Goal: Task Accomplishment & Management: Use online tool/utility

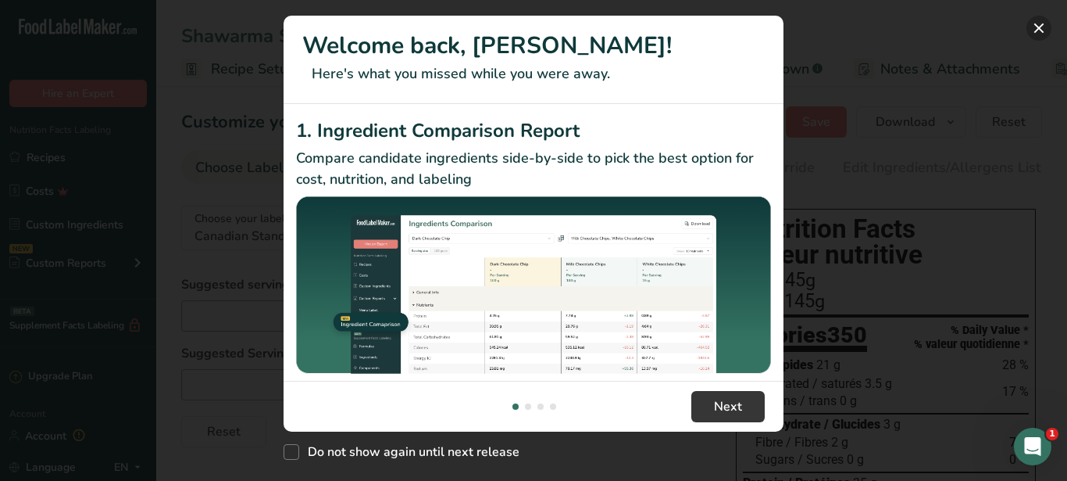
click at [1038, 31] on button "New Features" at bounding box center [1039, 28] width 25 height 25
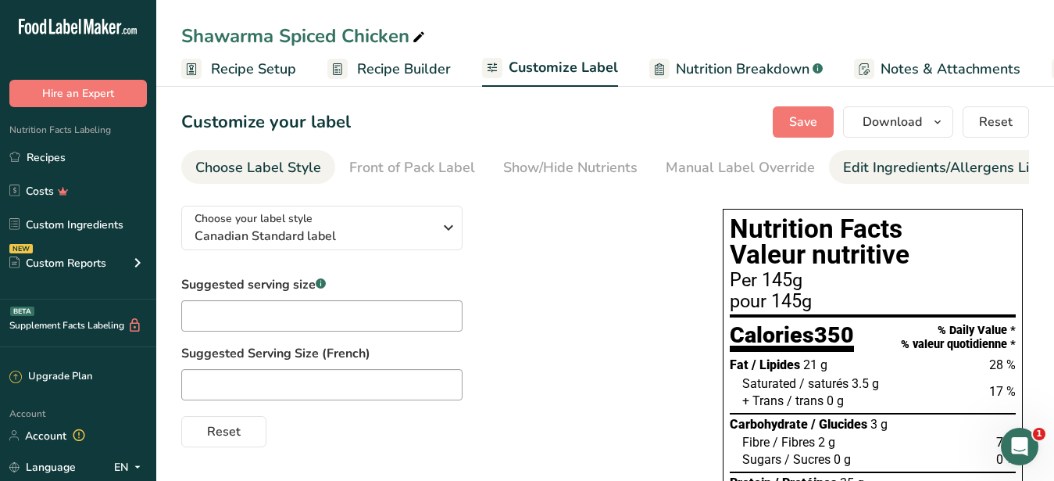
click at [873, 160] on div "Edit Ingredients/Allergens List" at bounding box center [942, 167] width 198 height 21
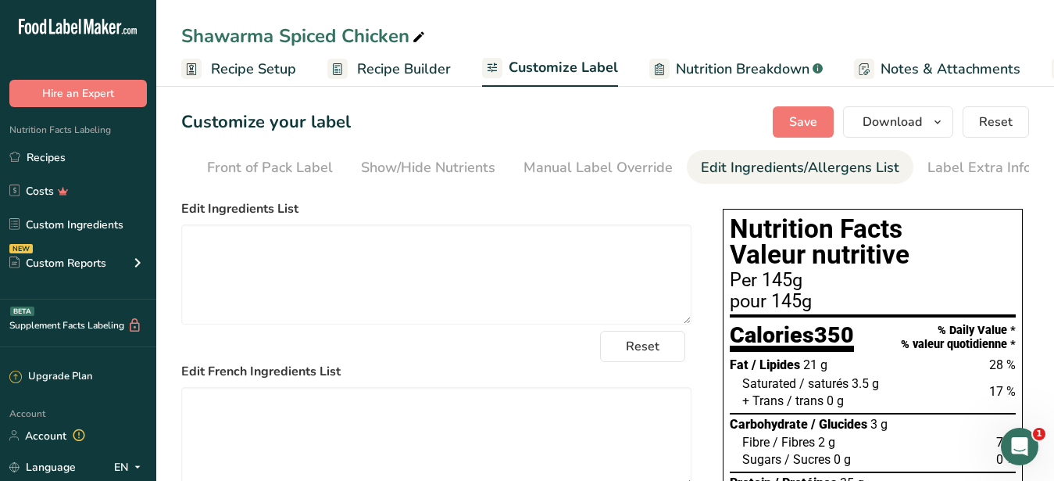
scroll to position [0, 143]
click at [34, 154] on link "Recipes" at bounding box center [78, 157] width 156 height 30
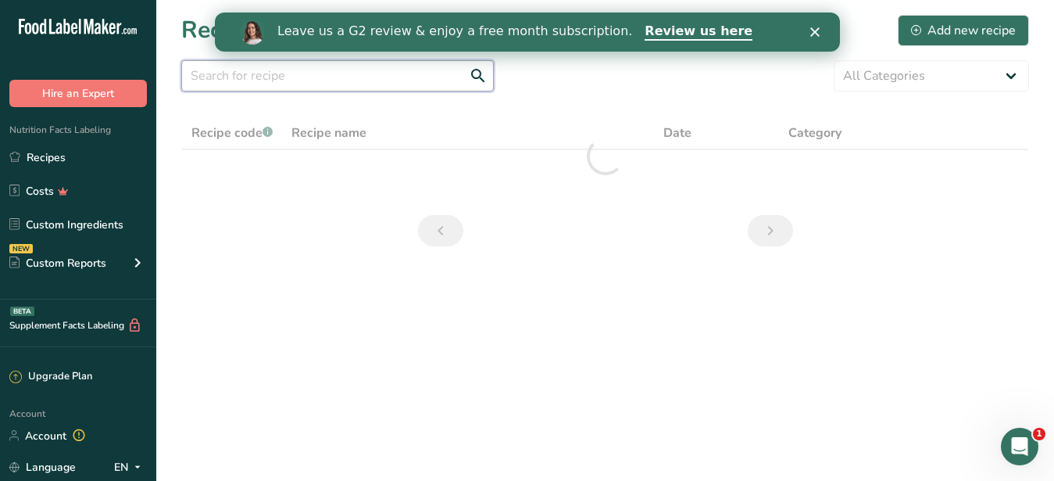
click at [277, 80] on input "text" at bounding box center [337, 75] width 313 height 31
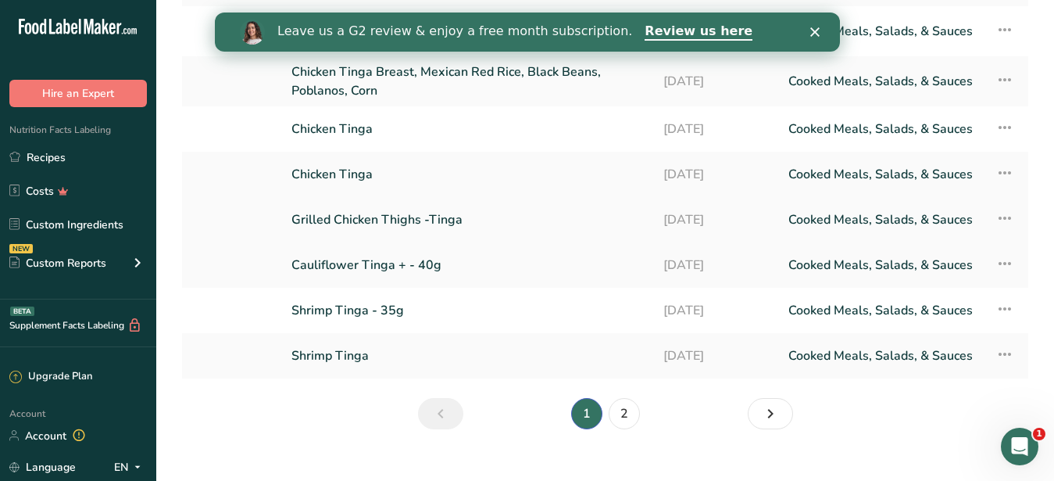
scroll to position [248, 0]
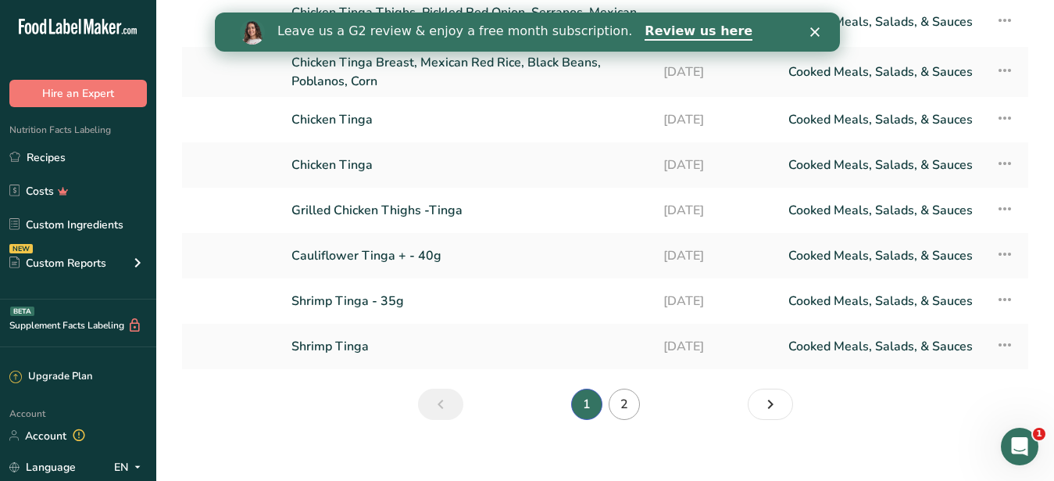
type input "tinga"
click at [624, 388] on link "2" at bounding box center [624, 403] width 31 height 31
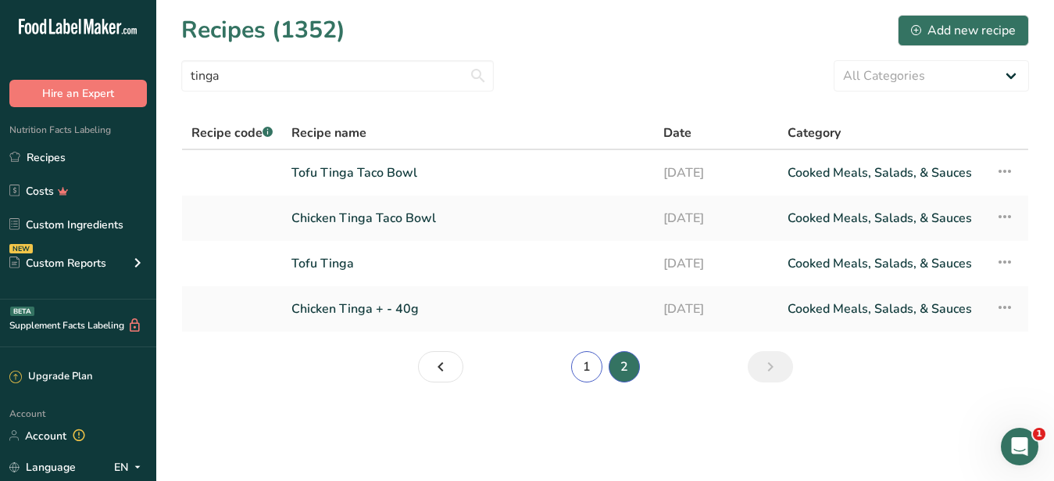
click at [584, 365] on link "1" at bounding box center [586, 366] width 31 height 31
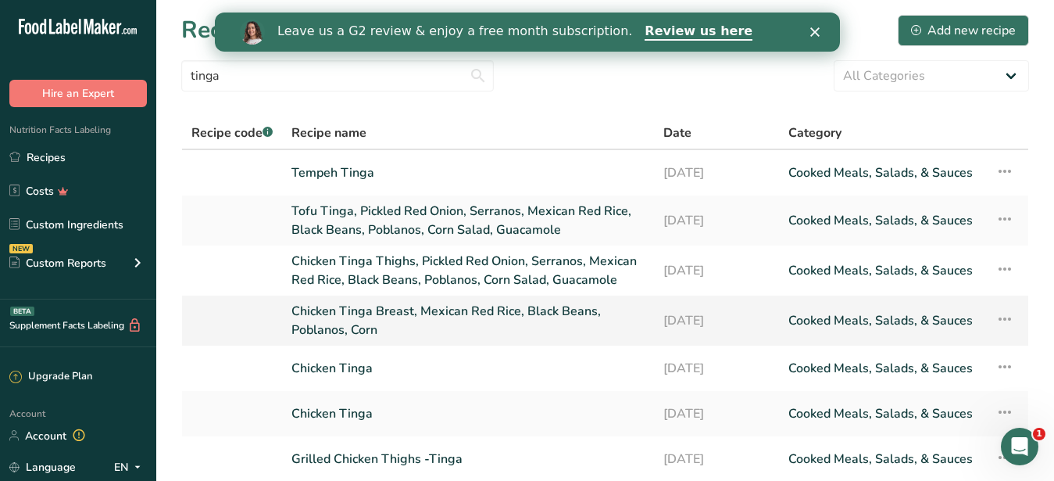
click at [446, 302] on link "Chicken Tinga Breast, Mexican Red Rice, Black Beans, Poblanos, Corn" at bounding box center [467, 321] width 353 height 38
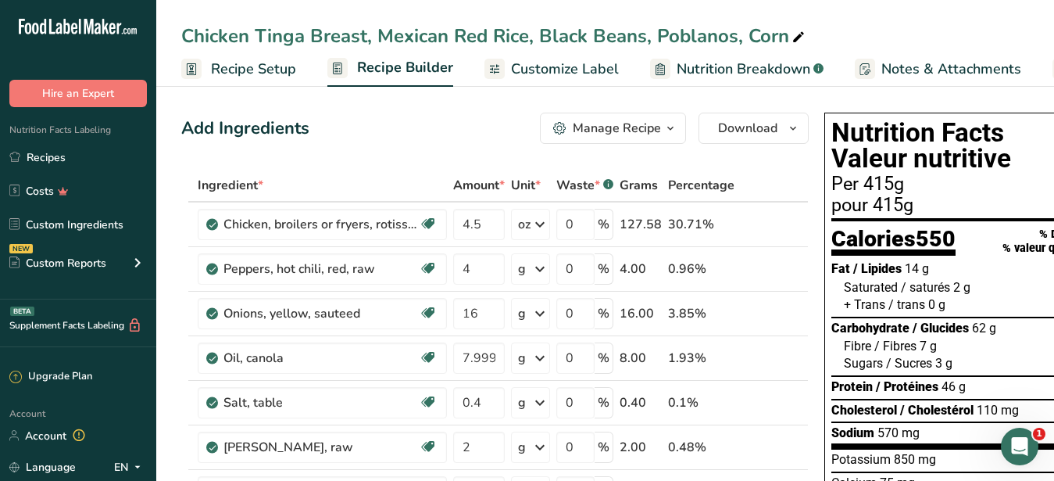
click at [656, 132] on div "Manage Recipe" at bounding box center [617, 128] width 88 height 19
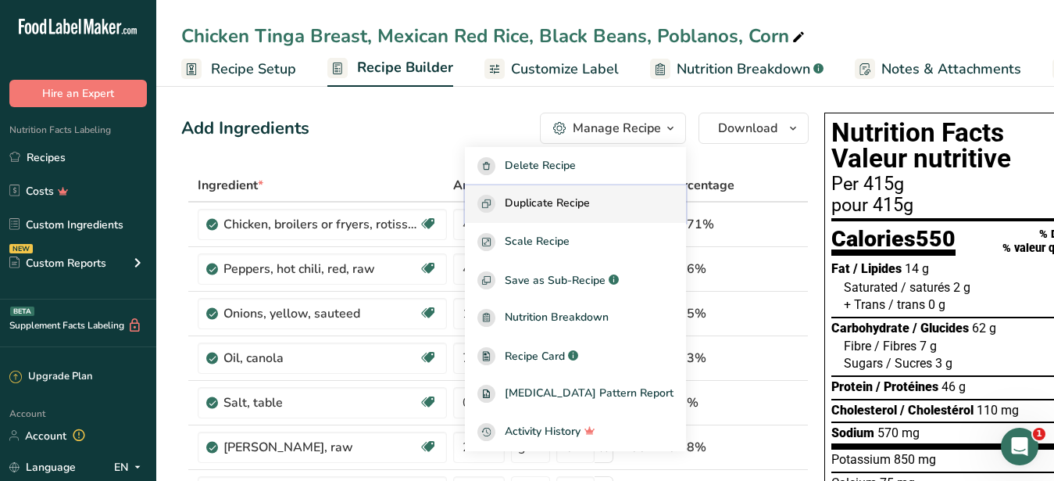
click at [586, 198] on span "Duplicate Recipe" at bounding box center [547, 204] width 85 height 18
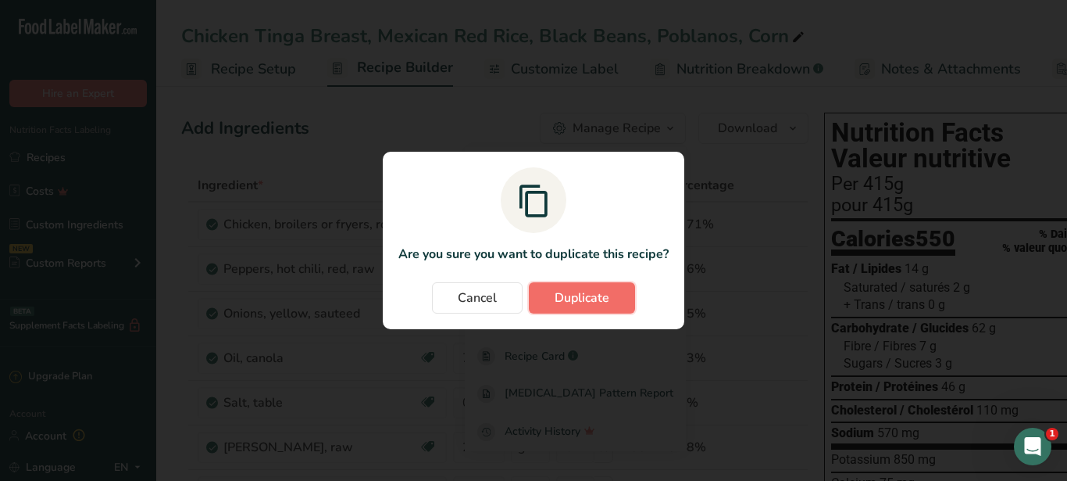
click at [601, 302] on span "Duplicate" at bounding box center [582, 297] width 55 height 19
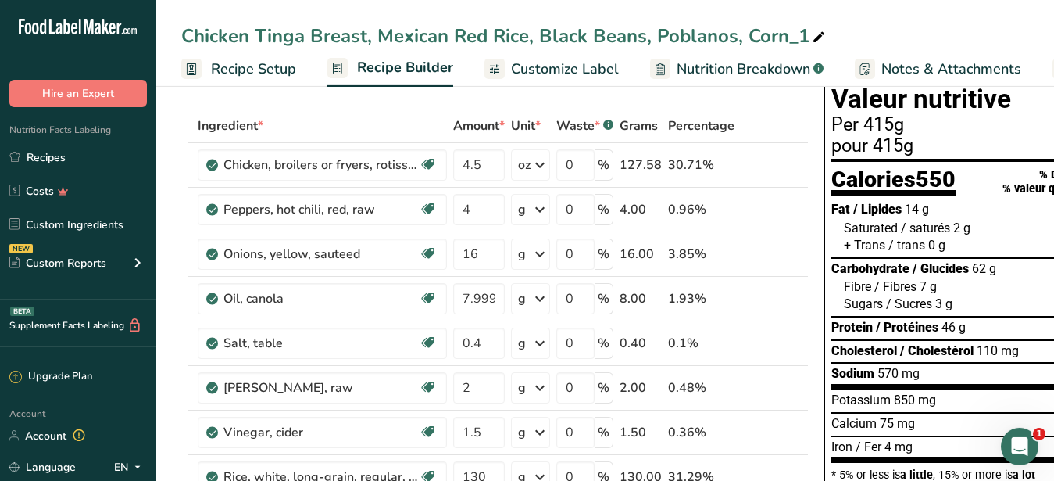
scroll to position [80, 0]
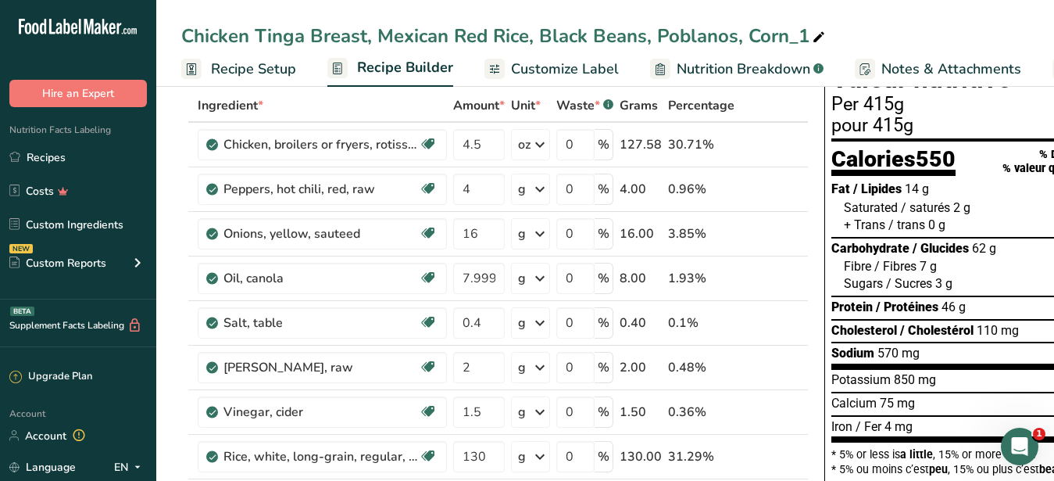
click at [581, 66] on span "Customize Label" at bounding box center [565, 69] width 108 height 21
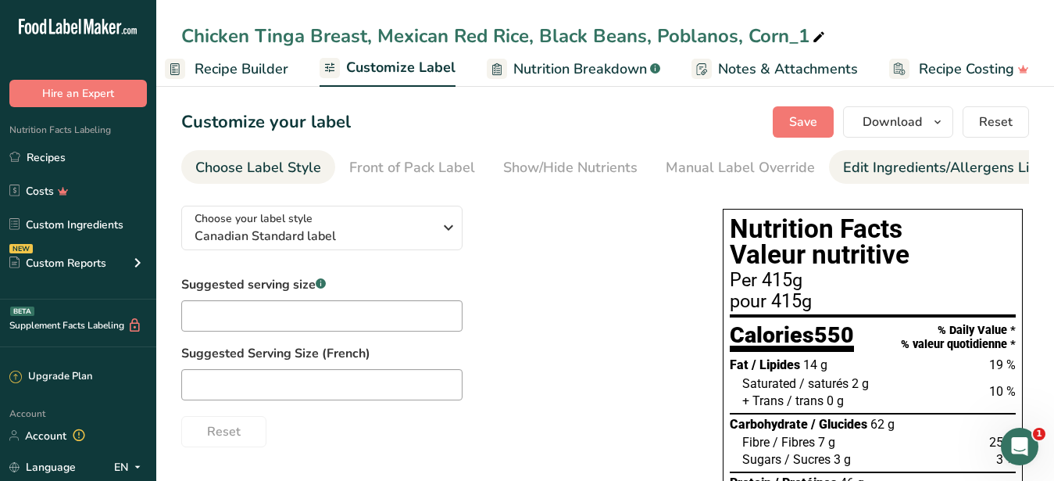
click at [880, 169] on div "Edit Ingredients/Allergens List" at bounding box center [942, 167] width 198 height 21
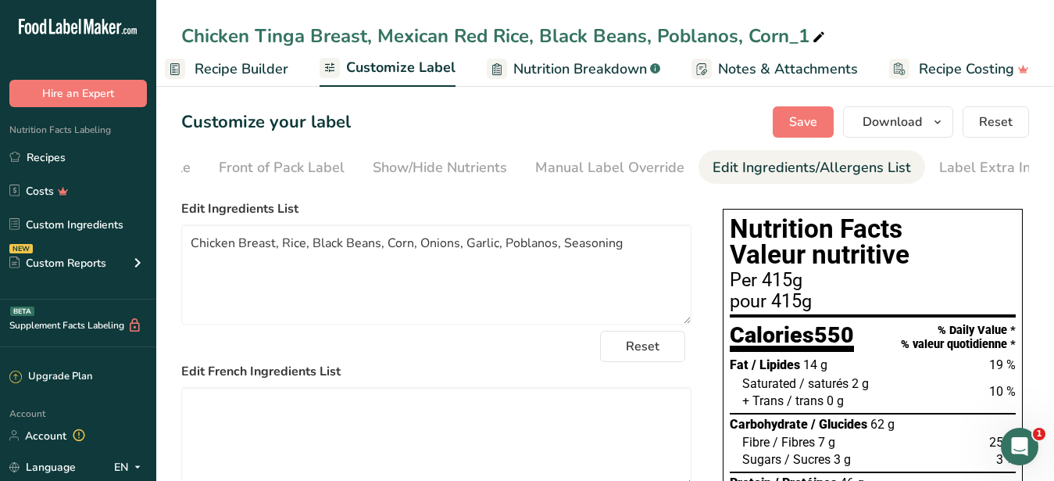
scroll to position [0, 143]
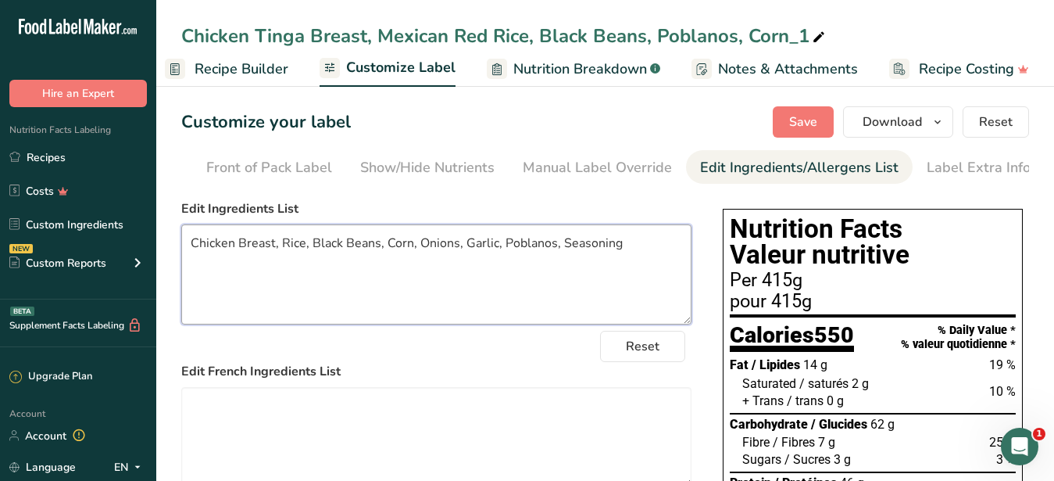
drag, startPoint x: 277, startPoint y: 257, endPoint x: 241, endPoint y: 257, distance: 35.9
click at [241, 257] on textarea "Chicken Breast, Rice, Black Beans, Corn, Onions, Garlic, Poblanos, Seasoning" at bounding box center [436, 274] width 510 height 100
drag, startPoint x: 588, startPoint y: 260, endPoint x: 188, endPoint y: 261, distance: 400.9
click at [188, 261] on textarea "Chicken, Rice, Black Beans, Corn, Onions, Garlic, Poblanos, Seasoning" at bounding box center [436, 274] width 510 height 100
click at [493, 309] on textarea "Chicken, Rice, Black Beans, Corn, Onions, Garlic, Poblanos, Seasoning" at bounding box center [436, 274] width 510 height 100
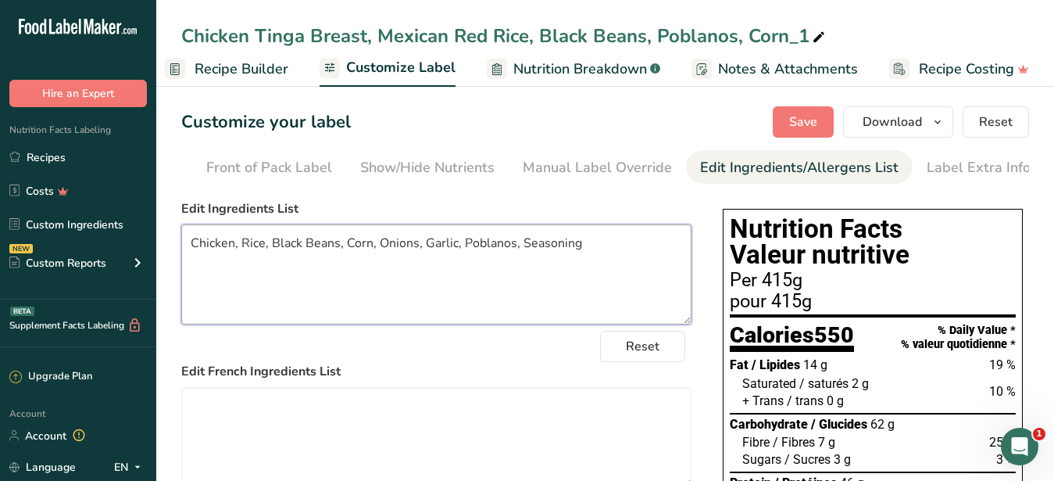
drag, startPoint x: 456, startPoint y: 258, endPoint x: 372, endPoint y: 259, distance: 84.4
click at [372, 259] on textarea "Chicken, Rice, Black Beans, Corn, Onions, Garlic, Poblanos, Seasoning" at bounding box center [436, 274] width 510 height 100
click at [437, 261] on textarea "Chicken, Rice, Black Beans, Corn, Poblanos, Seasoning" at bounding box center [436, 274] width 510 height 100
paste textarea ", Onions, Garlic"
click at [443, 256] on textarea "Chicken, Rice, Black Beans, Corn, Poblanos, , Onions, Garlic, Seasoning" at bounding box center [436, 274] width 510 height 100
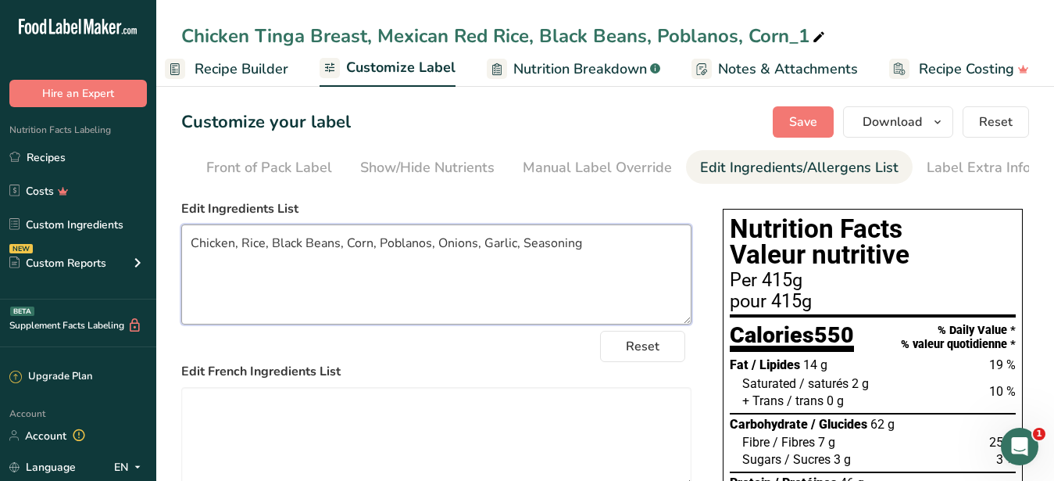
drag, startPoint x: 592, startPoint y: 259, endPoint x: 352, endPoint y: 259, distance: 239.9
click at [352, 259] on textarea "Chicken, Rice, Black Beans, Corn, Poblanos, Onions, Garlic, Seasoning" at bounding box center [436, 274] width 510 height 100
click at [458, 298] on textarea "Chicken, Rice, Black Beans, Corn, Poblanos, Onions, Garlic, Seasoning" at bounding box center [436, 274] width 510 height 100
click at [517, 259] on textarea "Chicken, Rice, Black Beans, Corn, Poblanos, Onions, Garlic, Seasoning" at bounding box center [436, 274] width 510 height 100
drag, startPoint x: 614, startPoint y: 262, endPoint x: 192, endPoint y: 255, distance: 422.0
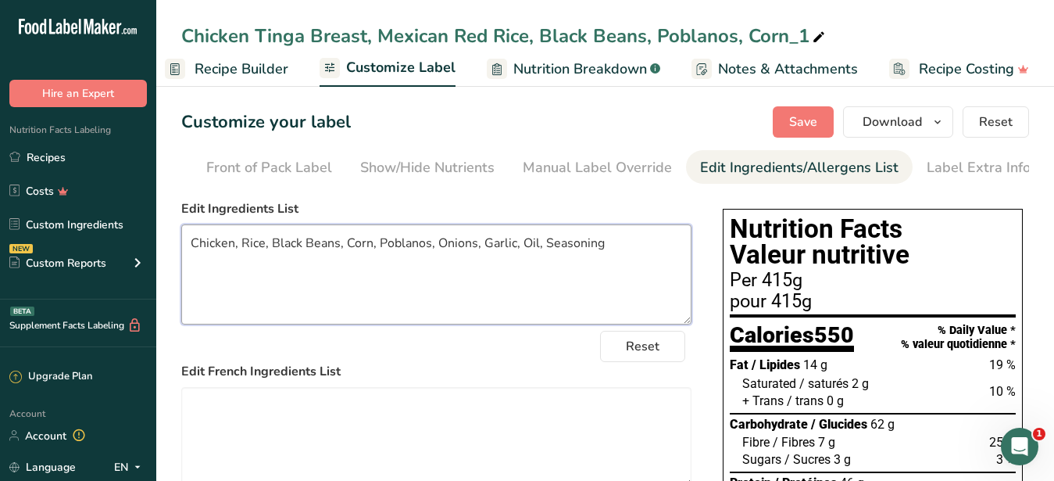
click at [192, 255] on textarea "Chicken, Rice, Black Beans, Corn, Poblanos, Onions, Garlic, Oil, Seasoning" at bounding box center [436, 274] width 510 height 100
type textarea "Chicken, Rice, Black Beans, Corn, Poblanos, Onions, Garlic, Oil, Seasoning"
click at [366, 34] on div "Chicken Tinga Breast, Mexican Red Rice, Black Beans, Poblanos, Corn_1" at bounding box center [504, 36] width 647 height 28
drag, startPoint x: 366, startPoint y: 34, endPoint x: 315, endPoint y: 31, distance: 51.6
click at [315, 31] on input "Chicken Tinga Breast, Mexican Red Rice, Black Beans, Poblanos, Corn_1" at bounding box center [605, 36] width 848 height 28
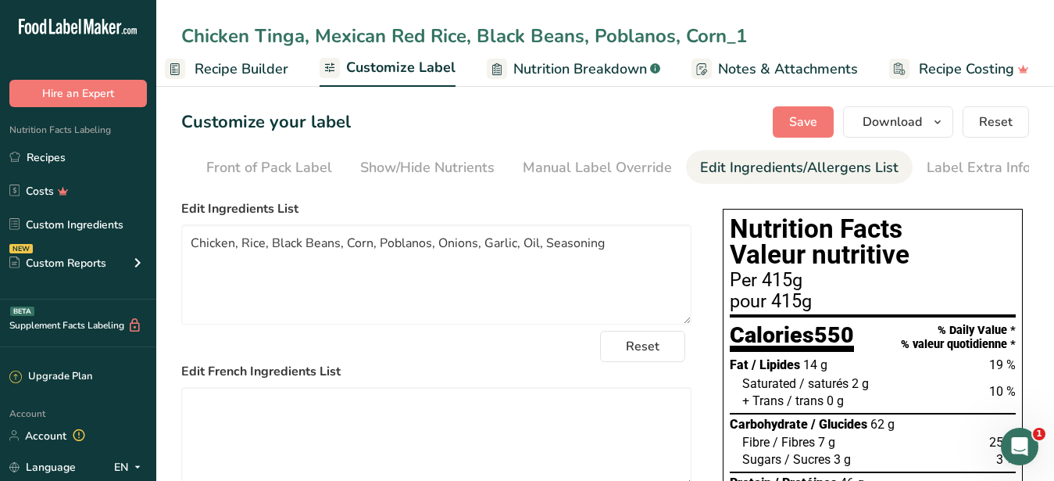
click at [745, 42] on input "Chicken Tinga, Mexican Red Rice, Black Beans, Poblanos, Corn_1" at bounding box center [605, 36] width 848 height 28
type input "Chicken Tinga, Mexican Red Rice, Black Beans, Poblanos, Corn"
click at [799, 120] on span "Save" at bounding box center [803, 122] width 28 height 19
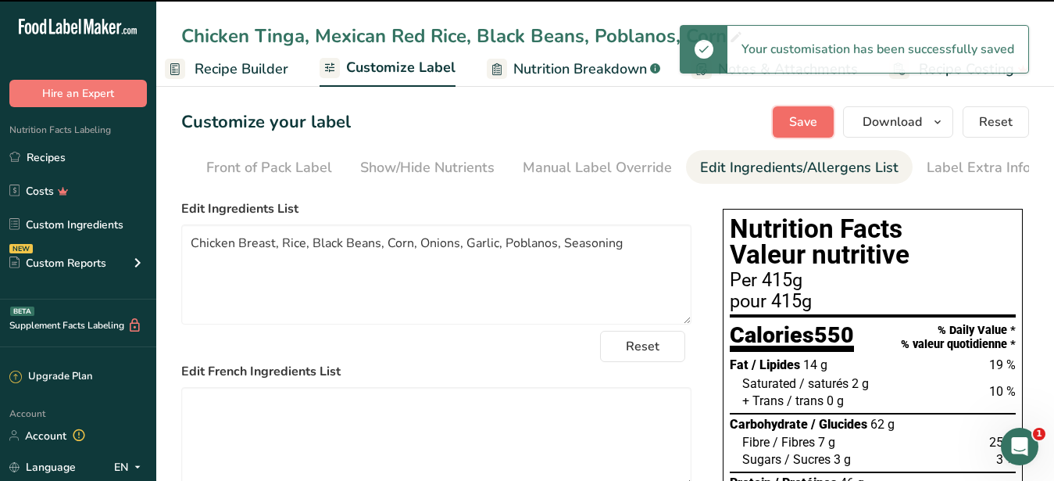
type textarea "Chicken, Rice, Black Beans, Corn, Poblanos, Onions, Garlic, Oil, Seasoning"
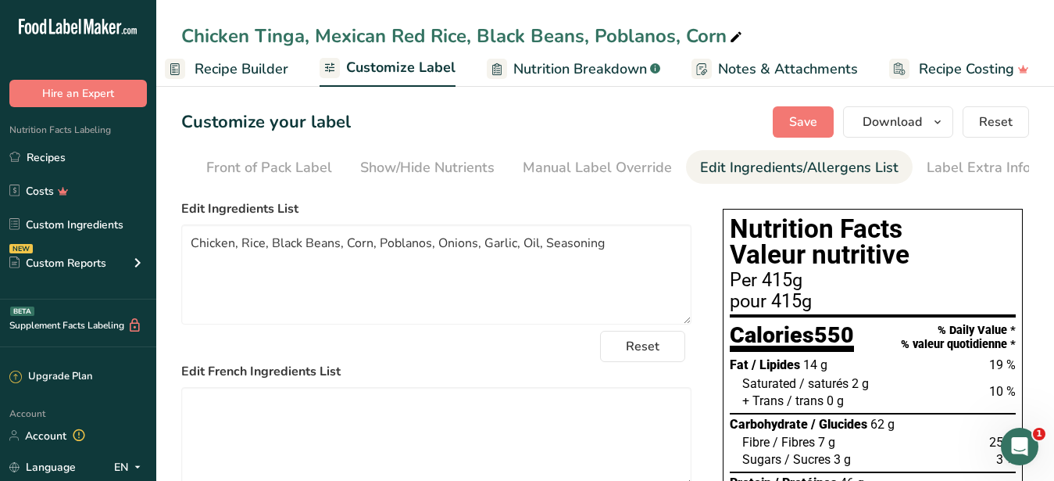
click at [257, 70] on span "Recipe Builder" at bounding box center [242, 69] width 94 height 21
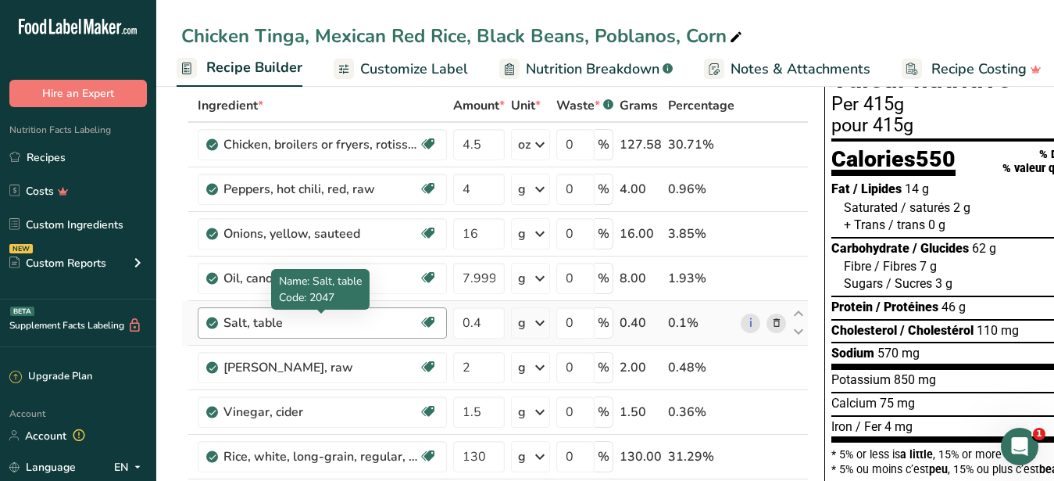
scroll to position [159, 0]
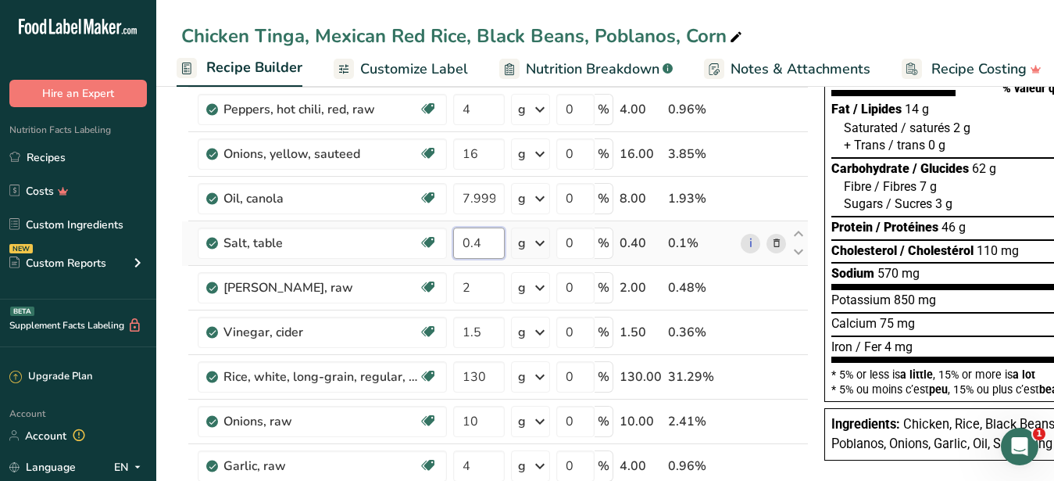
click at [475, 242] on input "0.4" at bounding box center [479, 242] width 52 height 31
click at [498, 285] on input "2" at bounding box center [479, 287] width 52 height 31
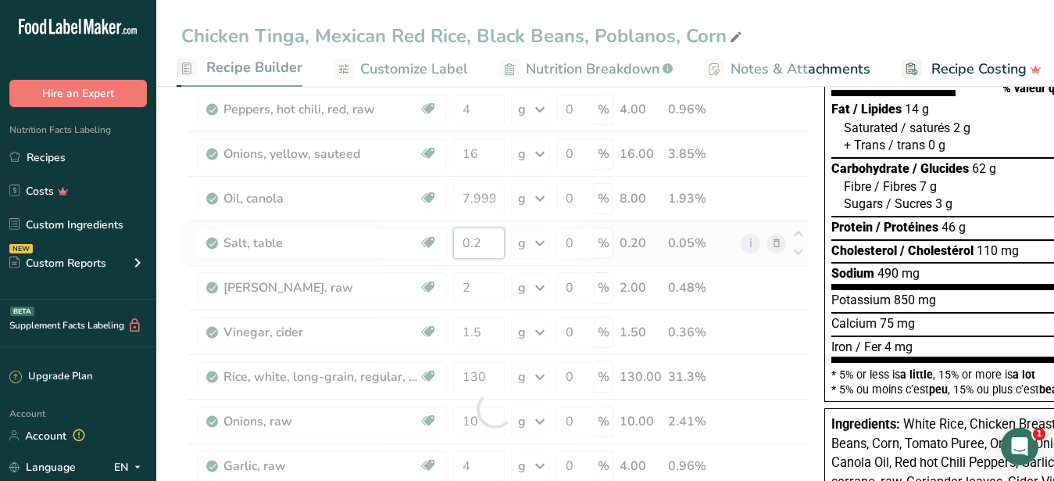
click at [476, 239] on input "0.2" at bounding box center [479, 242] width 52 height 31
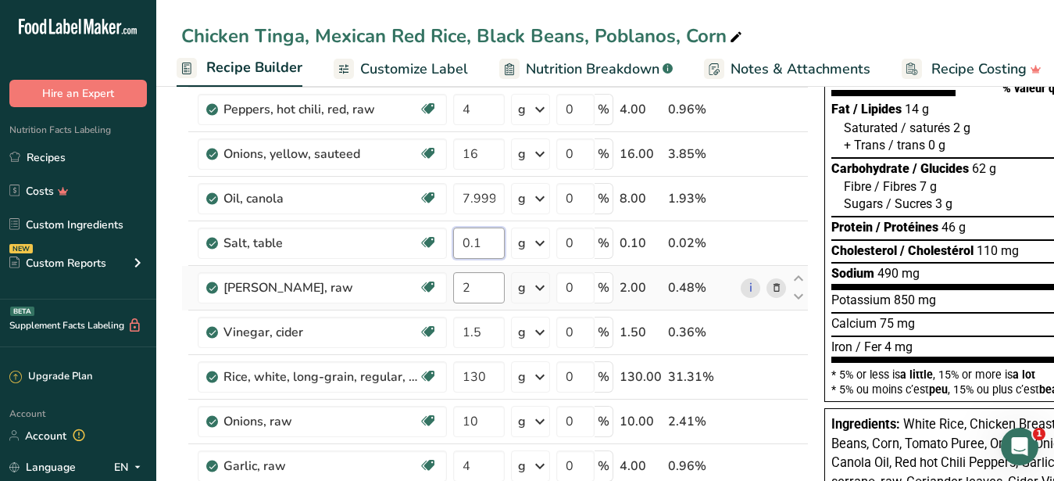
type input "0.1"
click at [492, 288] on input "2" at bounding box center [479, 287] width 52 height 31
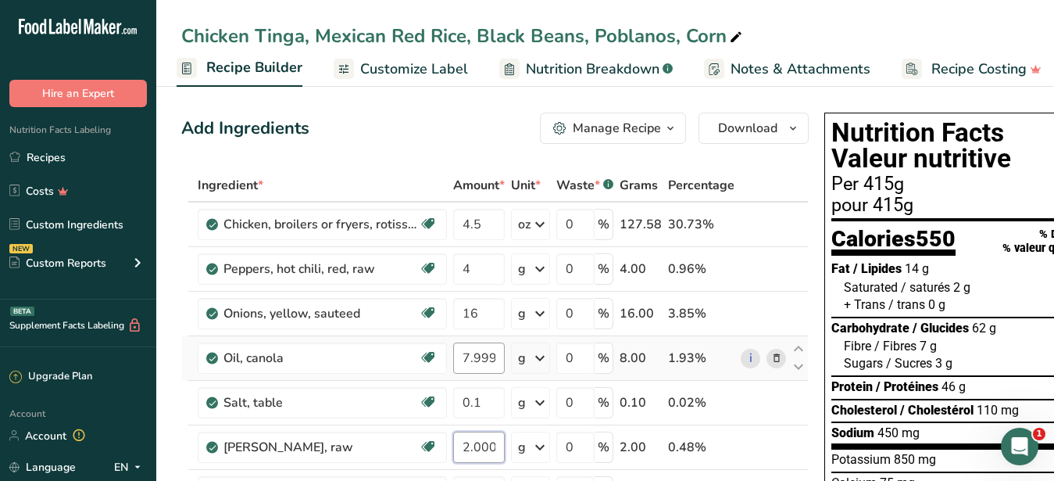
scroll to position [80, 0]
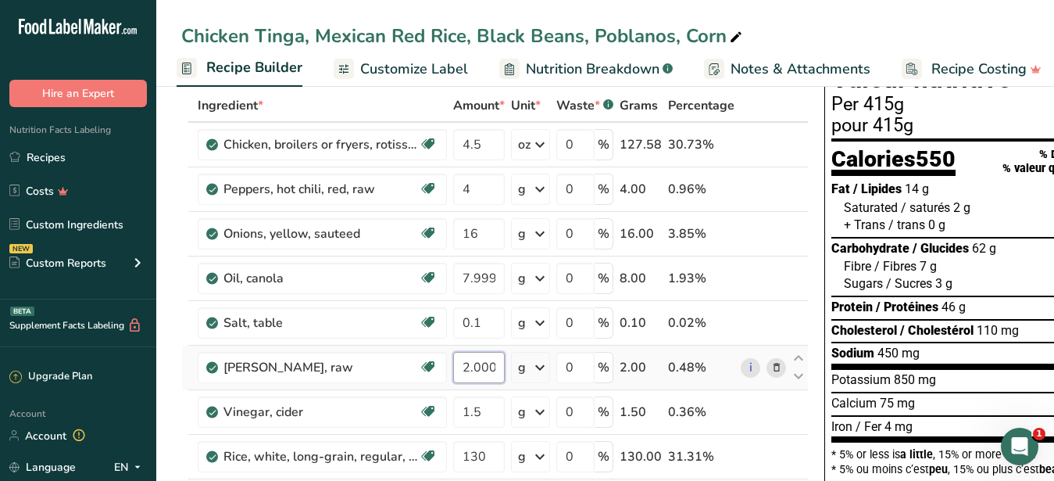
type input "2.000001"
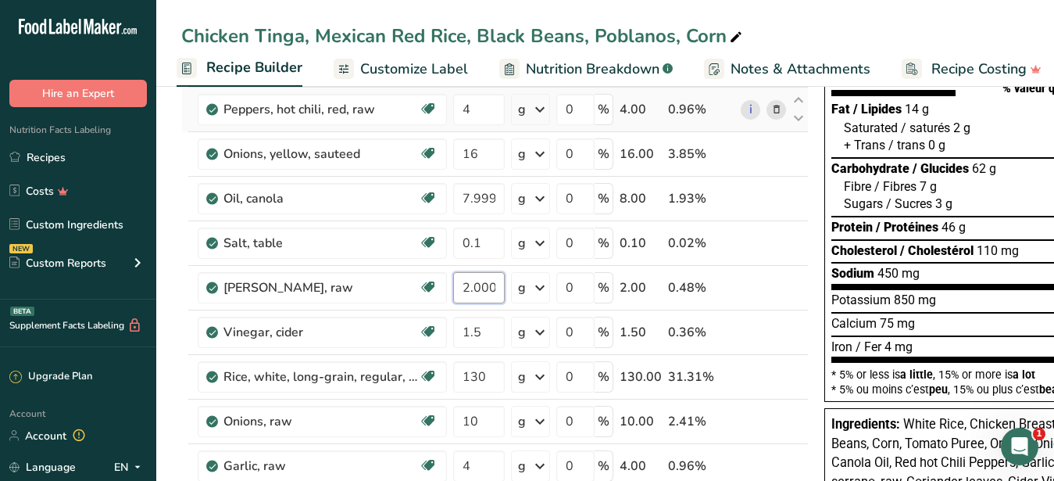
scroll to position [0, 0]
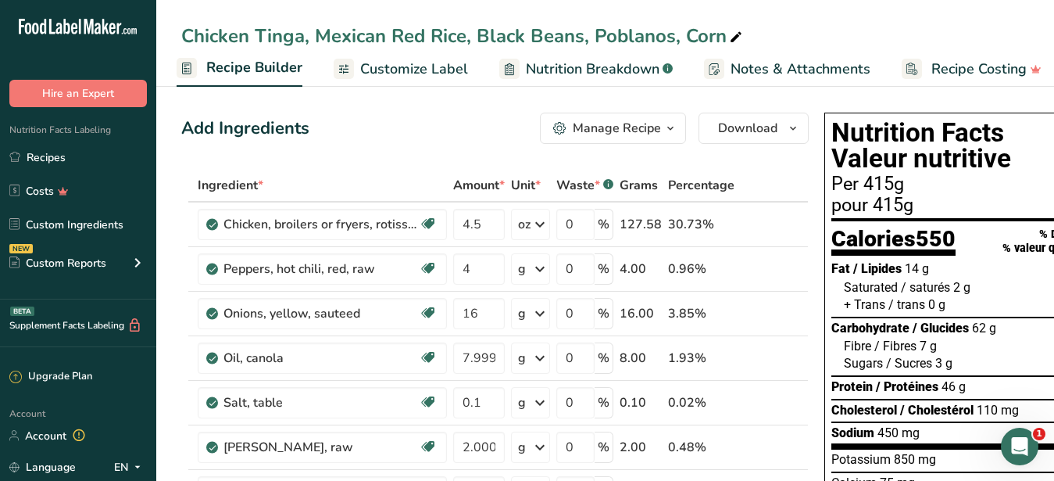
click at [389, 76] on span "Customize Label" at bounding box center [414, 69] width 108 height 21
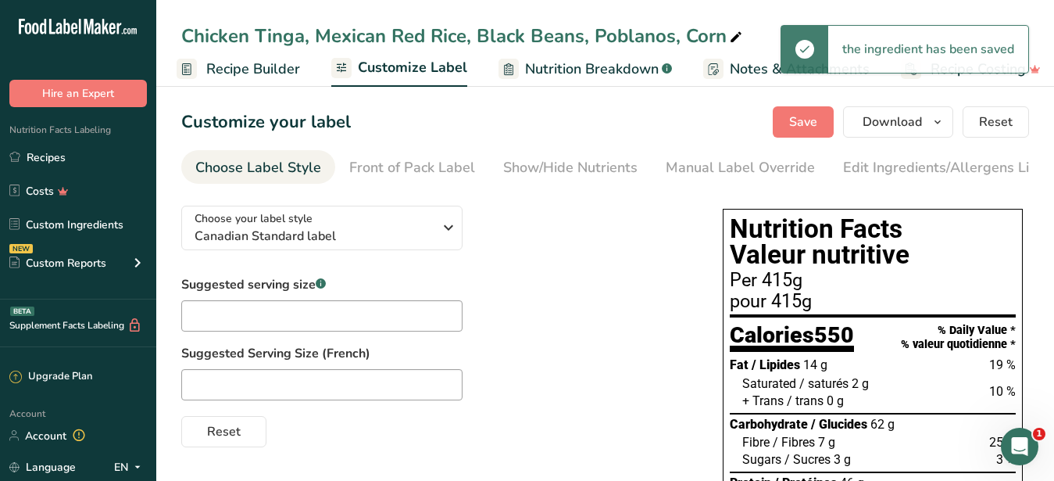
scroll to position [1, 163]
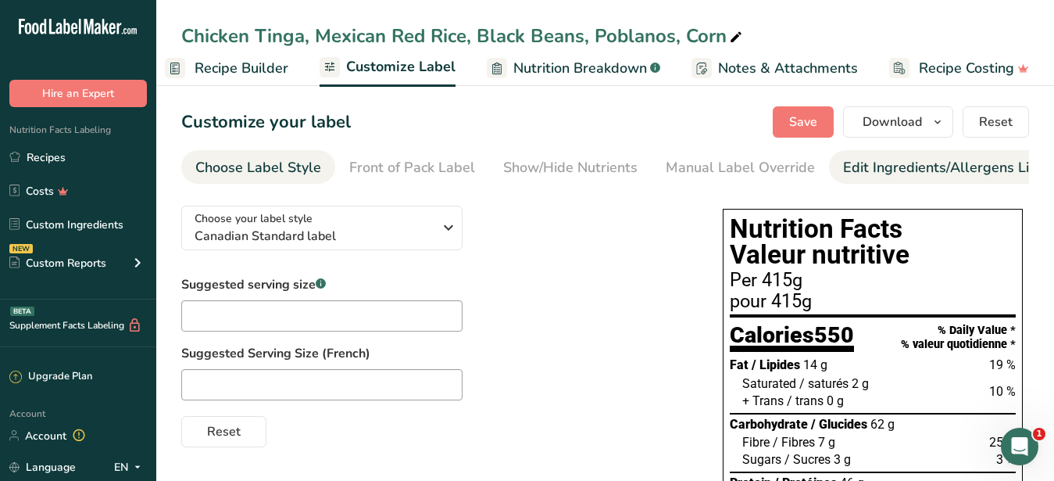
click at [886, 160] on div "Edit Ingredients/Allergens List" at bounding box center [942, 167] width 198 height 21
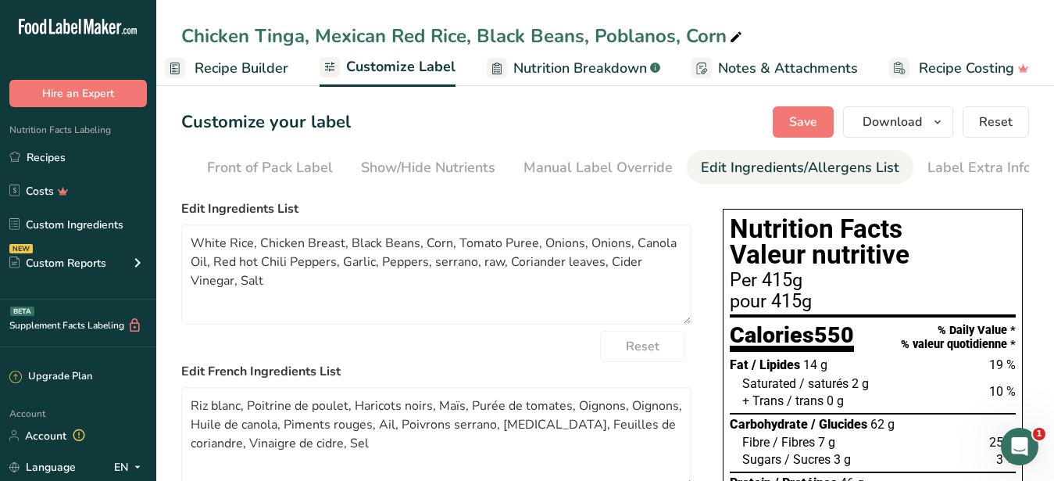
scroll to position [0, 143]
drag, startPoint x: 313, startPoint y: 291, endPoint x: 187, endPoint y: 256, distance: 131.6
click at [187, 256] on textarea "White Rice, Chicken Breast, Black Beans, Corn, Tomato Puree, Onions, Onions, Ca…" at bounding box center [436, 274] width 510 height 100
paste textarea "Chicken, Rice, Black Beans, Corn, Poblanos, Onions, Garlic, Oil, Seasoning"
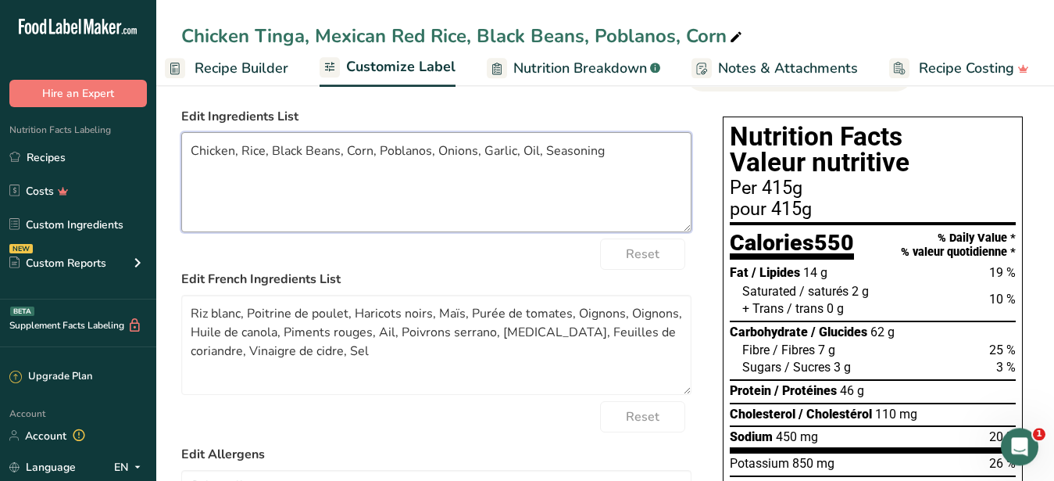
scroll to position [159, 0]
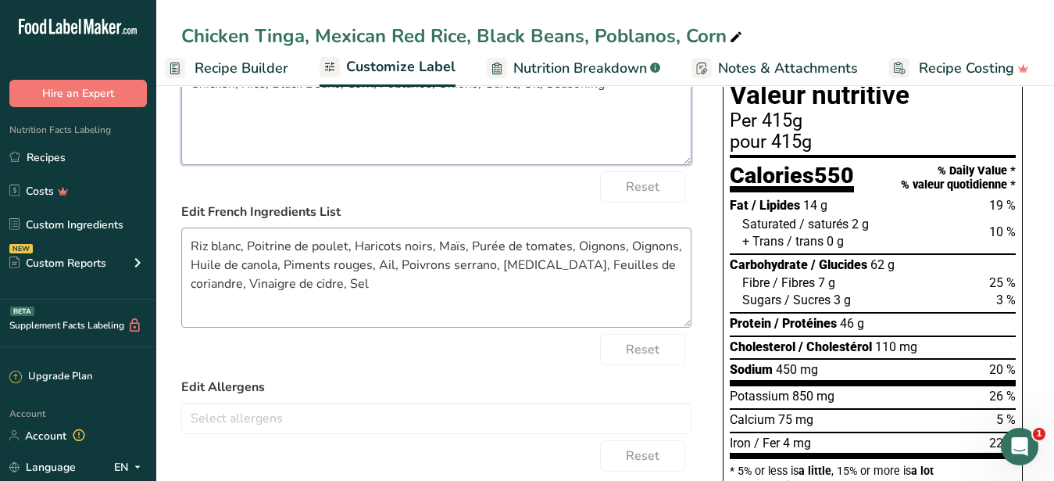
type textarea "Chicken, Rice, Black Beans, Corn, Poblanos, Onions, Garlic, Oil, Seasoning"
drag, startPoint x: 331, startPoint y: 309, endPoint x: 191, endPoint y: 255, distance: 150.2
click at [191, 255] on textarea "Riz blanc, Poitrine de poulet, Haricots noirs, Maïs, Purée de tomates, Oignons,…" at bounding box center [436, 277] width 510 height 100
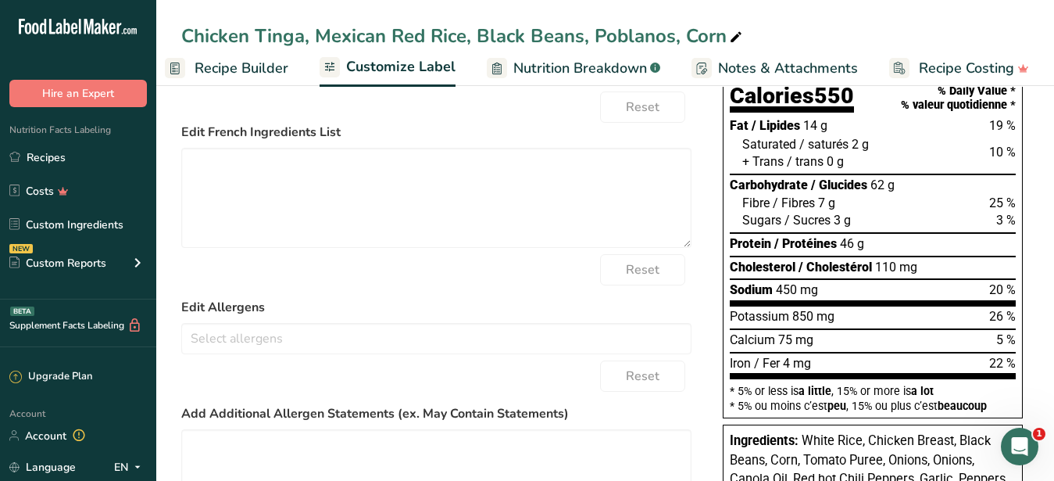
click at [428, 316] on label "Edit Allergens" at bounding box center [436, 307] width 510 height 19
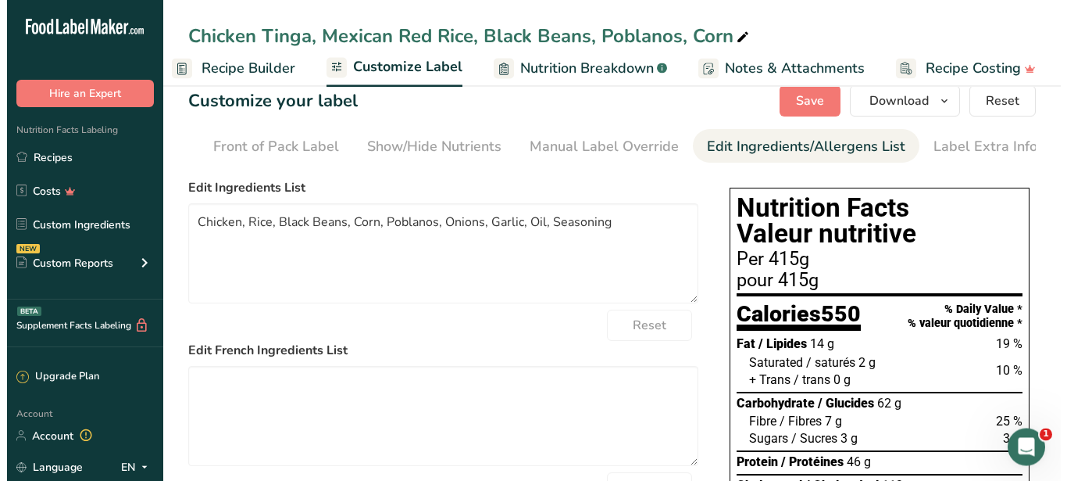
scroll to position [0, 0]
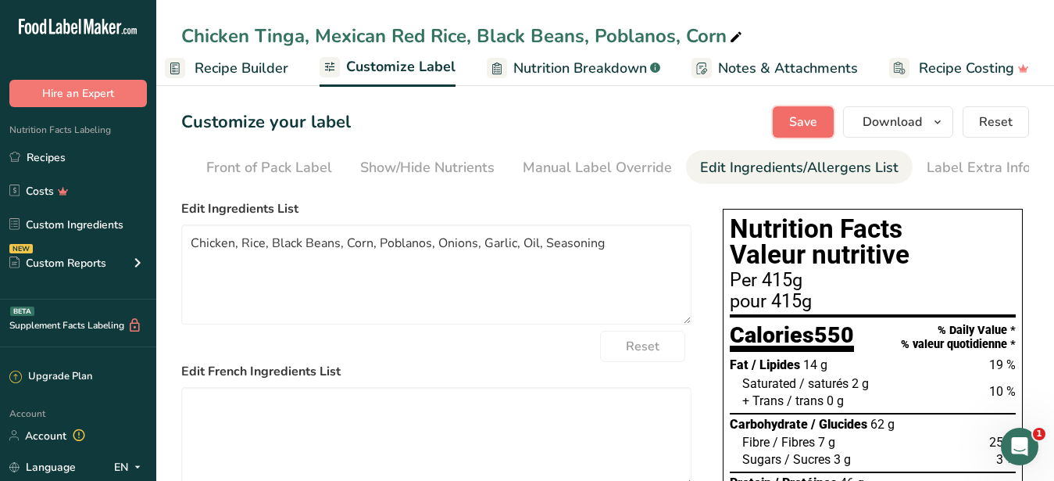
click at [800, 109] on button "Save" at bounding box center [803, 121] width 61 height 31
click at [878, 119] on span "Download" at bounding box center [892, 122] width 59 height 19
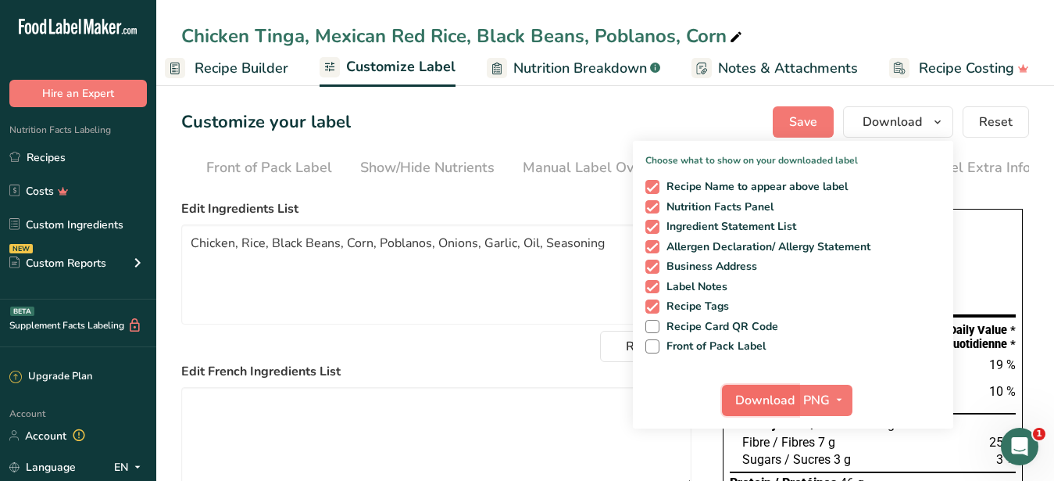
click at [770, 404] on span "Download" at bounding box center [764, 400] width 59 height 19
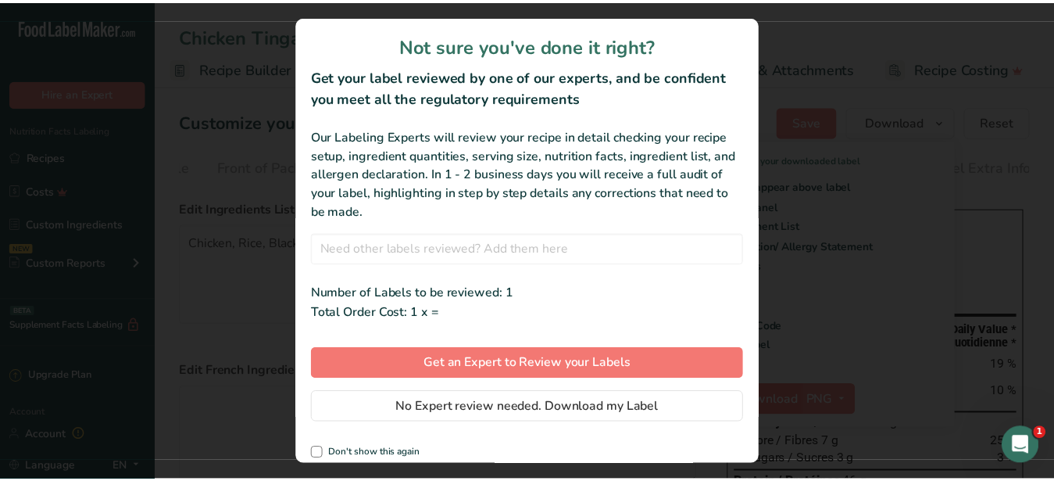
scroll to position [1, 149]
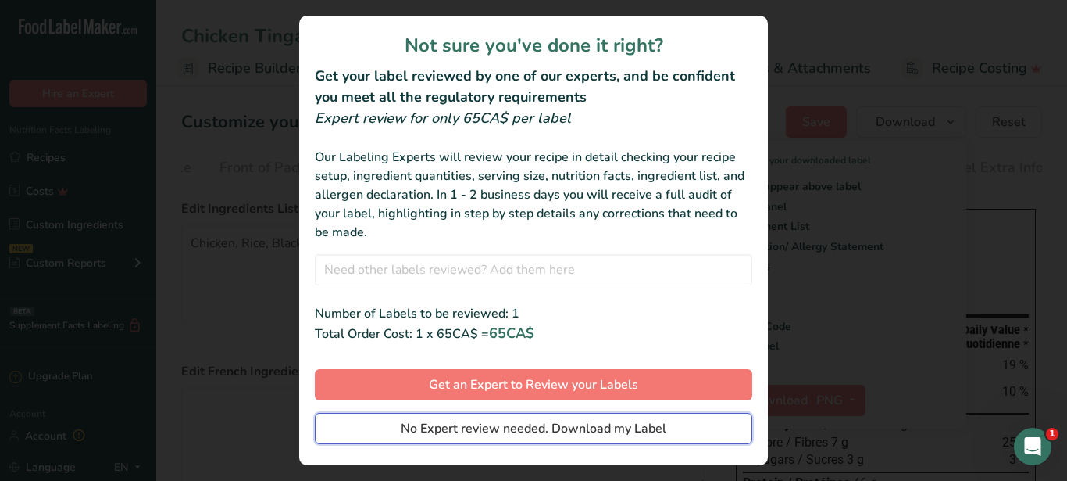
click at [545, 428] on span "No Expert review needed. Download my Label" at bounding box center [534, 428] width 266 height 19
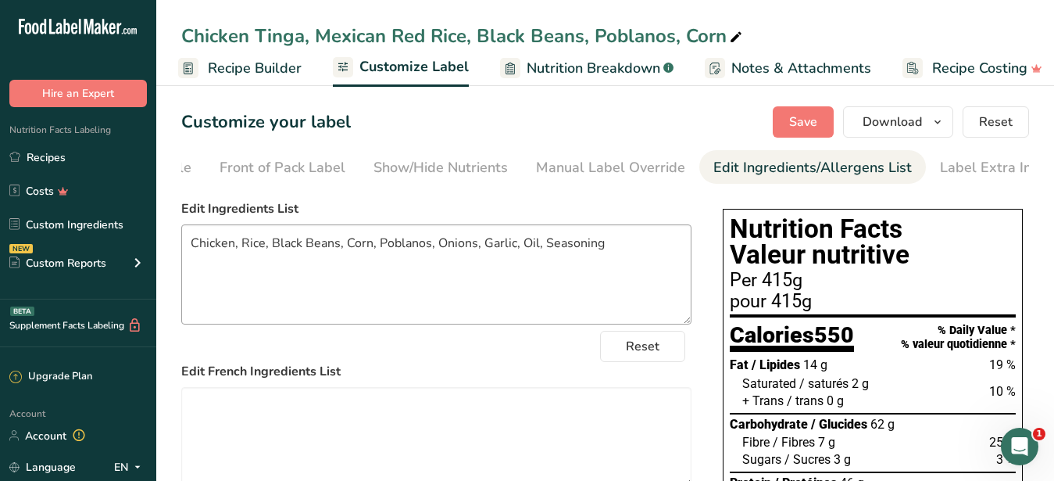
click at [492, 314] on textarea "Chicken, Rice, Black Beans, Corn, Poblanos, Onions, Garlic, Oil, Seasoning" at bounding box center [436, 274] width 510 height 100
click at [871, 125] on span "Download" at bounding box center [892, 122] width 59 height 19
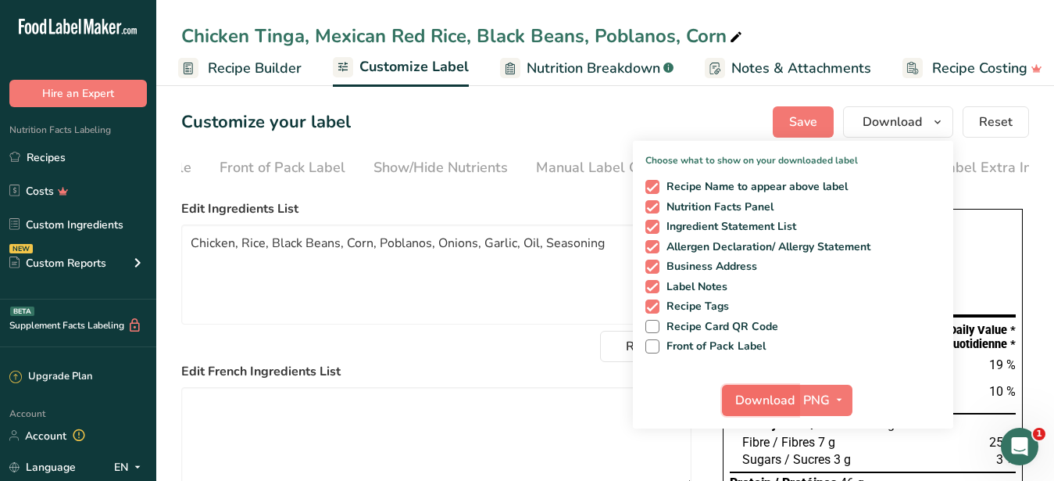
click at [762, 396] on span "Download" at bounding box center [764, 400] width 59 height 19
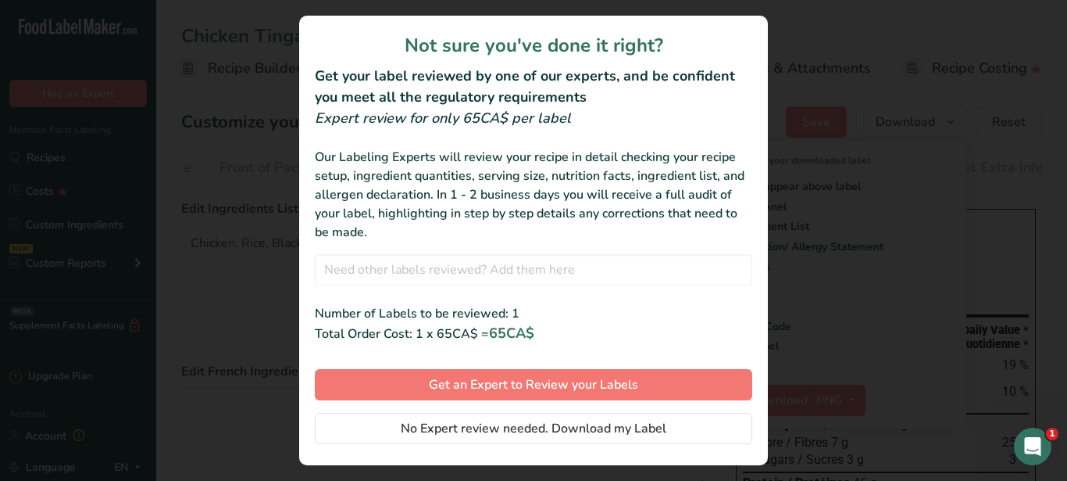
click at [481, 428] on span "No Expert review needed. Download my Label" at bounding box center [534, 428] width 266 height 19
click at [0, 0] on div at bounding box center [0, 0] width 0 height 0
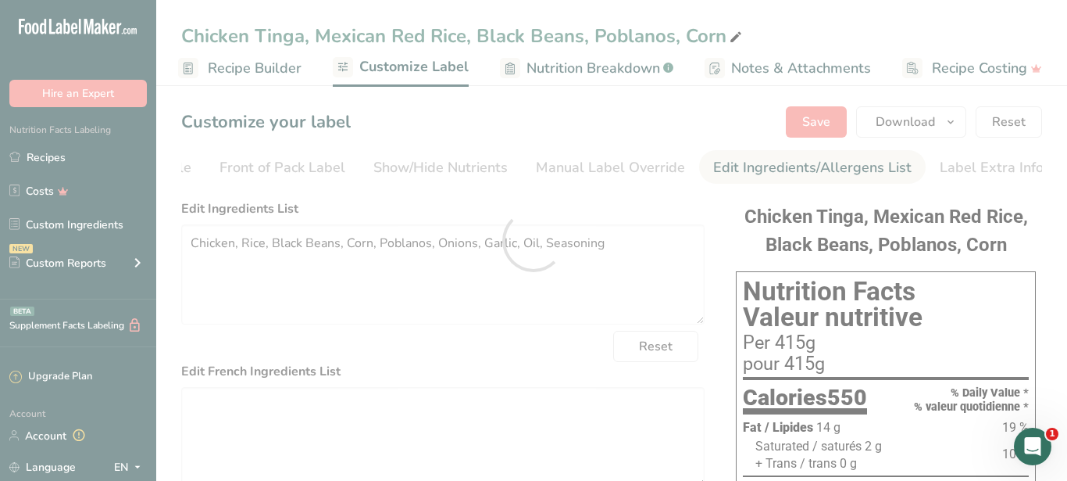
click at [599, 423] on div at bounding box center [533, 240] width 1067 height 481
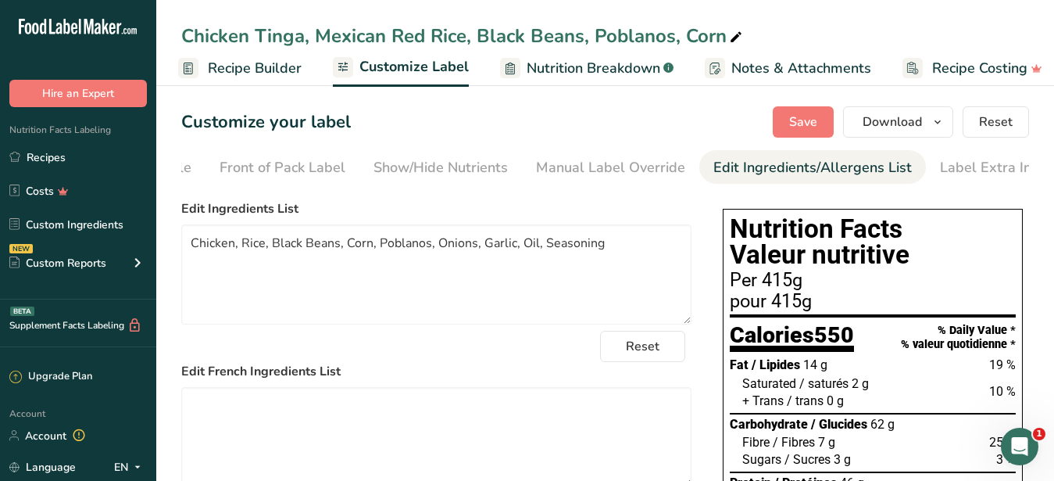
click at [202, 28] on div "Chicken Tinga, Mexican Red Rice, Black Beans, Poblanos, Corn" at bounding box center [463, 36] width 564 height 28
drag, startPoint x: 186, startPoint y: 38, endPoint x: 732, endPoint y: 42, distance: 546.2
click at [732, 42] on input "Chicken Tinga, Mexican Red Rice, Black Beans, Poblanos, Corn" at bounding box center [605, 36] width 848 height 28
click at [731, 44] on input "Chicken Tinga, Mexican Red Rice, Black Beans, Poblanos, Corn" at bounding box center [605, 36] width 848 height 28
drag, startPoint x: 724, startPoint y: 34, endPoint x: 184, endPoint y: 44, distance: 540.0
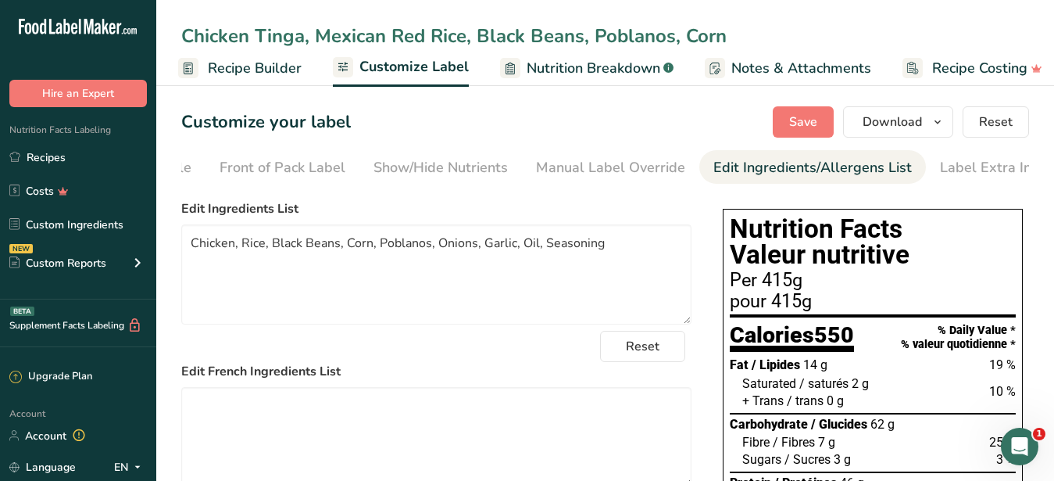
click at [184, 44] on input "Chicken Tinga, Mexican Red Rice, Black Beans, Poblanos, Corn" at bounding box center [605, 36] width 848 height 28
click at [418, 38] on input "Chicken Tinga, Mexican Red Rice, Black Beans, Poblanos, Corn" at bounding box center [605, 36] width 848 height 28
drag, startPoint x: 722, startPoint y: 34, endPoint x: 685, endPoint y: 35, distance: 37.5
click at [685, 35] on input "Chicken Tinga, Mexican Red Rice, Black Beans, Poblanos, Corn" at bounding box center [605, 36] width 848 height 28
click at [595, 35] on input "Chicken Tinga, Mexican Red Rice, Black Beans, Poblanos, Corn" at bounding box center [605, 36] width 848 height 28
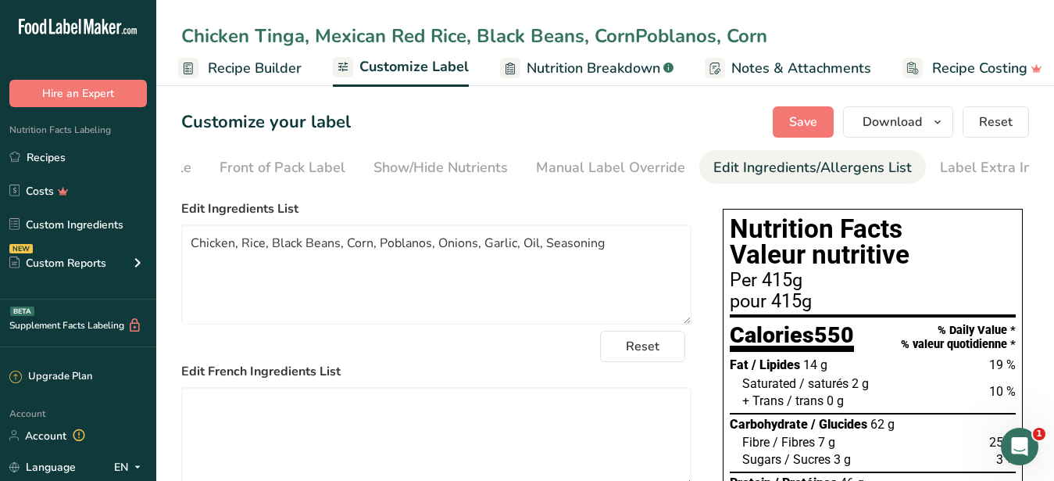
click at [770, 30] on input "Chicken Tinga, Mexican Red Rice, Black Beans, CornPoblanos, Corn" at bounding box center [605, 36] width 848 height 28
click at [638, 38] on input "Chicken Tinga, Mexican Red Rice, Black Beans, CornPoblanos" at bounding box center [605, 36] width 848 height 28
type input "Chicken Tinga, Mexican Red Rice, Black Beans, Corn, Poblanos"
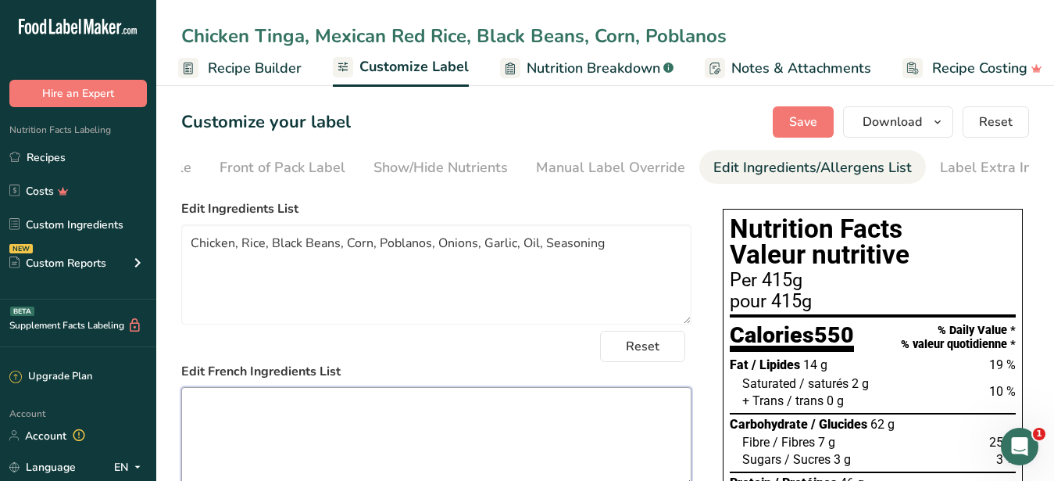
click at [383, 417] on textarea at bounding box center [436, 437] width 510 height 100
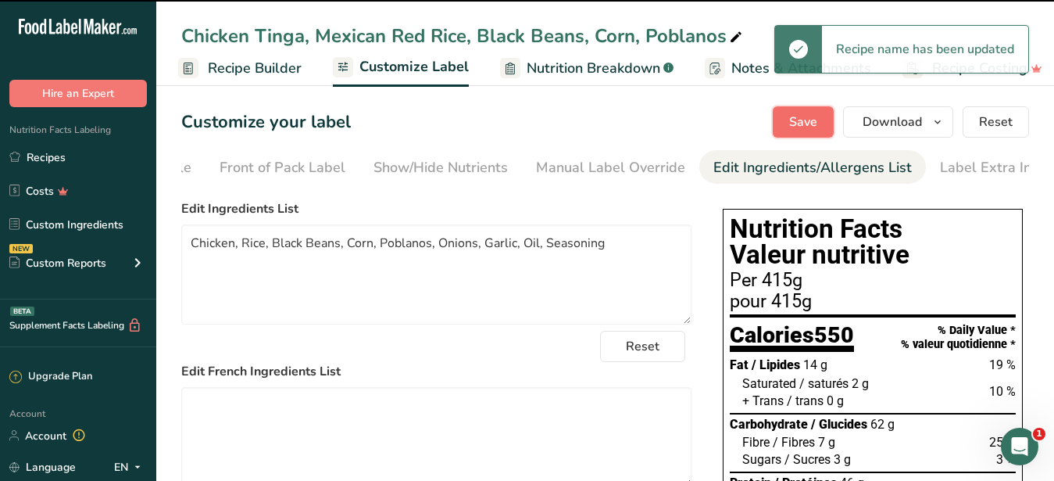
click at [824, 122] on button "Save" at bounding box center [803, 121] width 61 height 31
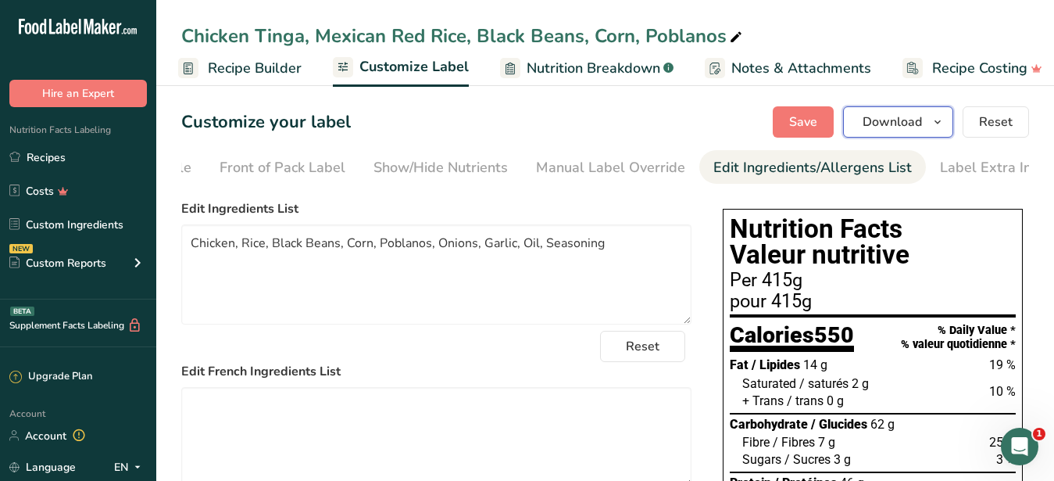
click at [857, 122] on button "Download" at bounding box center [898, 121] width 110 height 31
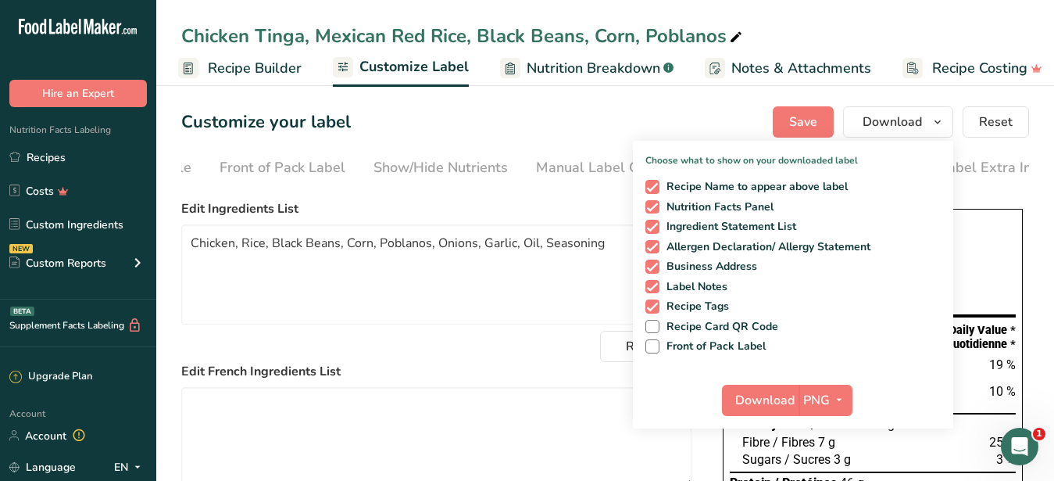
click at [732, 34] on icon at bounding box center [736, 38] width 14 height 22
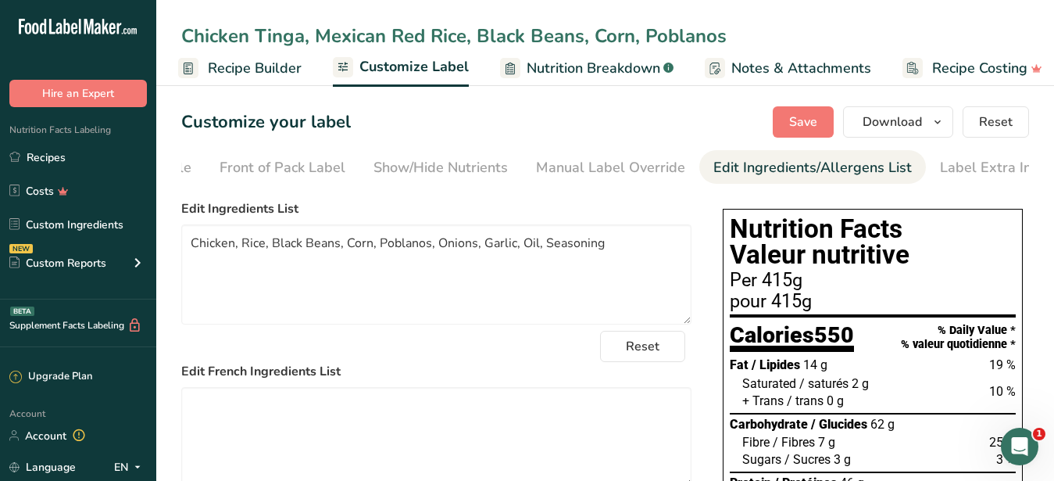
drag, startPoint x: 732, startPoint y: 34, endPoint x: 635, endPoint y: 42, distance: 97.2
click at [635, 42] on input "Chicken Tinga, Mexican Red Rice, Black Beans, Corn, Poblanos" at bounding box center [605, 36] width 848 height 28
click at [313, 33] on input "Chicken Tinga, Mexican Red Rice, Black Beans, Corn" at bounding box center [605, 36] width 848 height 28
click at [320, 30] on input "Chicken Tinga, , Poblanos, Mexican Red Rice, Black Beans, Corn" at bounding box center [605, 36] width 848 height 28
type input "Chicken Tinga, Poblanos, Mexican Red Rice, Black Beans, Corn"
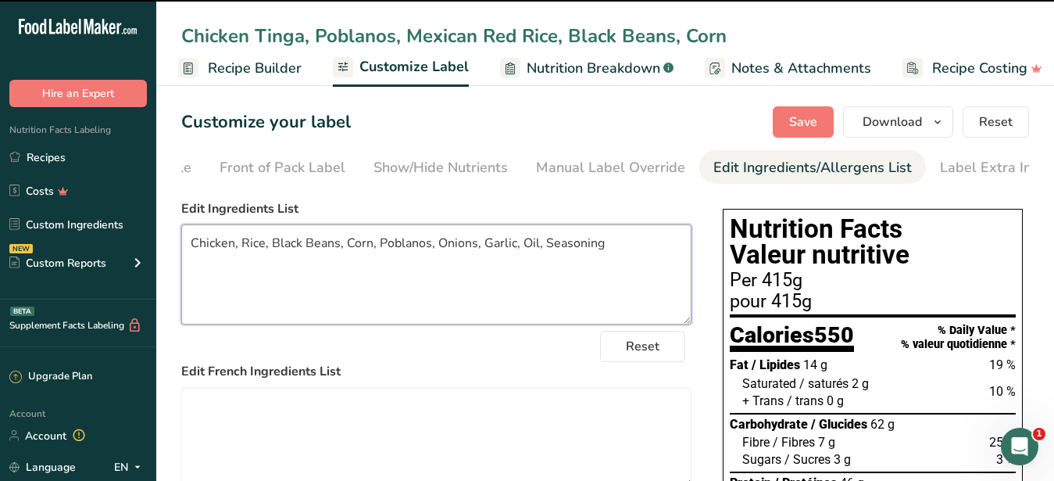
drag, startPoint x: 609, startPoint y: 256, endPoint x: 167, endPoint y: 255, distance: 442.3
click at [181, 255] on textarea "Chicken, Rice, Black Beans, Corn, Poblanos, Onions, Garlic, Oil, Seasoning" at bounding box center [436, 274] width 510 height 100
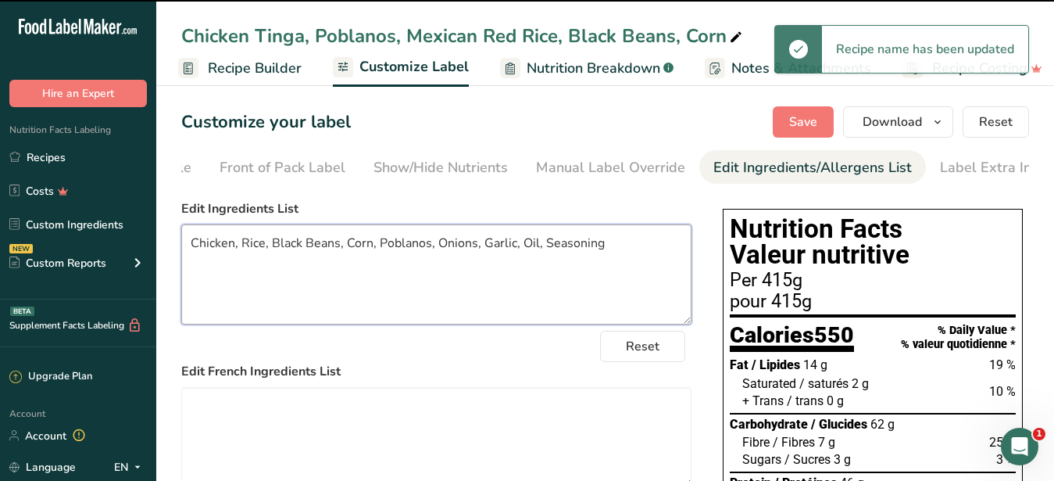
click at [595, 314] on textarea "Chicken, Rice, Black Beans, Corn, Poblanos, Onions, Garlic, Oil, Seasoning" at bounding box center [436, 274] width 510 height 100
click at [620, 265] on textarea "Chicken, Rice, Black Beans, Corn, Poblanos, Onions, Garlic, Oil, Seasoning" at bounding box center [436, 274] width 510 height 100
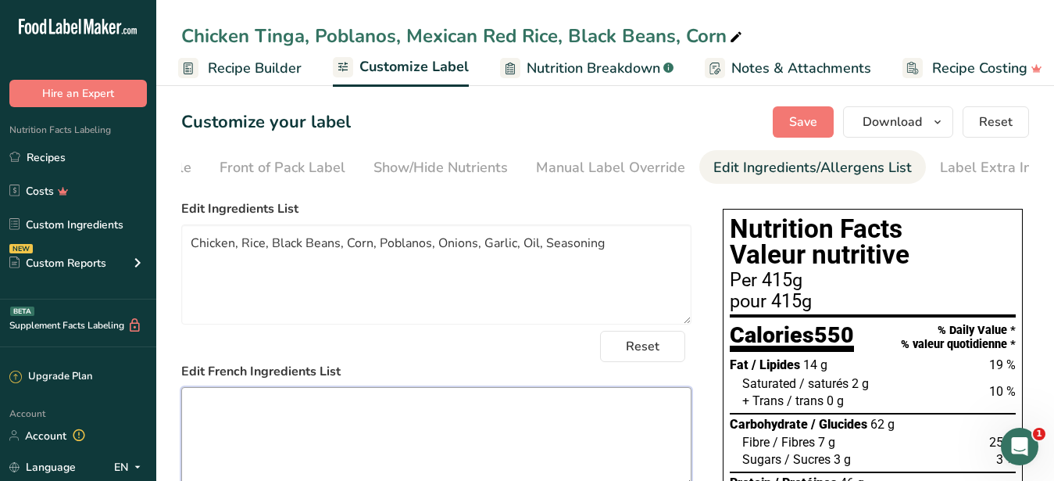
click at [354, 418] on textarea at bounding box center [436, 437] width 510 height 100
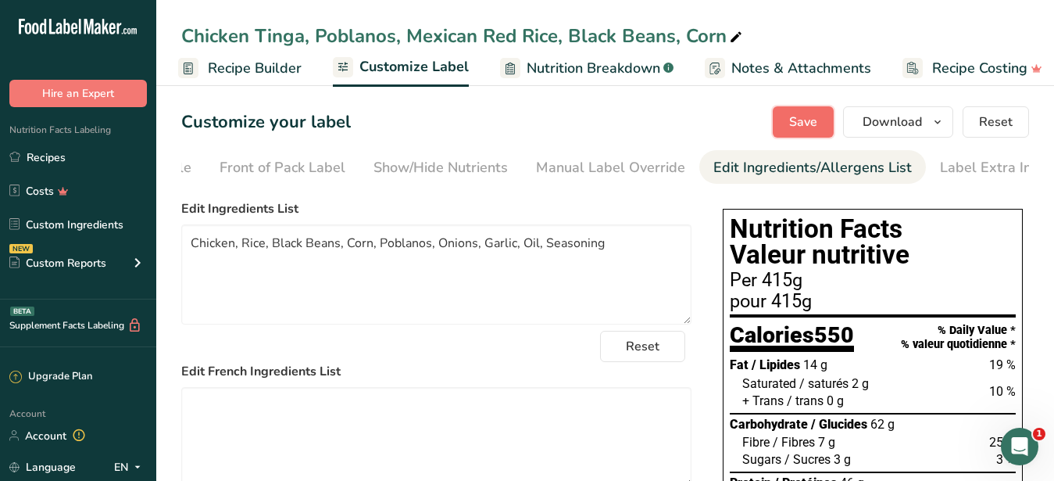
click at [803, 126] on span "Save" at bounding box center [803, 122] width 28 height 19
click at [878, 116] on span "Download" at bounding box center [892, 122] width 59 height 19
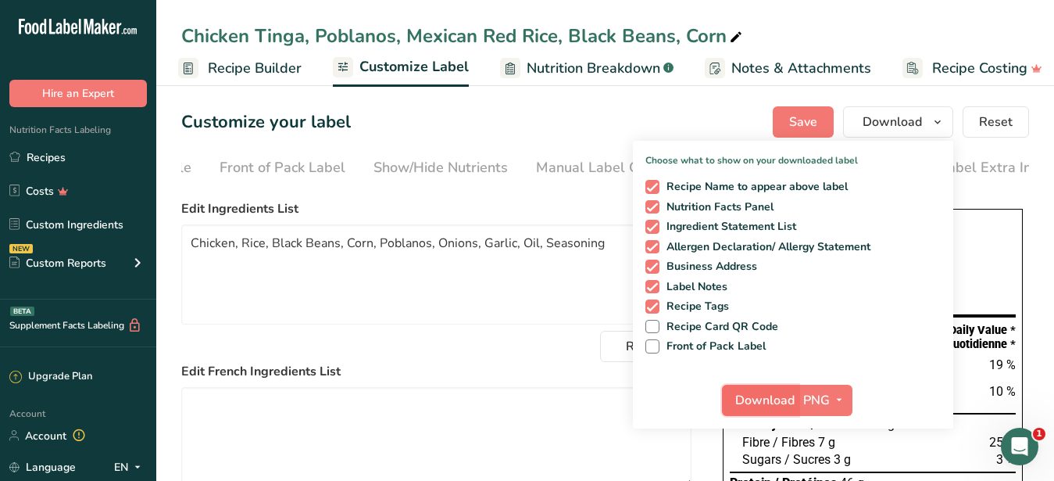
click at [749, 401] on span "Download" at bounding box center [764, 400] width 59 height 19
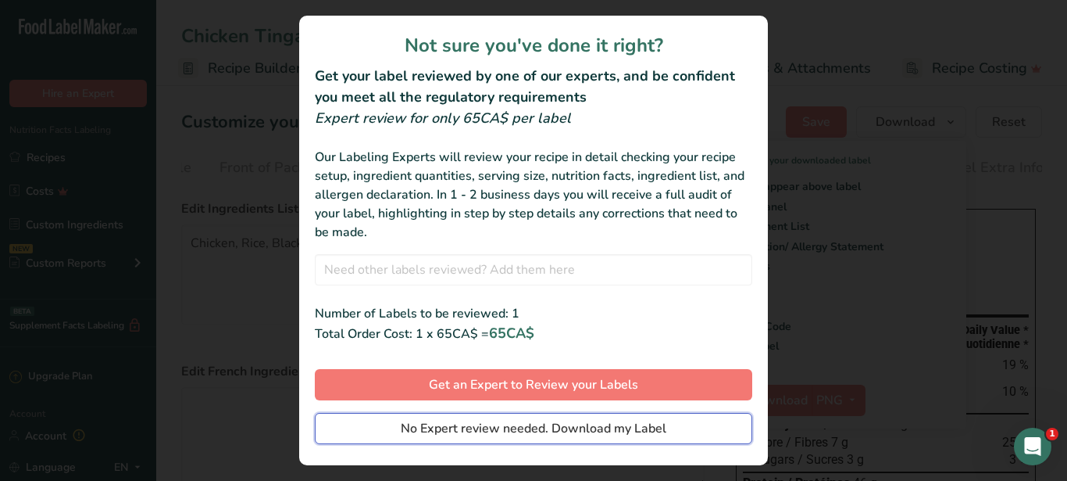
click at [588, 419] on span "No Expert review needed. Download my Label" at bounding box center [534, 428] width 266 height 19
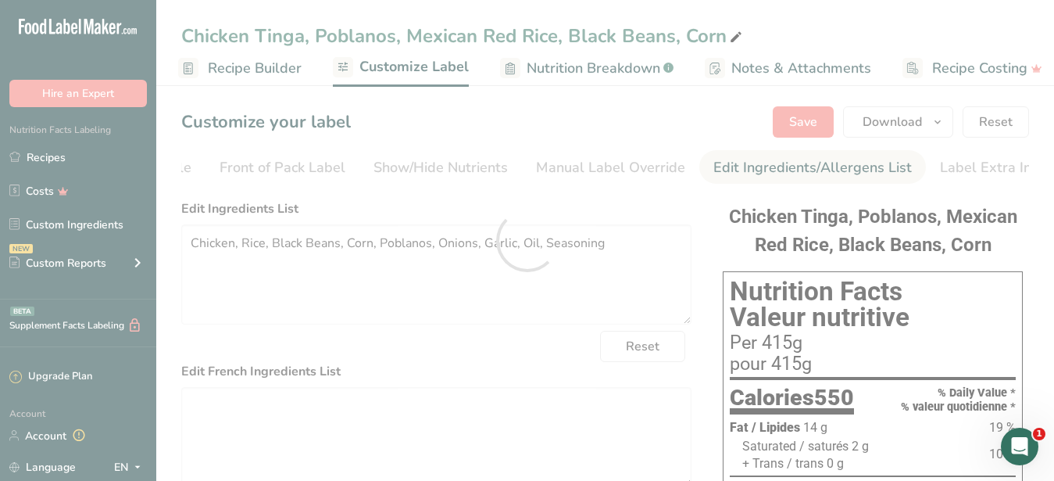
click at [735, 35] on div at bounding box center [527, 240] width 1054 height 481
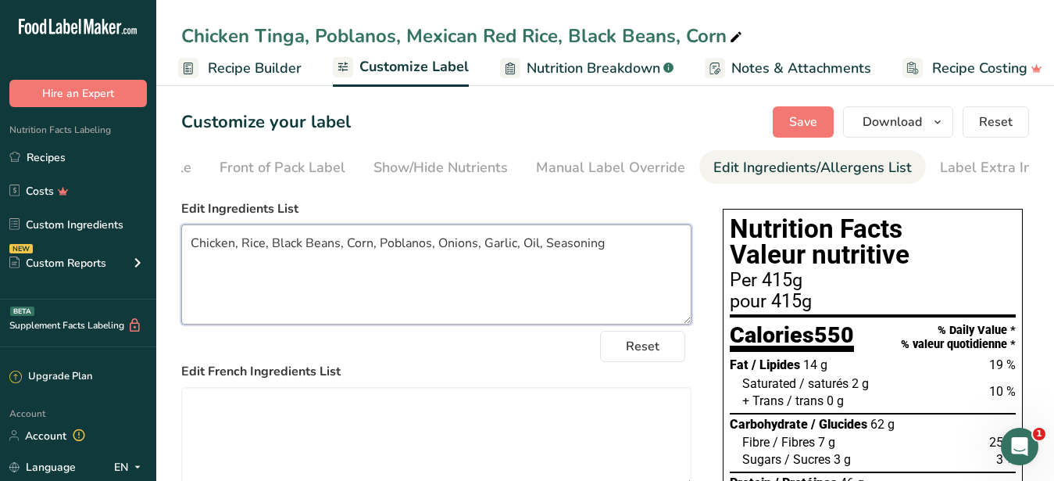
click at [579, 310] on textarea "Chicken, Rice, Black Beans, Corn, Poblanos, Onions, Garlic, Oil, Seasoning" at bounding box center [436, 274] width 510 height 100
drag, startPoint x: 184, startPoint y: 36, endPoint x: 724, endPoint y: 37, distance: 540.7
click at [724, 37] on div "Chicken Tinga, Poblanos, Mexican Red Rice, Black Beans, Corn" at bounding box center [463, 36] width 564 height 28
drag, startPoint x: 724, startPoint y: 37, endPoint x: 184, endPoint y: 48, distance: 540.1
click at [184, 48] on input "Chicken Tinga, Poblanos, Mexican Red Rice, Black Beans, Corn" at bounding box center [605, 36] width 848 height 28
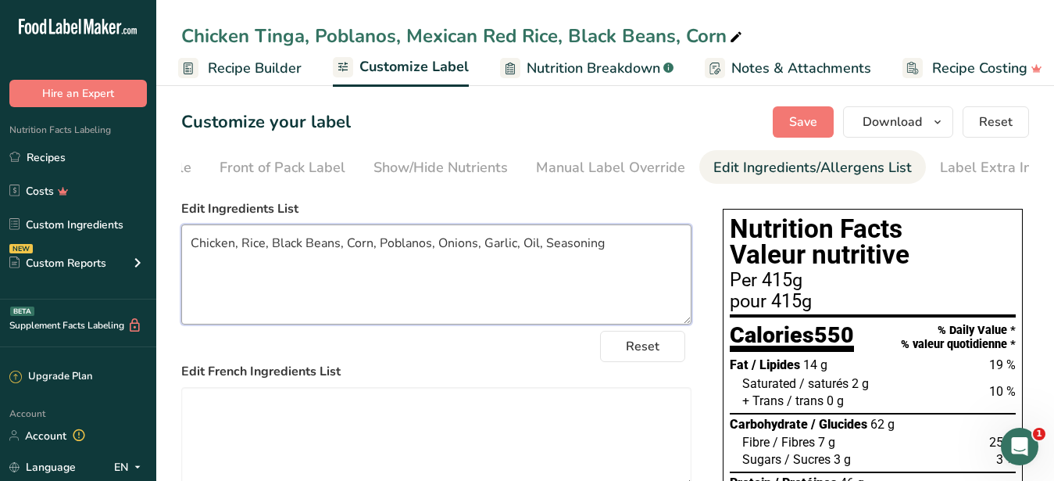
drag, startPoint x: 616, startPoint y: 256, endPoint x: 189, endPoint y: 250, distance: 426.7
click at [189, 250] on textarea "Chicken, Rice, Black Beans, Corn, Poblanos, Onions, Garlic, Oil, Seasoning" at bounding box center [436, 274] width 510 height 100
click at [276, 64] on span "Recipe Builder" at bounding box center [255, 68] width 94 height 21
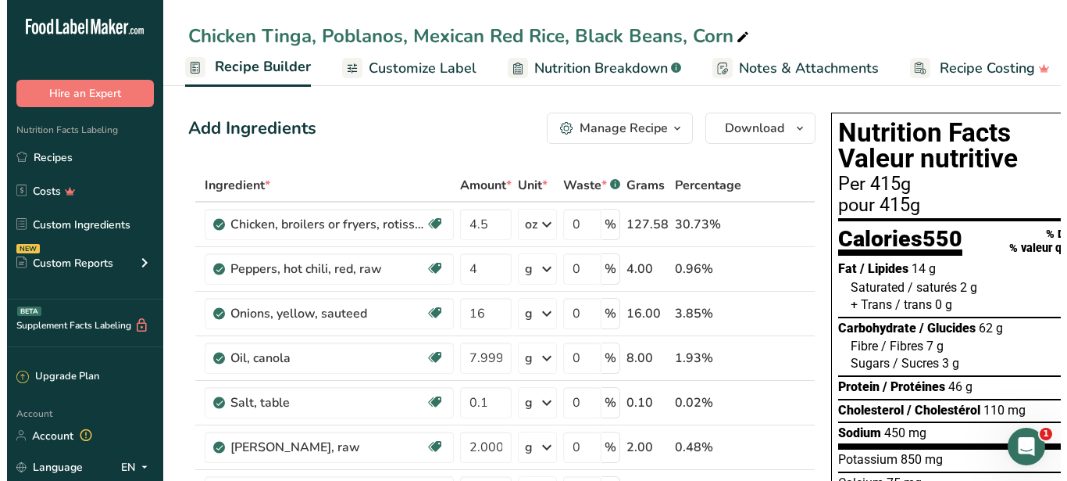
scroll to position [0, 151]
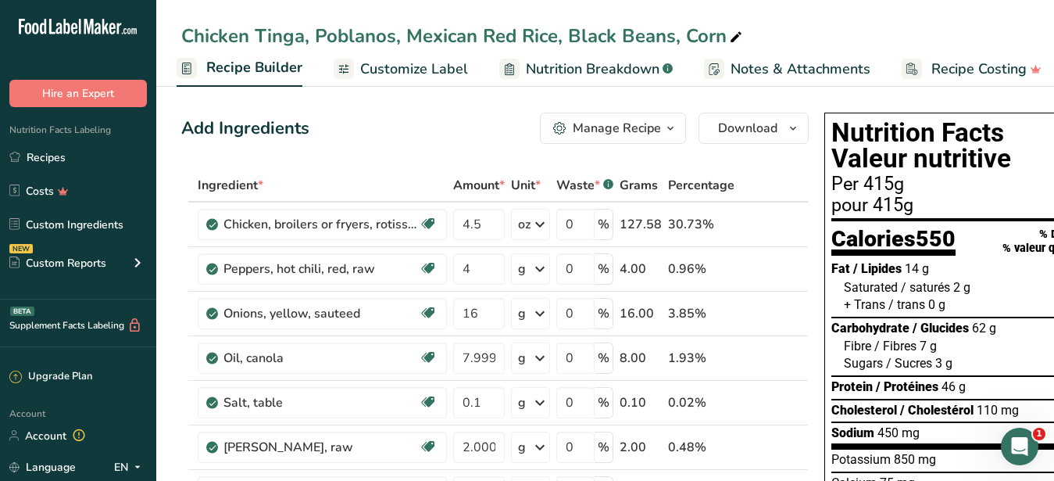
click at [611, 138] on button "Manage Recipe" at bounding box center [613, 128] width 146 height 31
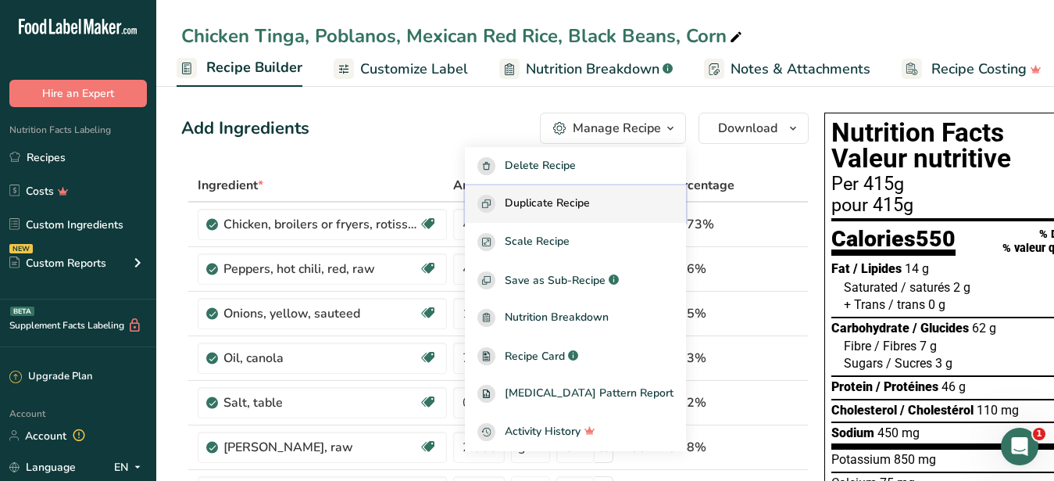
click at [590, 198] on span "Duplicate Recipe" at bounding box center [547, 204] width 85 height 18
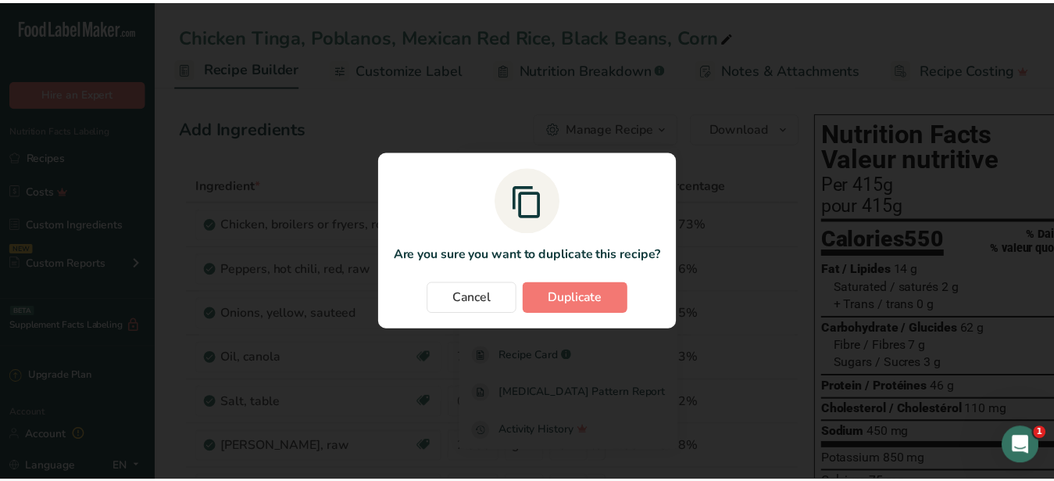
scroll to position [0, 149]
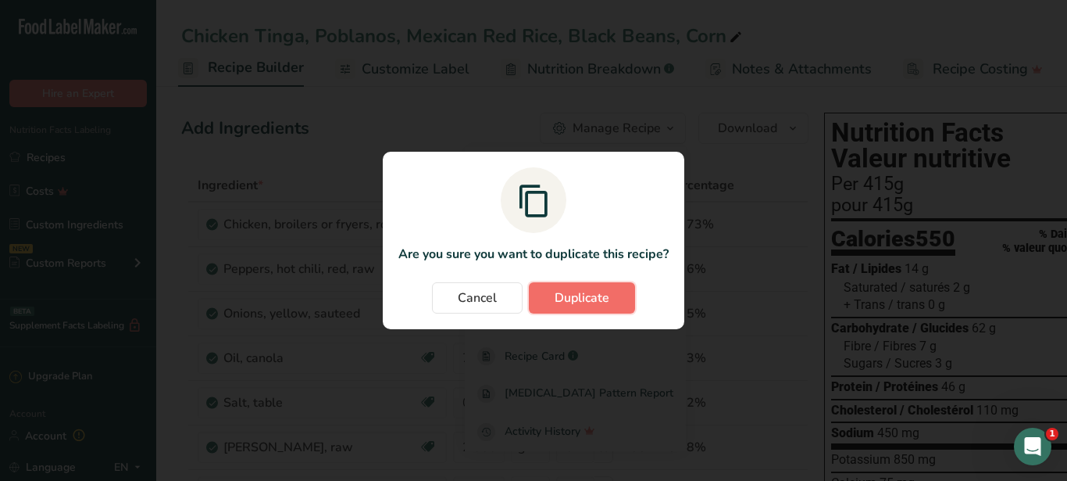
click at [601, 301] on span "Duplicate" at bounding box center [582, 297] width 55 height 19
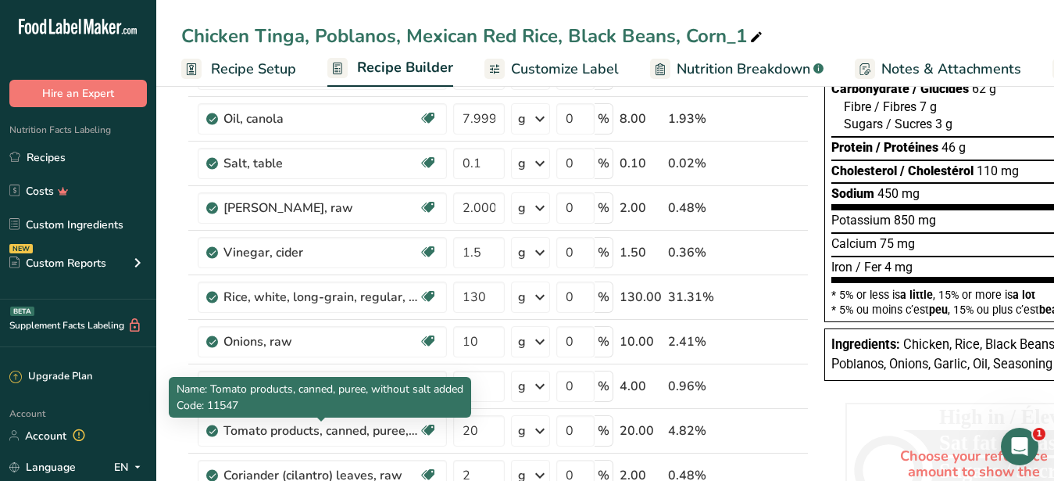
scroll to position [478, 0]
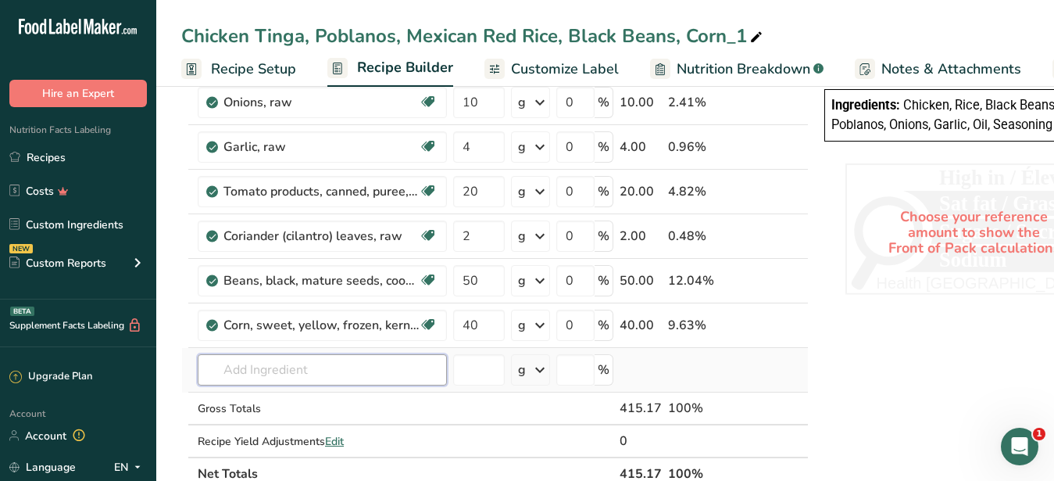
click at [294, 368] on input "text" at bounding box center [322, 369] width 249 height 31
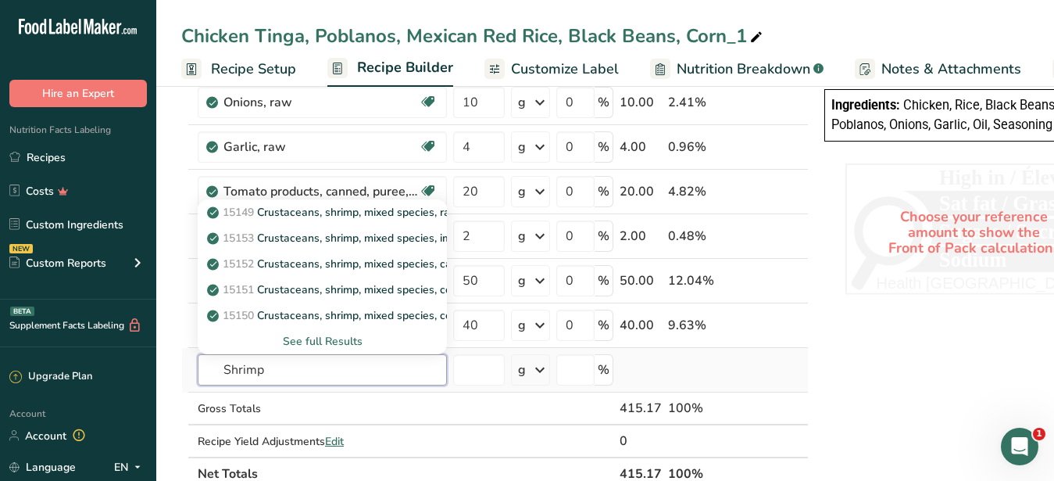
type input "Shrimp"
click at [337, 341] on div "See full Results" at bounding box center [322, 341] width 224 height 16
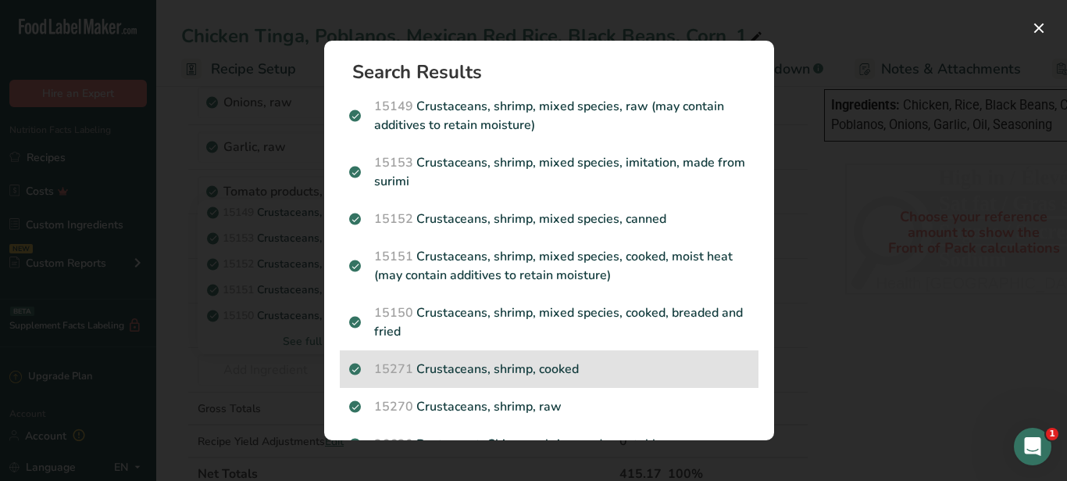
click at [541, 367] on p "15271 Crustaceans, shrimp, cooked" at bounding box center [549, 368] width 400 height 19
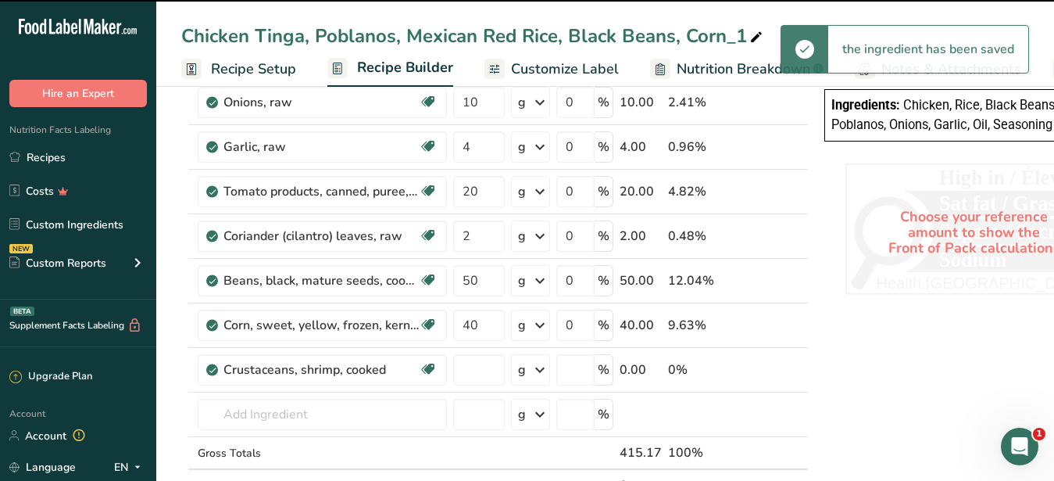
type input "0"
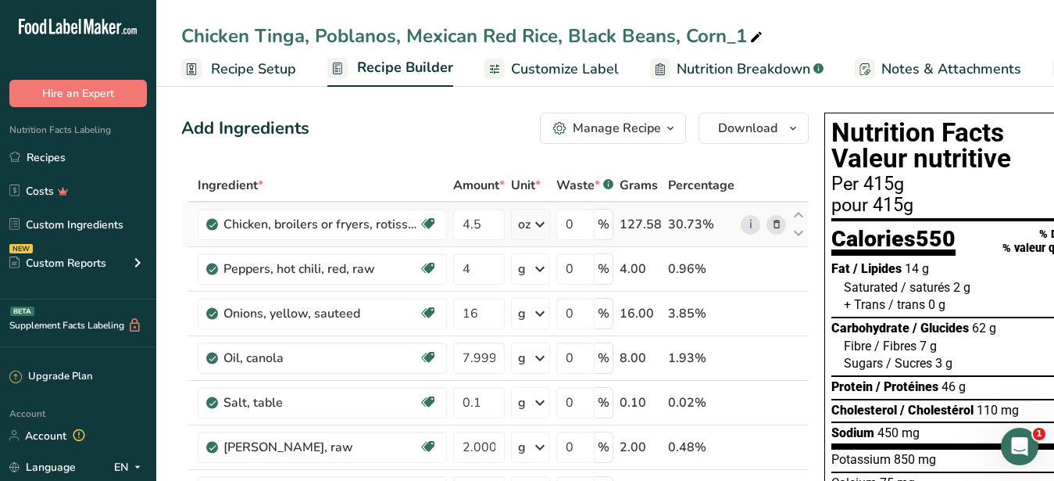
click at [775, 223] on icon at bounding box center [776, 224] width 11 height 16
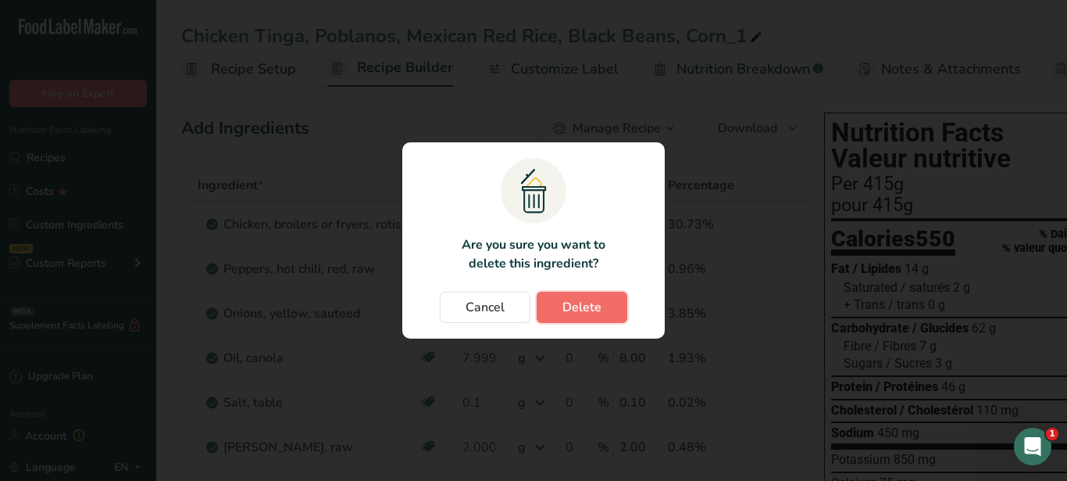
click at [586, 304] on span "Delete" at bounding box center [582, 307] width 39 height 19
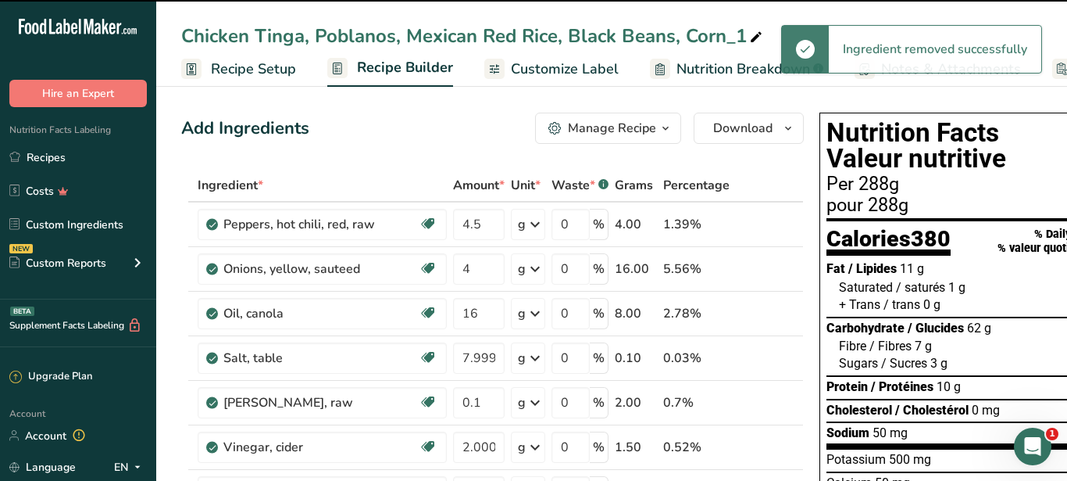
type input "4"
type input "16"
type input "7.999998"
type input "0.1"
type input "2.000001"
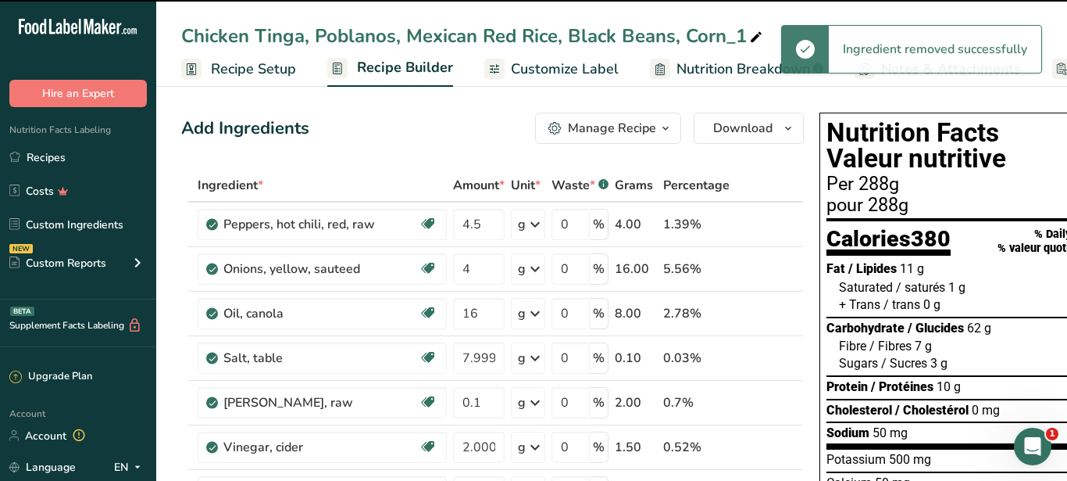
type input "1.5"
type input "130"
type input "10"
type input "4"
type input "20"
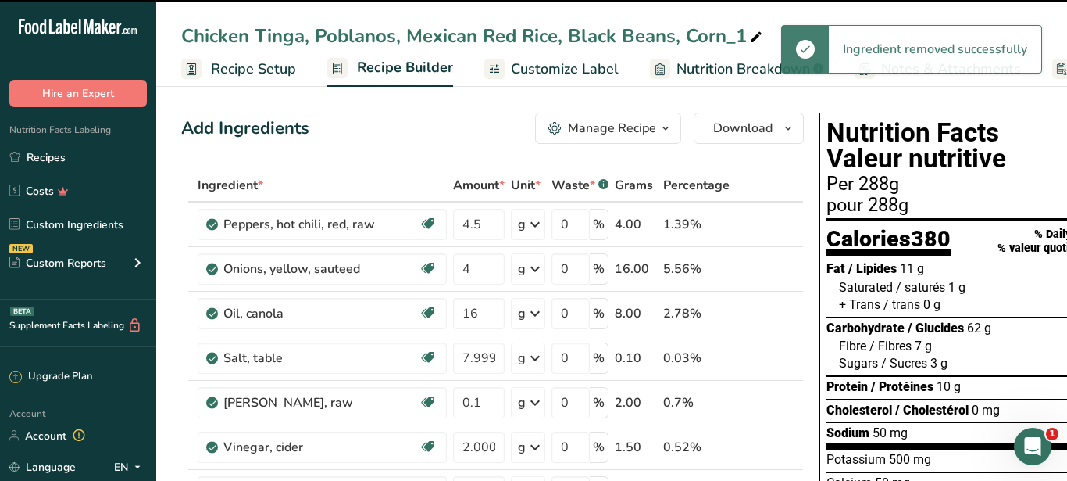
type input "2"
type input "50"
type input "40"
type input "0"
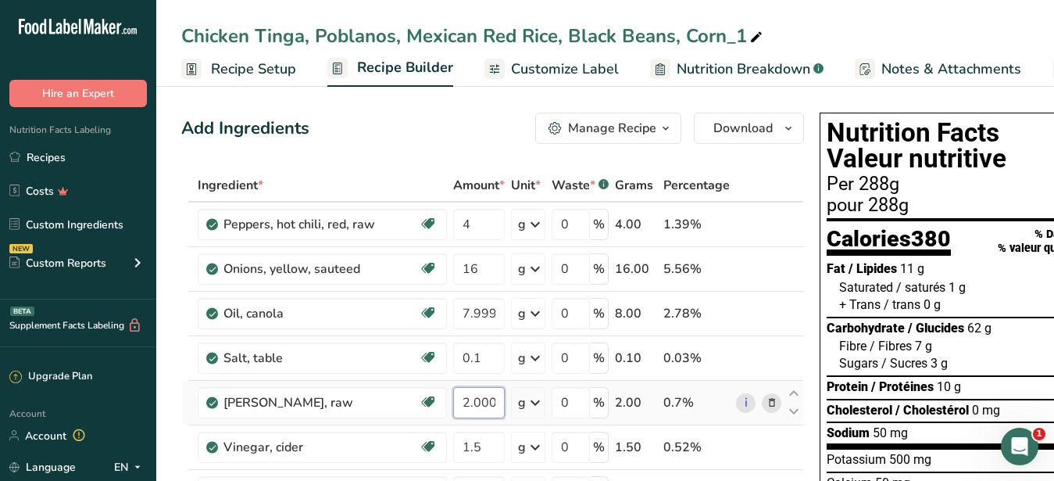
scroll to position [399, 0]
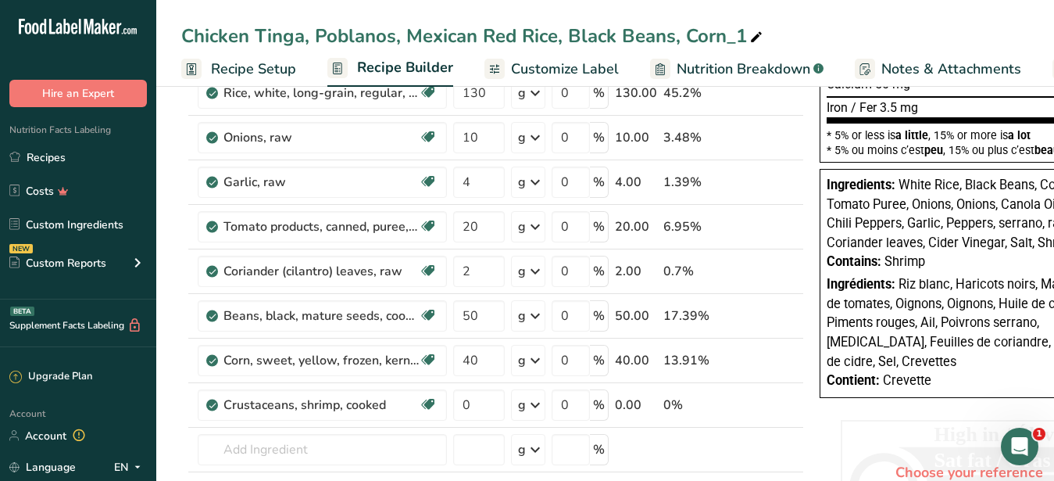
drag, startPoint x: 456, startPoint y: 400, endPoint x: 470, endPoint y: 399, distance: 13.4
click at [470, 20] on input "2.000001" at bounding box center [479, 3] width 52 height 31
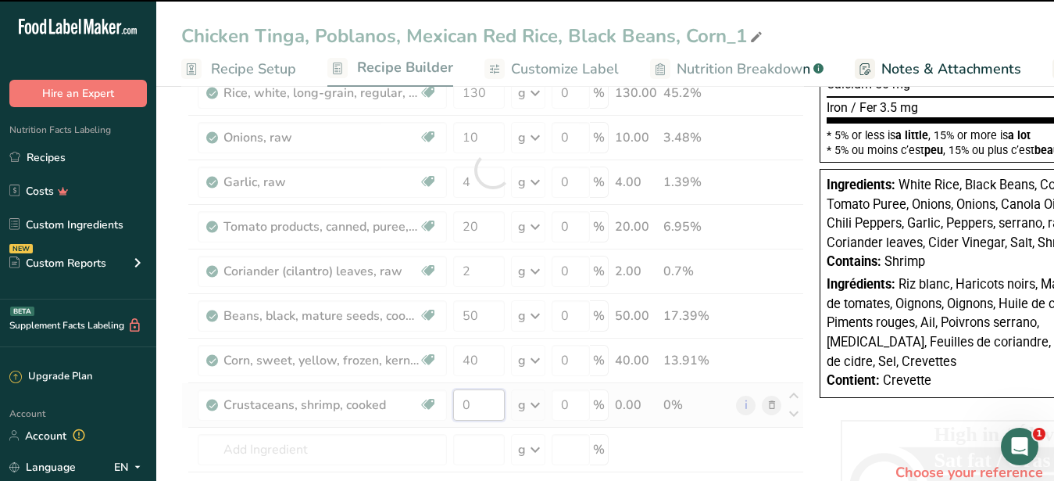
drag, startPoint x: 477, startPoint y: 406, endPoint x: 463, endPoint y: 402, distance: 14.4
click at [463, 402] on input "0" at bounding box center [479, 404] width 52 height 31
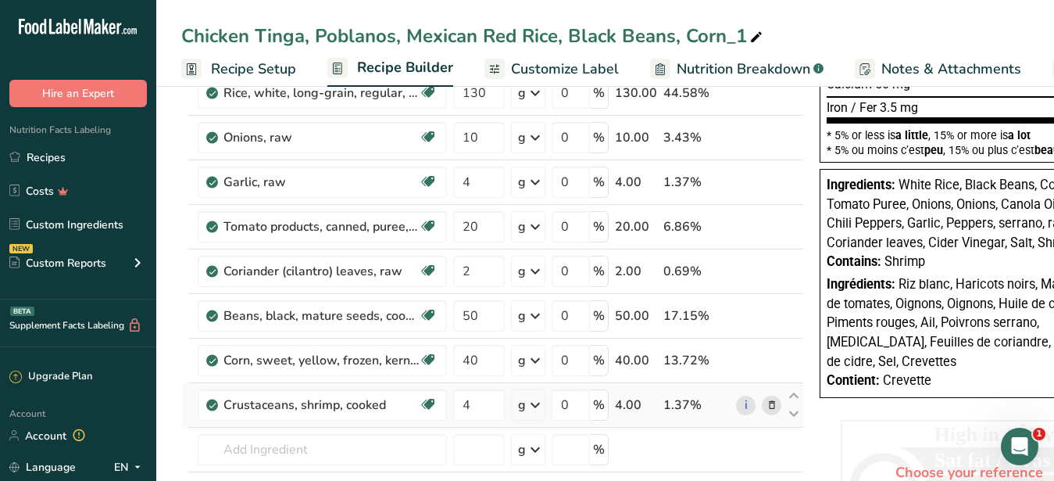
click at [538, 404] on div "Ingredient * Amount * Unit * Waste * .a-a{fill:#347362;}.b-a{fill:#fff;} Grams …" at bounding box center [492, 169] width 623 height 799
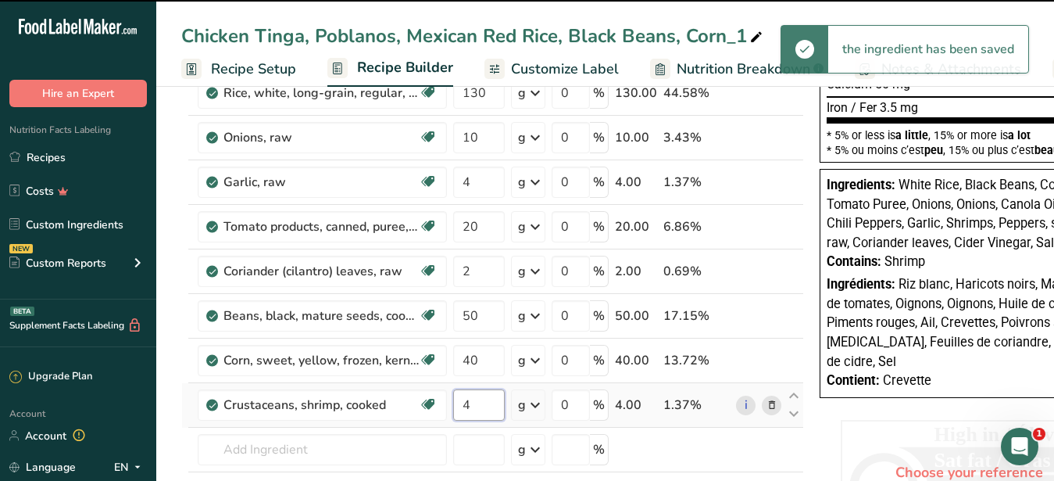
click at [488, 403] on input "4" at bounding box center [479, 404] width 52 height 31
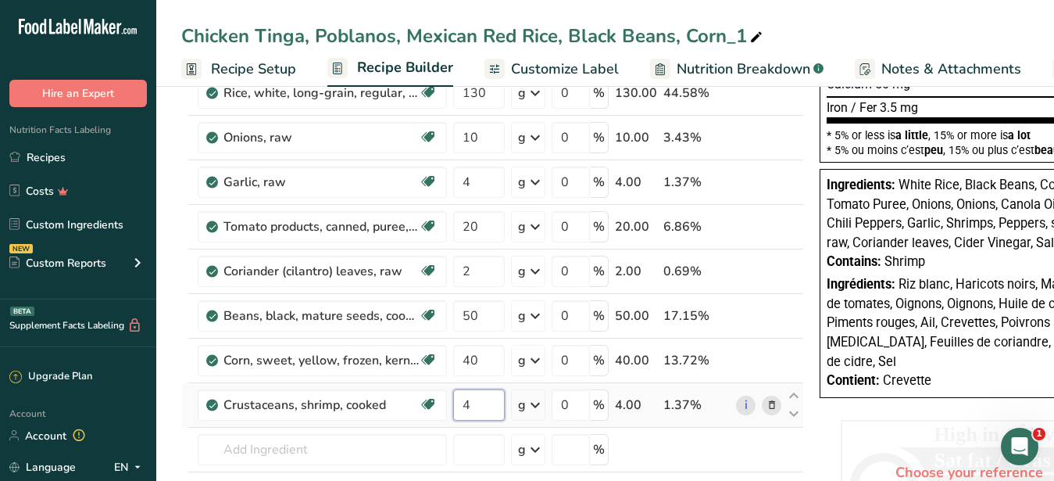
drag, startPoint x: 477, startPoint y: 407, endPoint x: 450, endPoint y: 406, distance: 27.4
click at [453, 406] on input "4" at bounding box center [479, 404] width 52 height 31
type input "117"
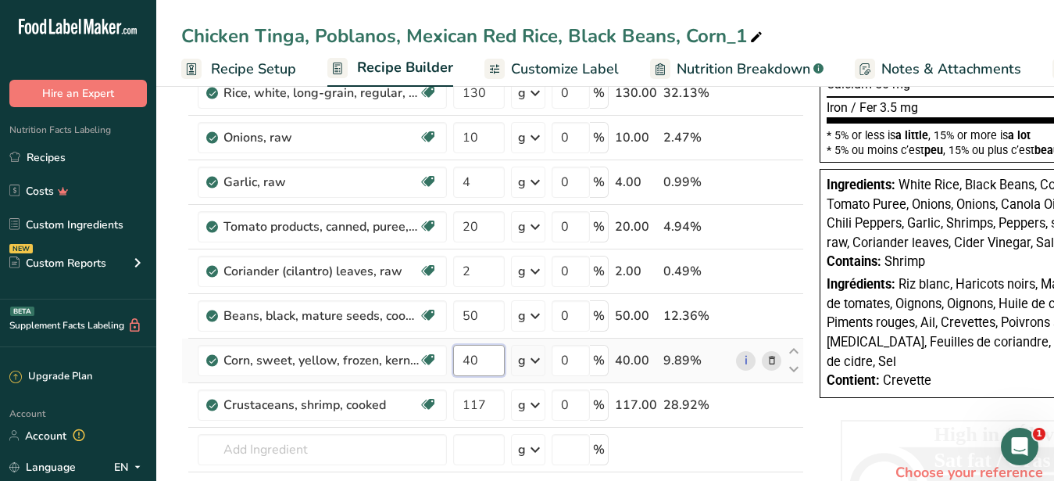
click at [492, 369] on input "40" at bounding box center [479, 360] width 52 height 31
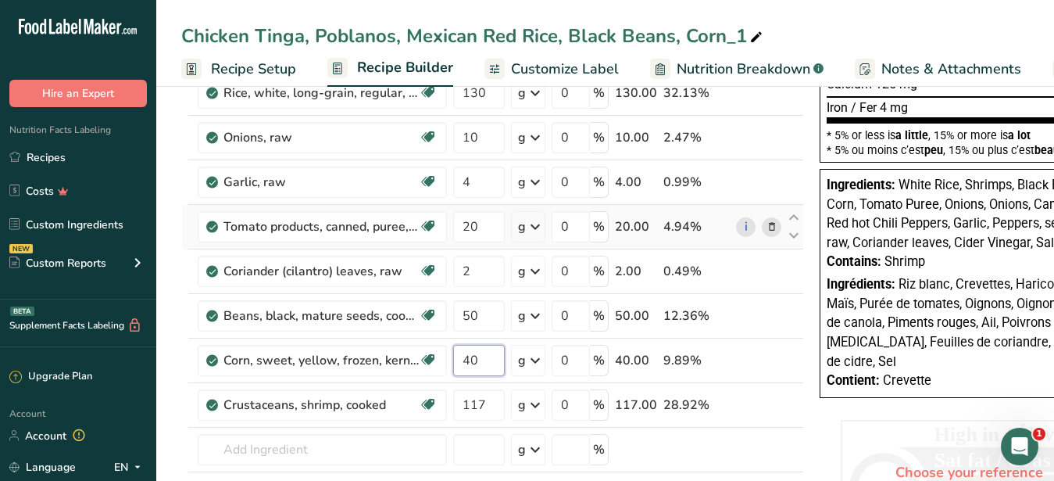
scroll to position [0, 0]
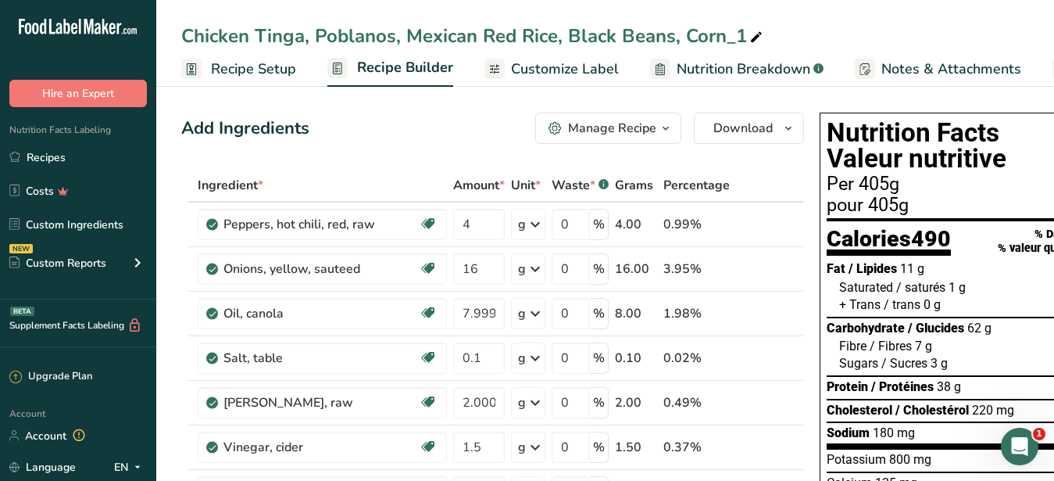
click at [563, 60] on span "Customize Label" at bounding box center [565, 69] width 108 height 21
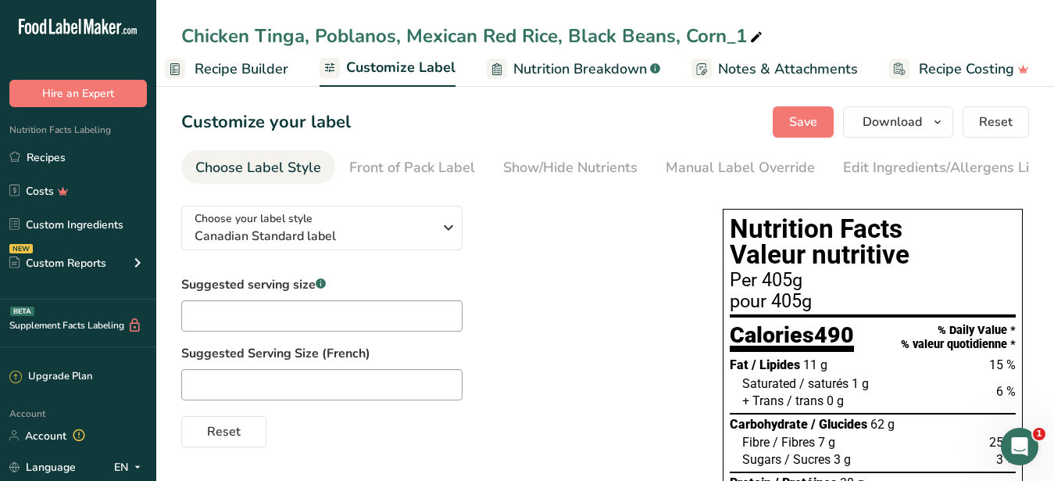
click at [222, 61] on span "Recipe Builder" at bounding box center [242, 69] width 94 height 21
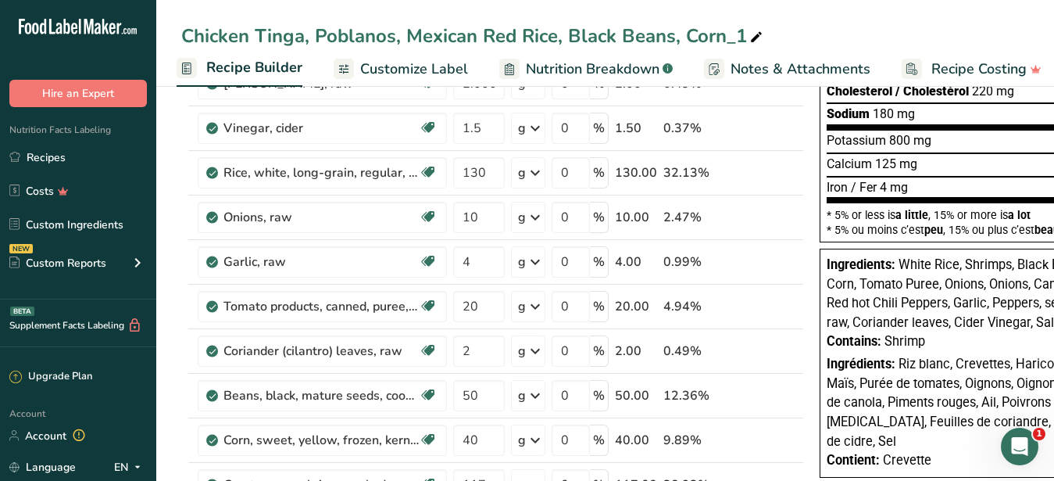
scroll to position [558, 0]
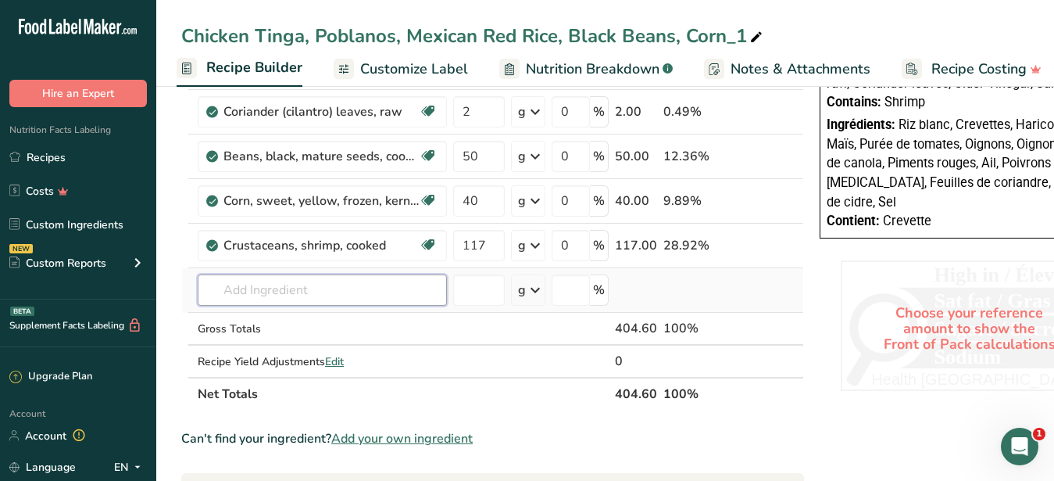
click at [276, 290] on input "text" at bounding box center [322, 289] width 249 height 31
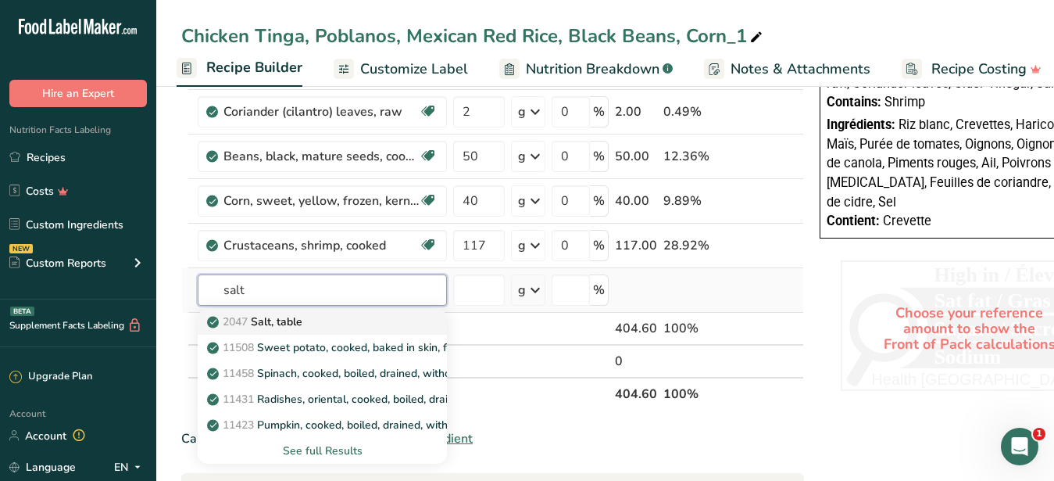
type input "salt"
click at [280, 321] on p "2047 Salt, table" at bounding box center [256, 321] width 92 height 16
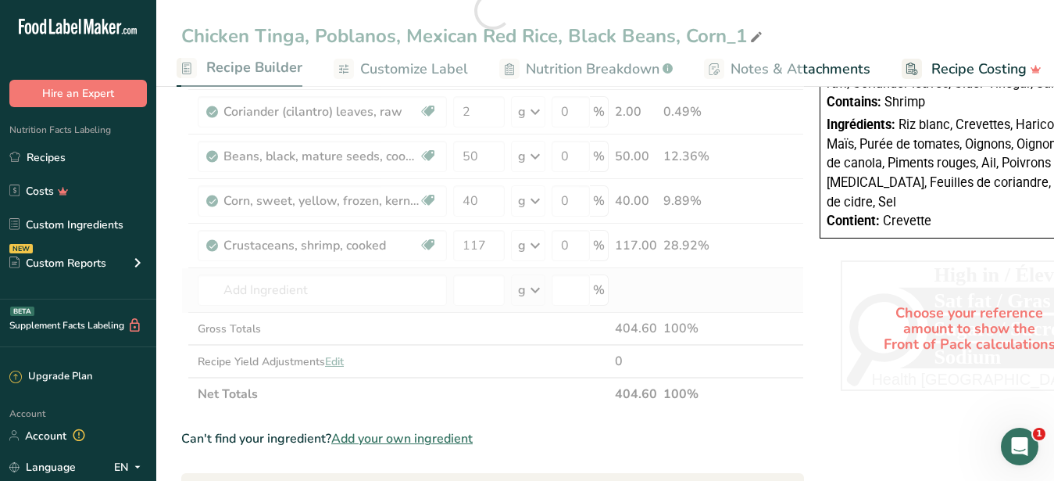
type input "Salt, table"
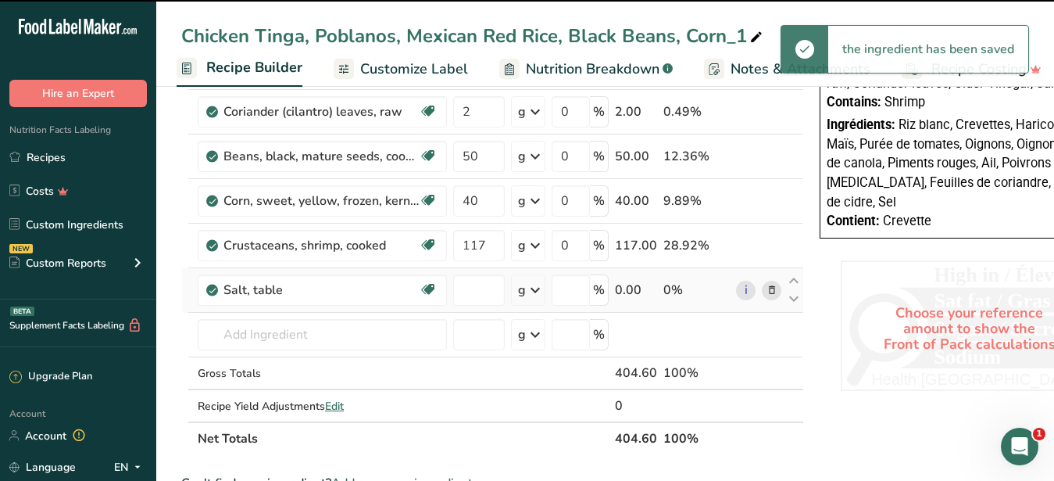
type input "0"
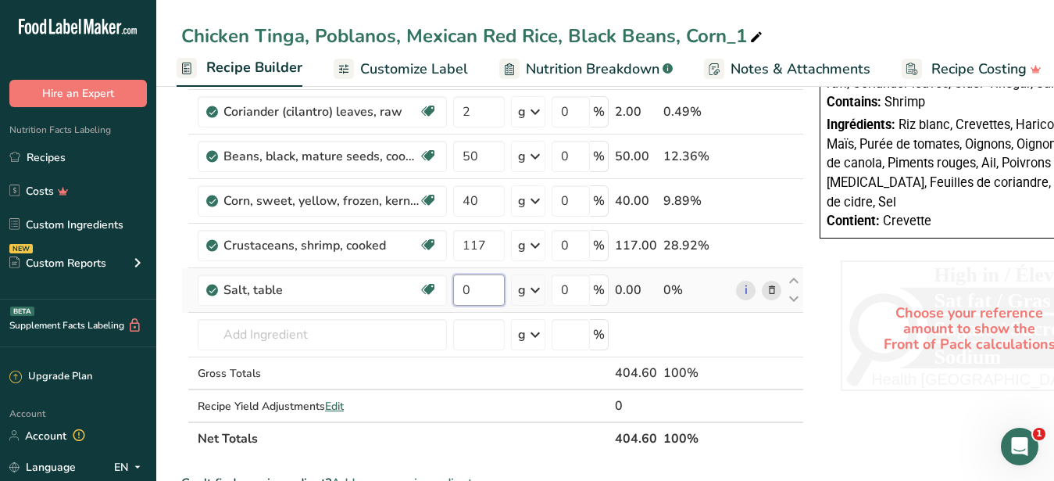
click at [476, 295] on input "0" at bounding box center [479, 289] width 52 height 31
type input "0.3"
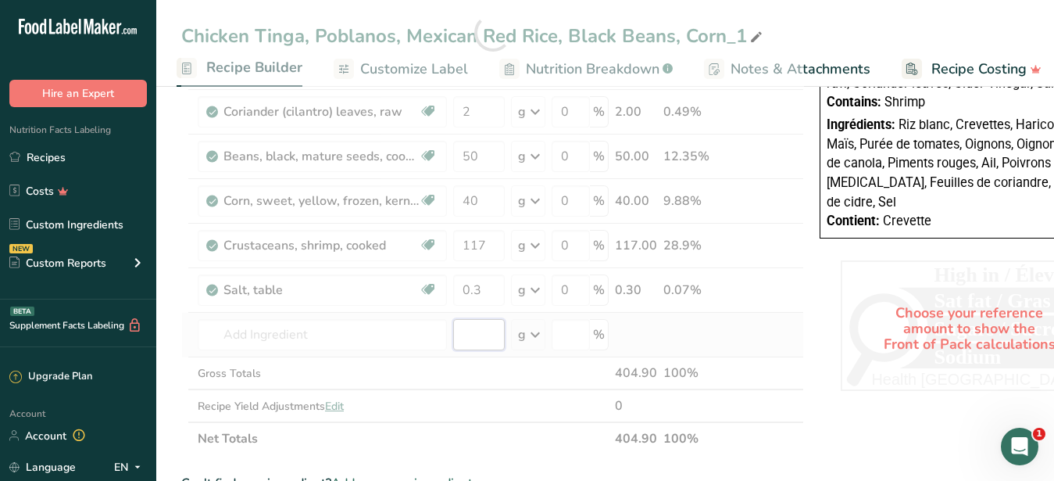
click at [484, 339] on input "number" at bounding box center [479, 334] width 52 height 31
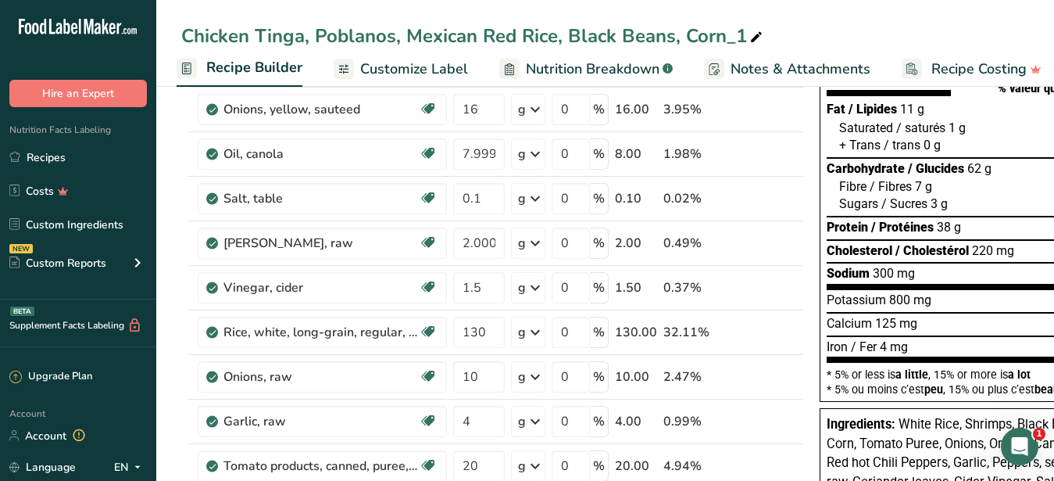
scroll to position [0, 0]
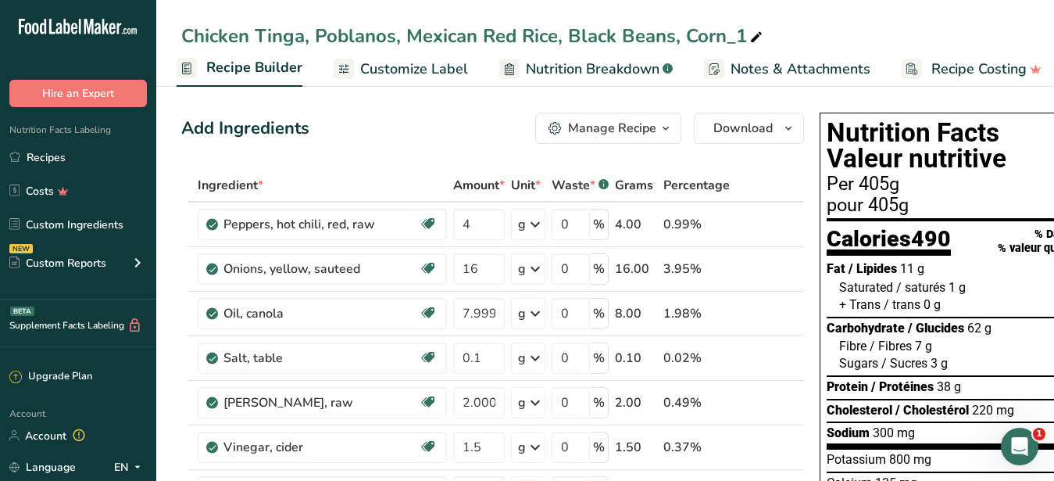
click at [396, 70] on span "Customize Label" at bounding box center [414, 69] width 108 height 21
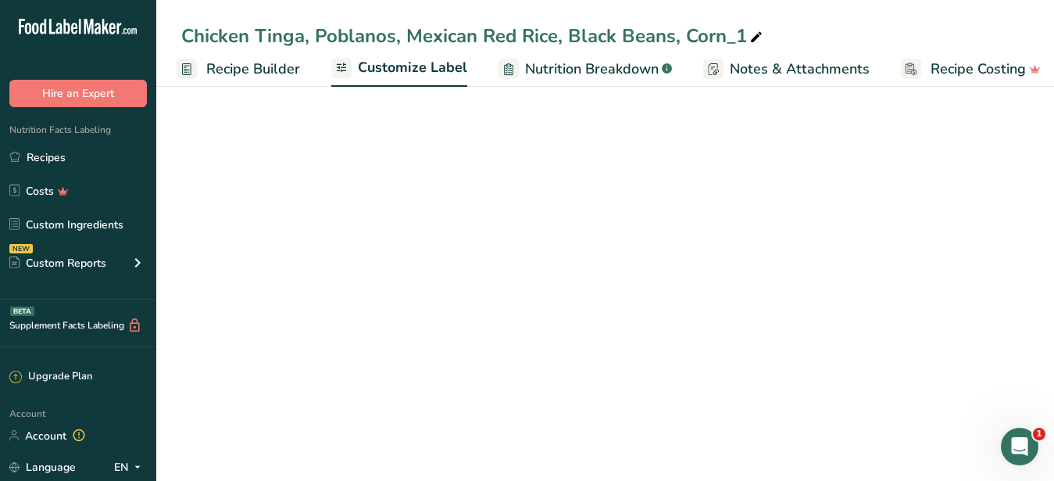
scroll to position [1, 163]
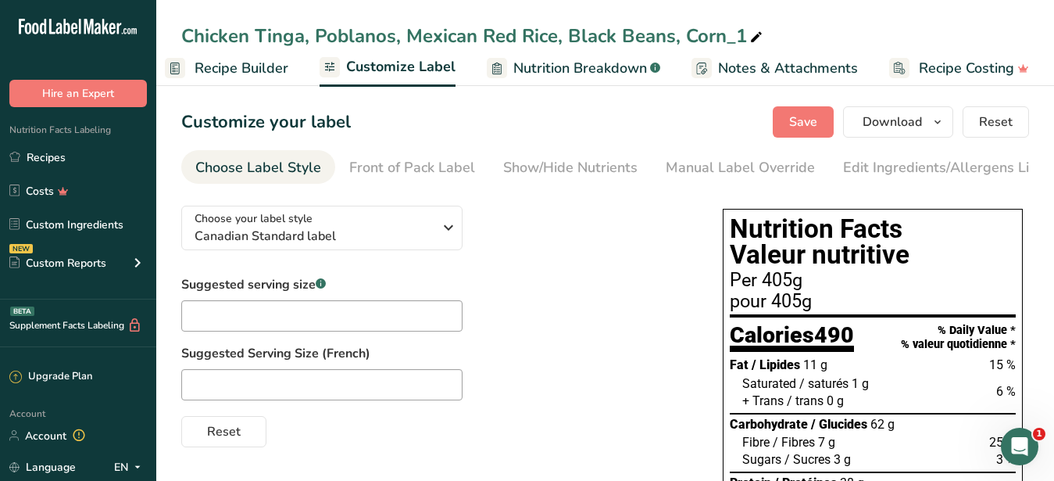
click at [756, 32] on icon at bounding box center [756, 38] width 14 height 22
drag, startPoint x: 248, startPoint y: 33, endPoint x: 177, endPoint y: 30, distance: 71.2
click at [181, 30] on input "Chicken Tinga, Poblanos, Mexican Red Rice, Black Beans, Corn" at bounding box center [605, 36] width 848 height 28
click at [252, 29] on input "Shrimp Tinga, Poblanos, Mexican Red Rice, Black Beans, Corn" at bounding box center [605, 36] width 848 height 28
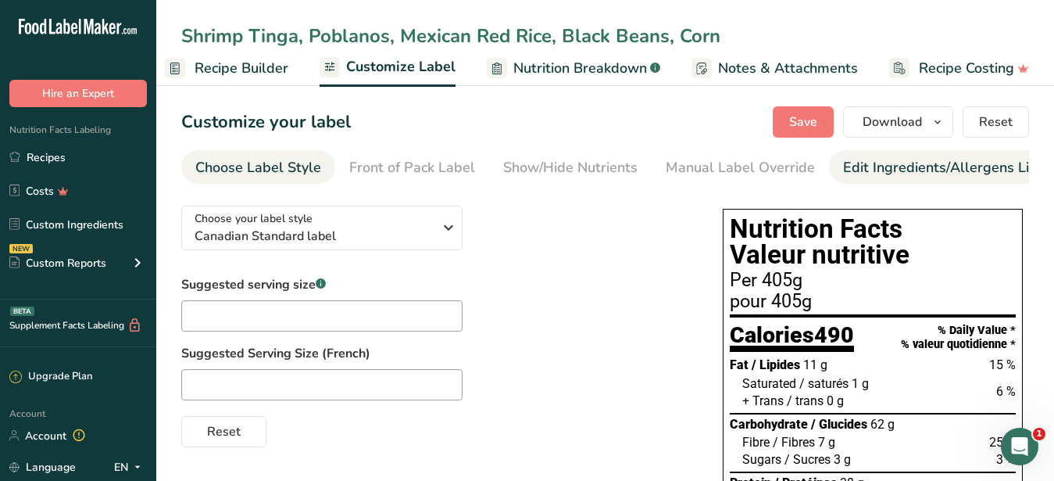
type input "Shrimp Tinga, Poblanos, Mexican Red Rice, Black Beans, Corn"
click at [860, 163] on div "Edit Ingredients/Allergens List" at bounding box center [942, 167] width 198 height 21
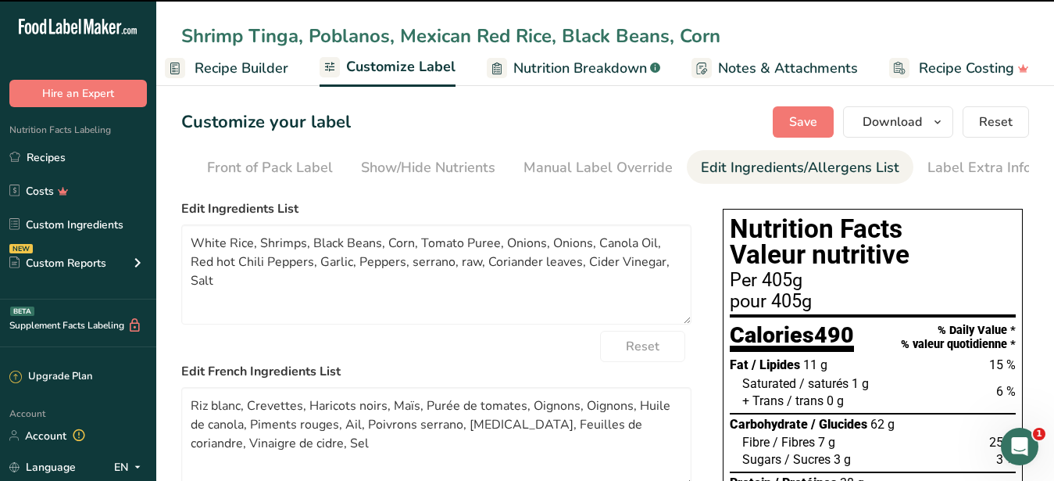
scroll to position [0, 143]
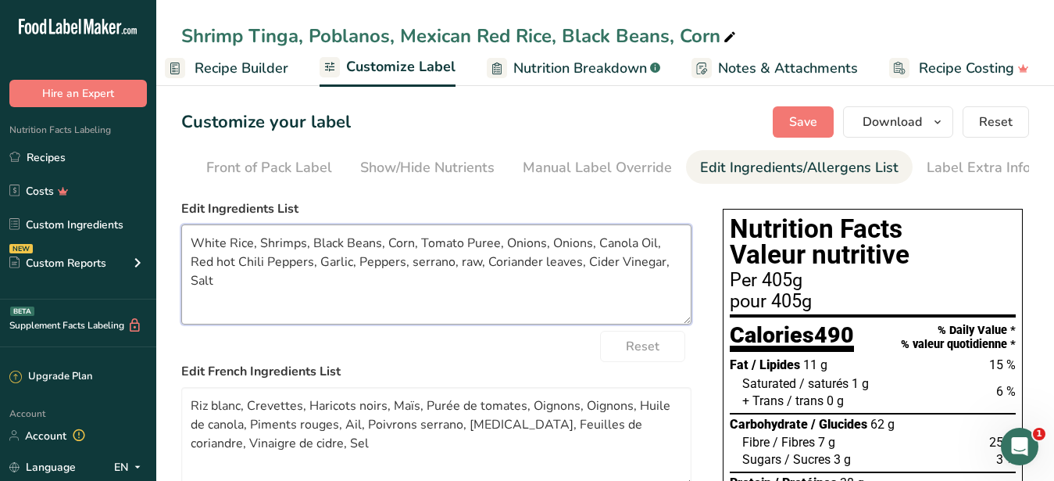
click at [195, 254] on textarea "White Rice, Shrimps, Black Beans, Corn, Tomato Puree, Onions, Onions, Canola Oi…" at bounding box center [436, 274] width 510 height 100
paste textarea "Chicken, Rice, Black Beans, Corn, Poblanos, Onions, Garlic, Oil, Seasoning"
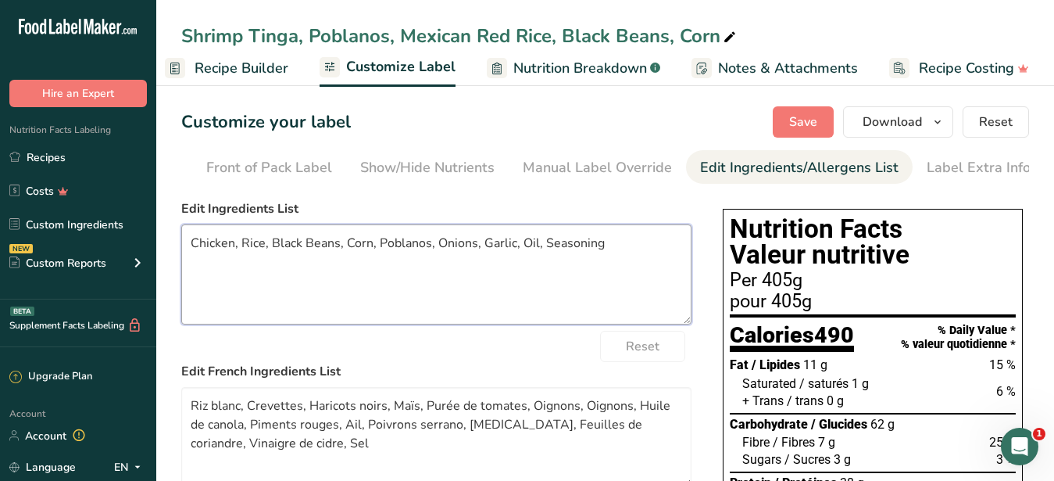
drag, startPoint x: 233, startPoint y: 256, endPoint x: 141, endPoint y: 254, distance: 91.4
click at [181, 254] on textarea "Chicken, Rice, Black Beans, Corn, Poblanos, Onions, Garlic, Oil, Seasoning" at bounding box center [436, 274] width 510 height 100
click at [199, 253] on textarea ", Rice, Black Beans, Corn, Poblanos, Onions, Garlic, Oil, Seasoning" at bounding box center [436, 274] width 510 height 100
click at [220, 259] on textarea "Rice, Black Beans, Corn, Poblanos, Onions, Garlic, Oil, Seasoning" at bounding box center [436, 274] width 510 height 100
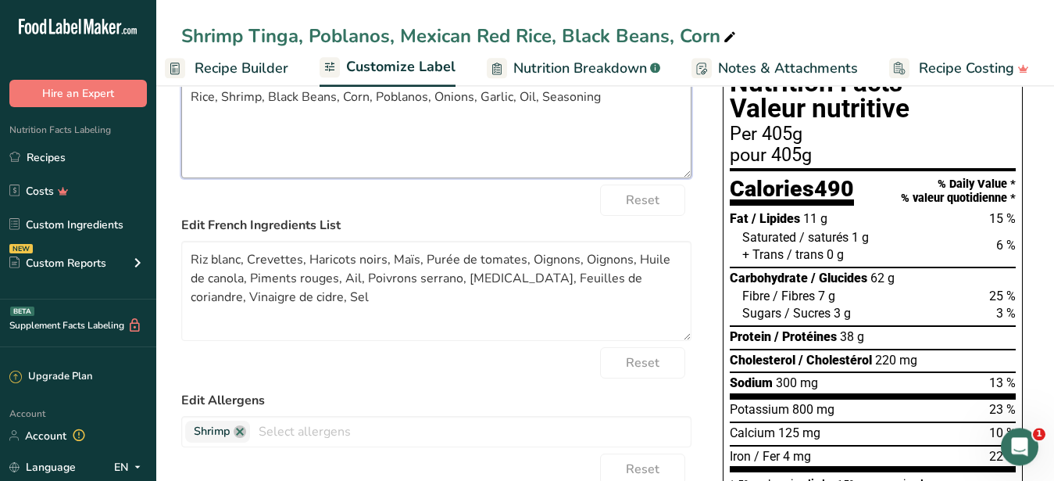
scroll to position [159, 0]
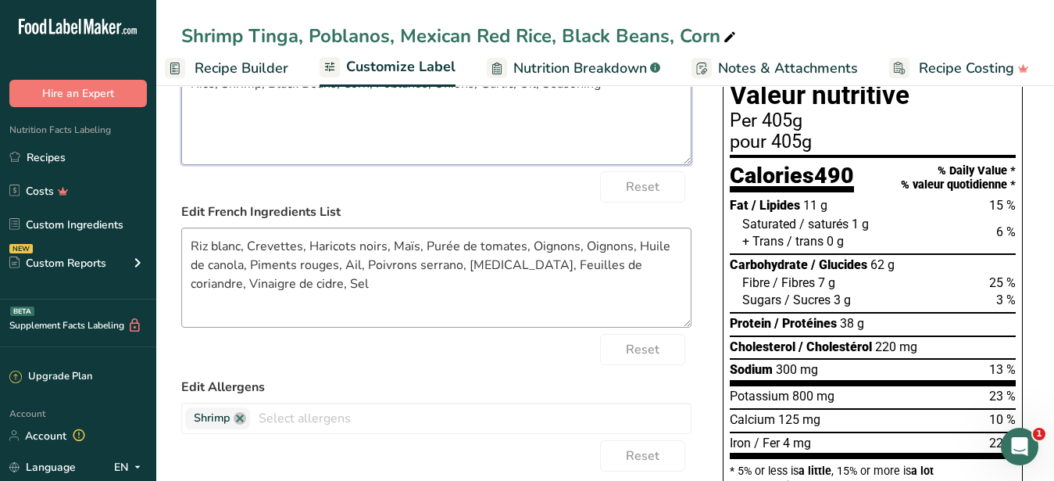
type textarea "Rice, Shrimp, Black Beans, Corn, Poblanos, Onions, Garlic, Oil, Seasoning"
drag, startPoint x: 297, startPoint y: 314, endPoint x: 178, endPoint y: 252, distance: 133.9
click at [181, 252] on textarea "Riz blanc, Crevettes, Haricots noirs, Maïs, Purée de tomates, Oignons, Oignons,…" at bounding box center [436, 277] width 510 height 100
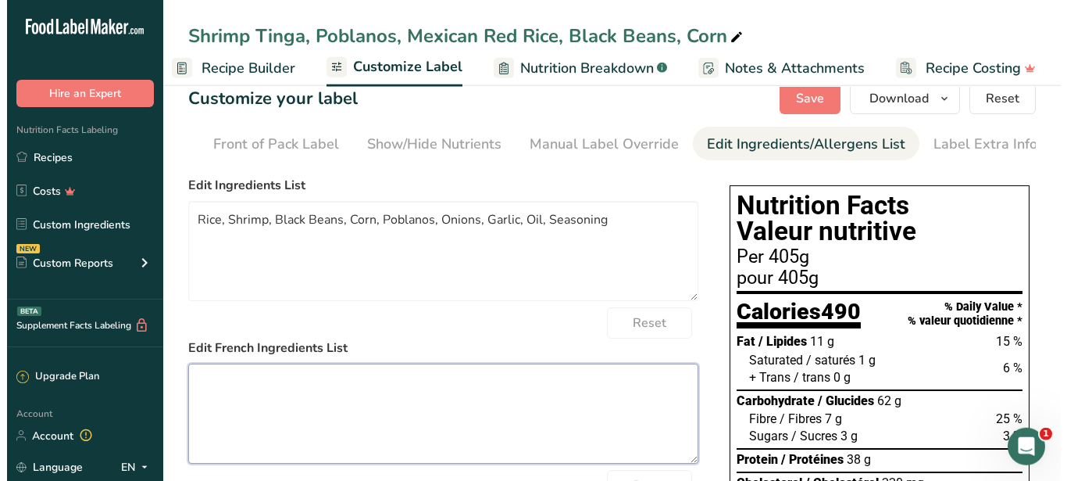
scroll to position [0, 0]
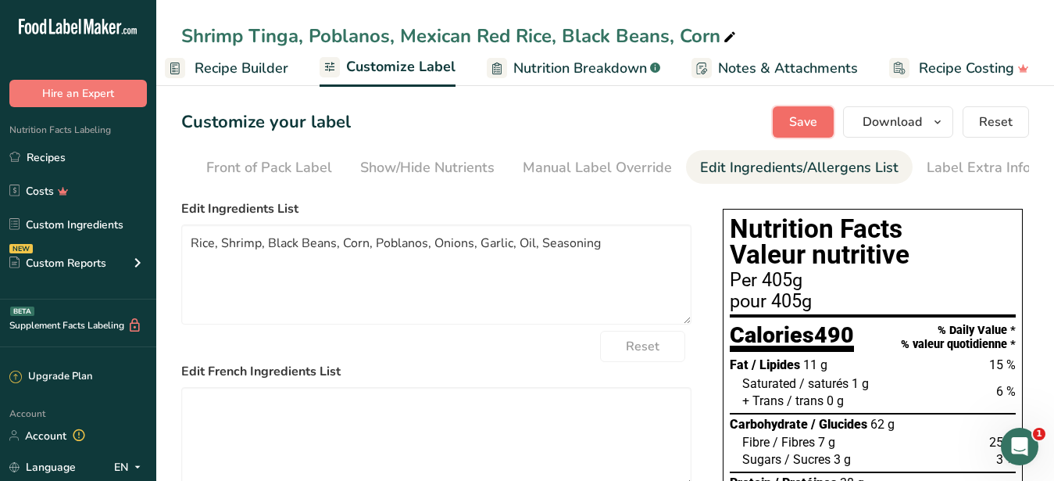
click at [798, 125] on span "Save" at bounding box center [803, 122] width 28 height 19
click at [893, 123] on span "Download" at bounding box center [892, 122] width 59 height 19
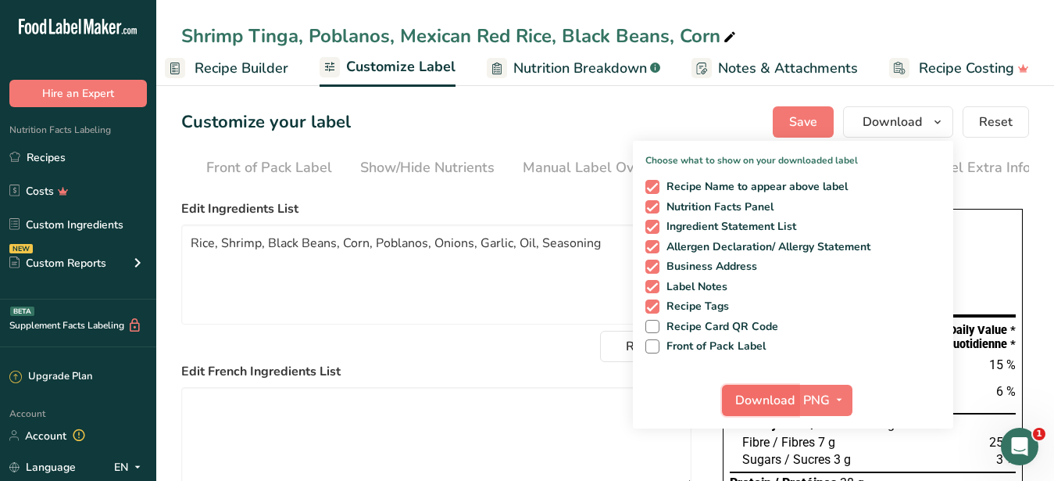
click at [768, 404] on span "Download" at bounding box center [764, 400] width 59 height 19
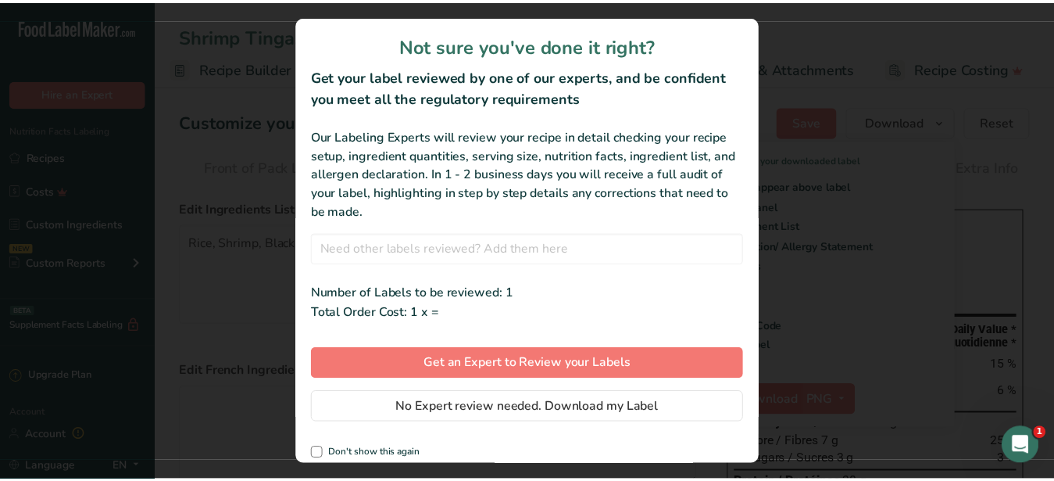
scroll to position [1, 149]
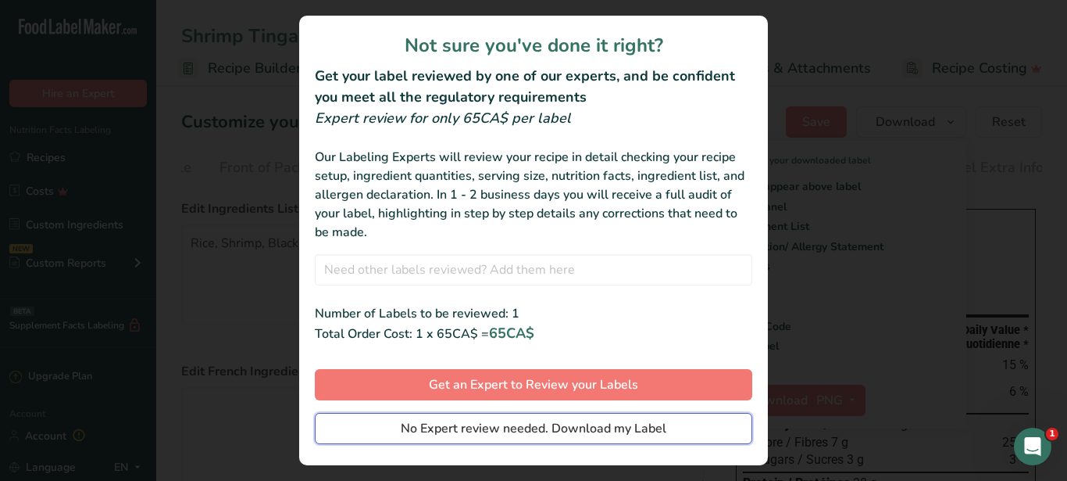
click at [536, 426] on span "No Expert review needed. Download my Label" at bounding box center [534, 428] width 266 height 19
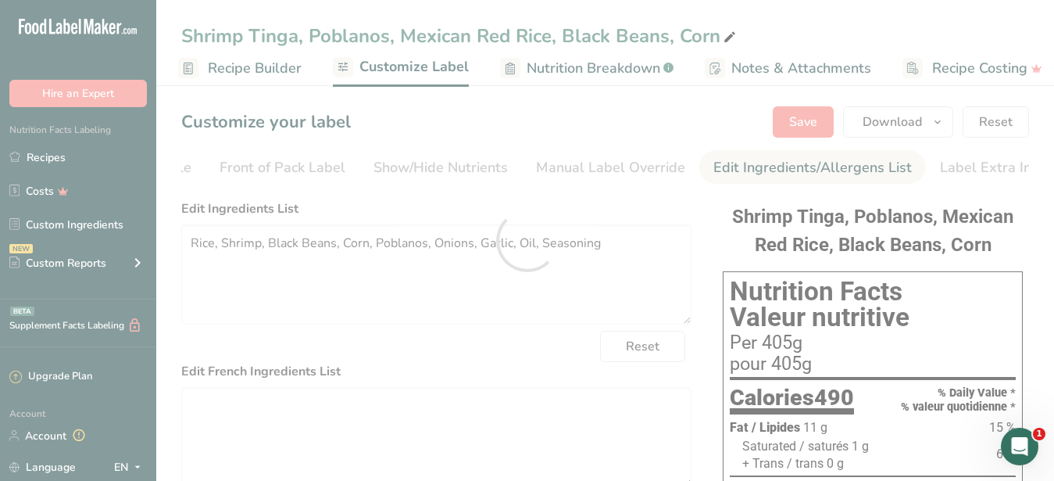
click at [867, 123] on div at bounding box center [527, 240] width 1054 height 481
click at [629, 276] on div at bounding box center [527, 240] width 1054 height 481
click at [564, 148] on div at bounding box center [527, 240] width 1054 height 481
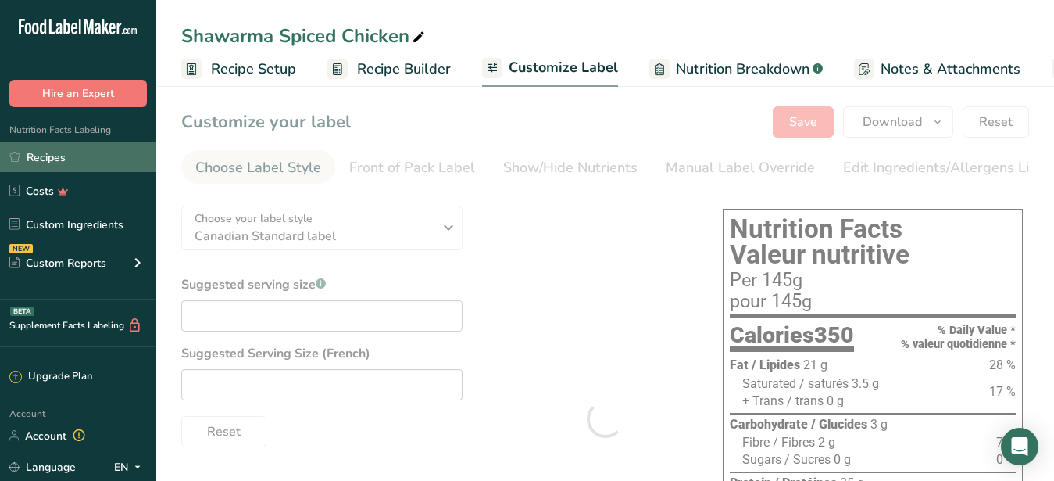
click at [67, 157] on link "Recipes" at bounding box center [78, 157] width 156 height 30
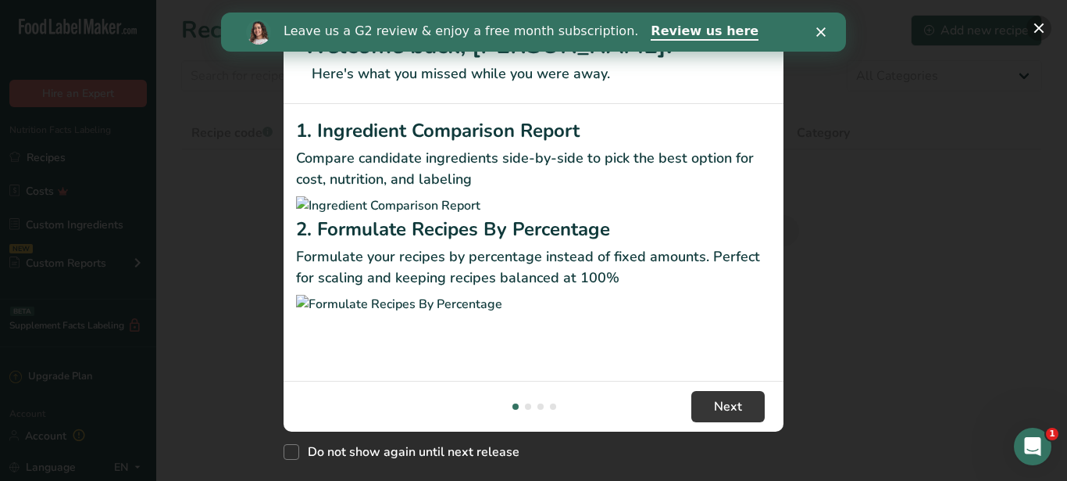
click at [1037, 25] on button "New Features" at bounding box center [1039, 28] width 25 height 25
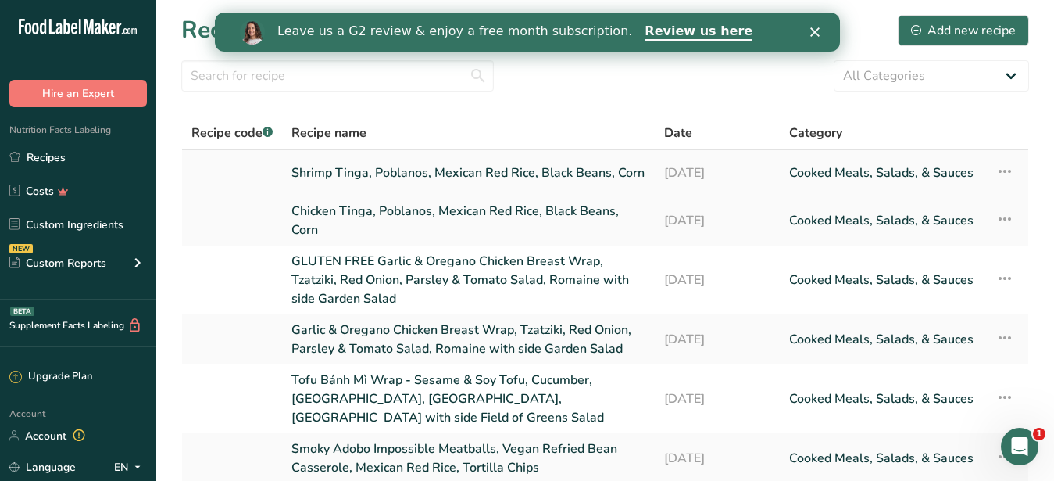
click at [391, 174] on link "Shrimp Tinga, Poblanos, Mexican Red Rice, Black Beans, Corn" at bounding box center [468, 172] width 354 height 33
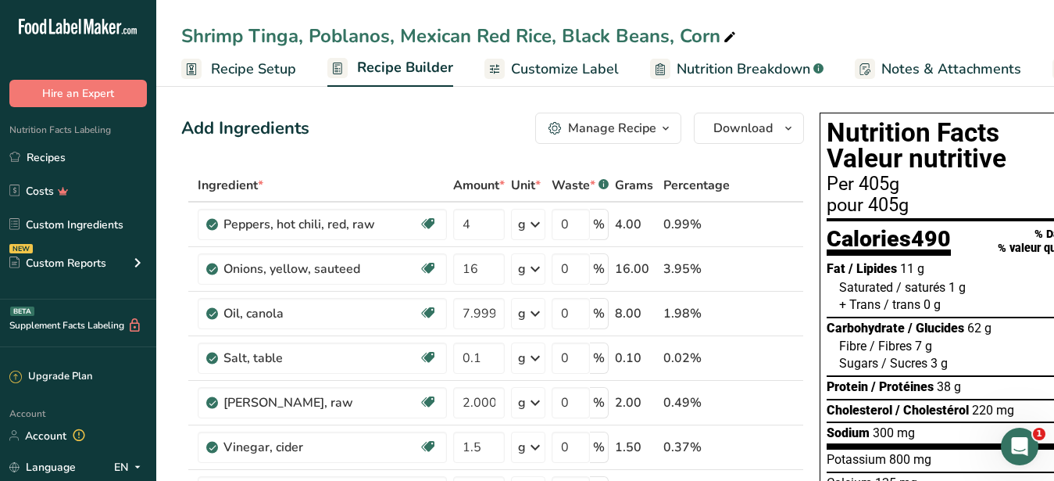
click at [583, 73] on span "Customize Label" at bounding box center [565, 69] width 108 height 21
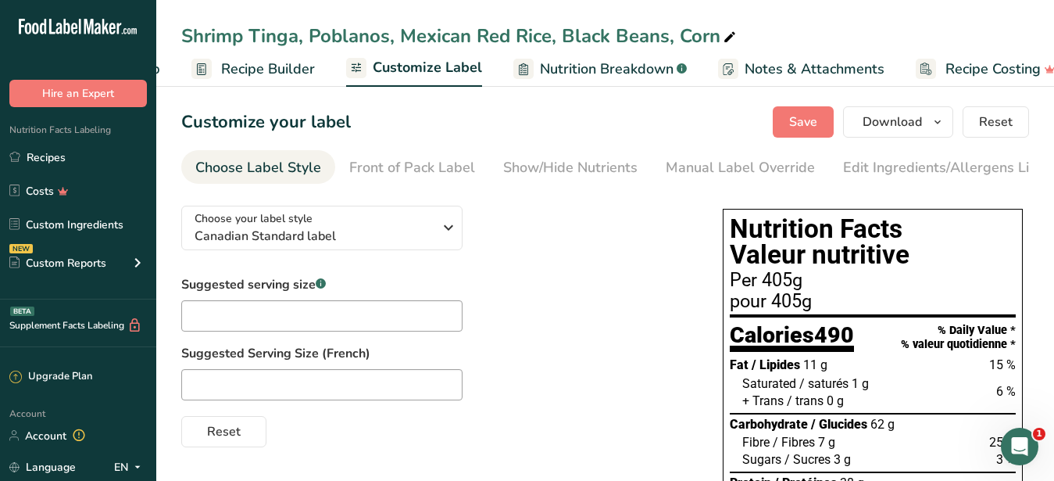
scroll to position [0, 163]
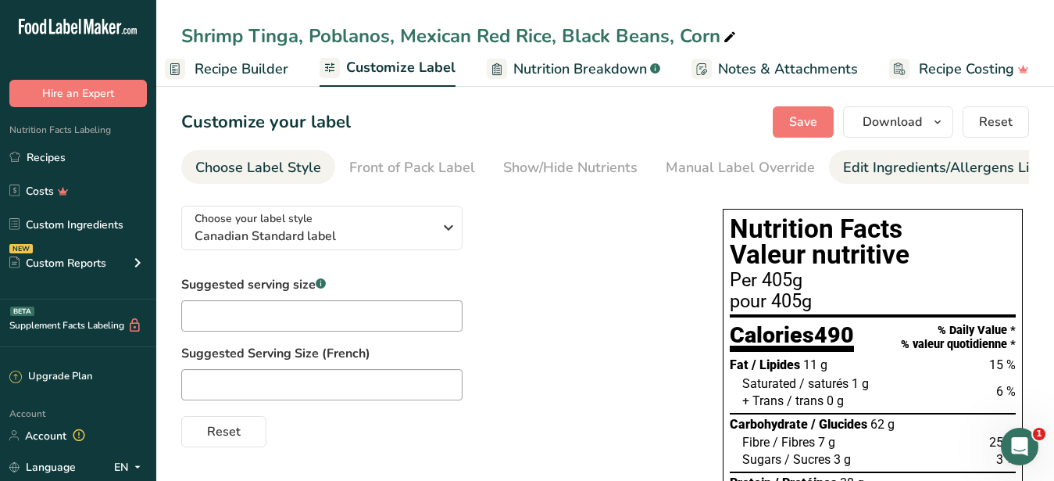
click at [870, 161] on div "Edit Ingredients/Allergens List" at bounding box center [942, 167] width 198 height 21
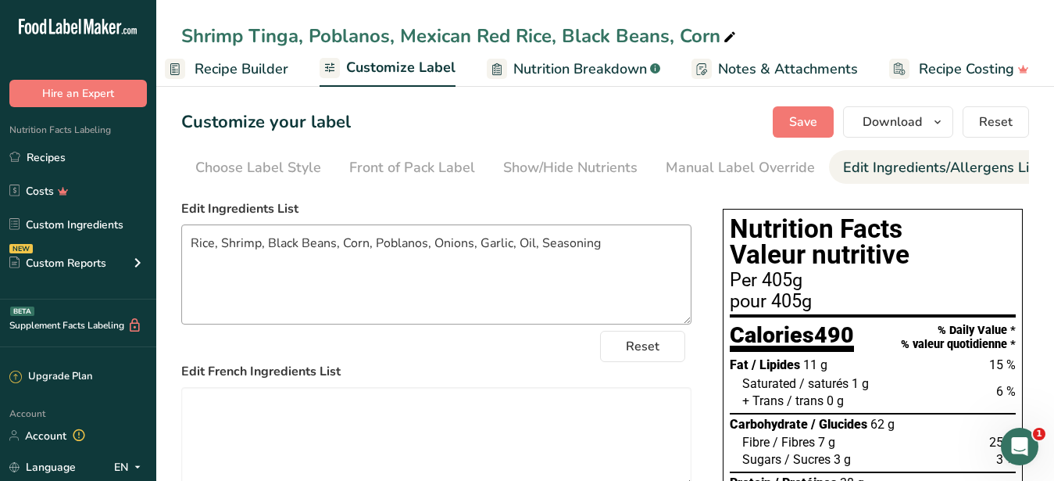
scroll to position [0, 143]
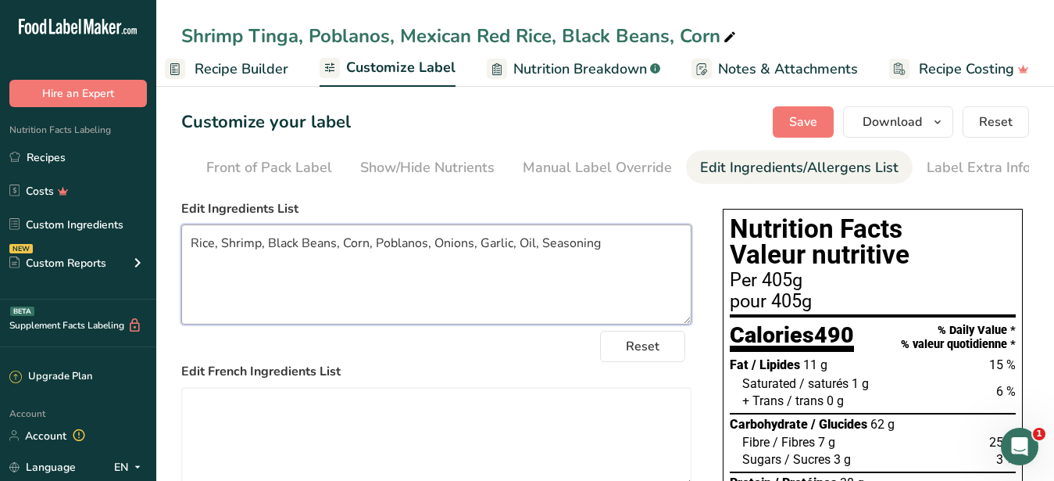
click at [553, 313] on textarea "Rice, Shrimp, Black Beans, Corn, Poblanos, Onions, Garlic, Oil, Seasoning" at bounding box center [436, 274] width 510 height 100
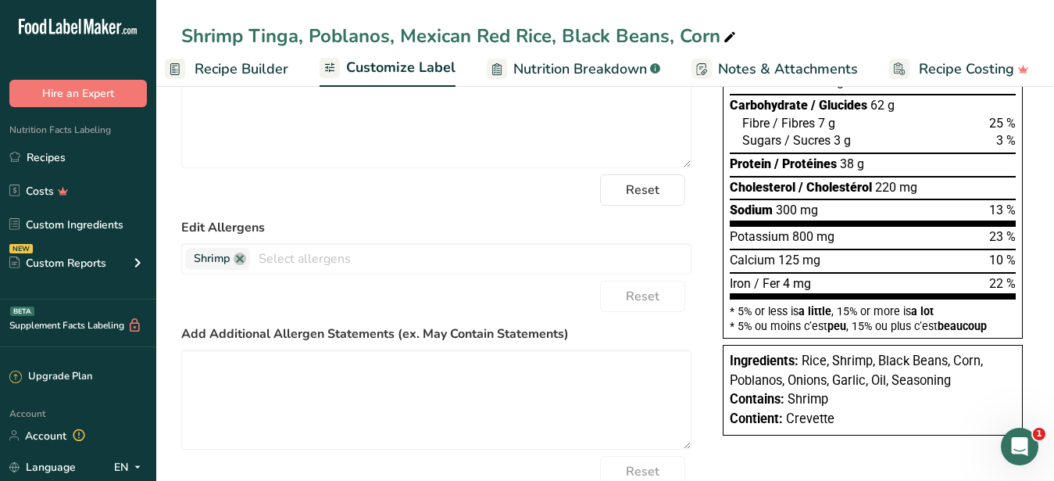
scroll to position [0, 0]
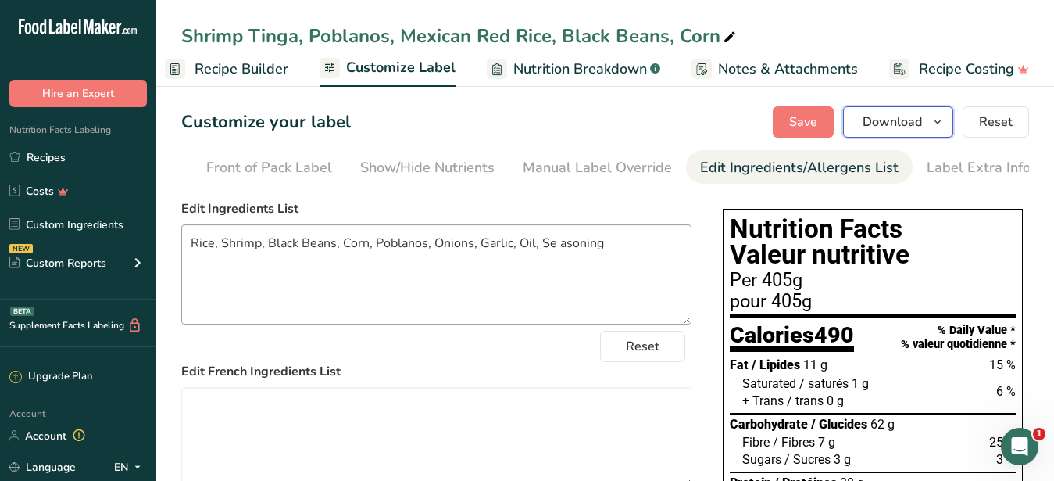
drag, startPoint x: 874, startPoint y: 128, endPoint x: 564, endPoint y: 269, distance: 339.9
click at [556, 252] on textarea "Rice, Shrimp, Black Beans, Corn, Poblanos, Onions, Garlic, Oil, Se asoning" at bounding box center [436, 274] width 510 height 100
type textarea "Rice, Shrimp, Black Beans, Corn, Poblanos, Onions, Garlic, Oil, Seasoning"
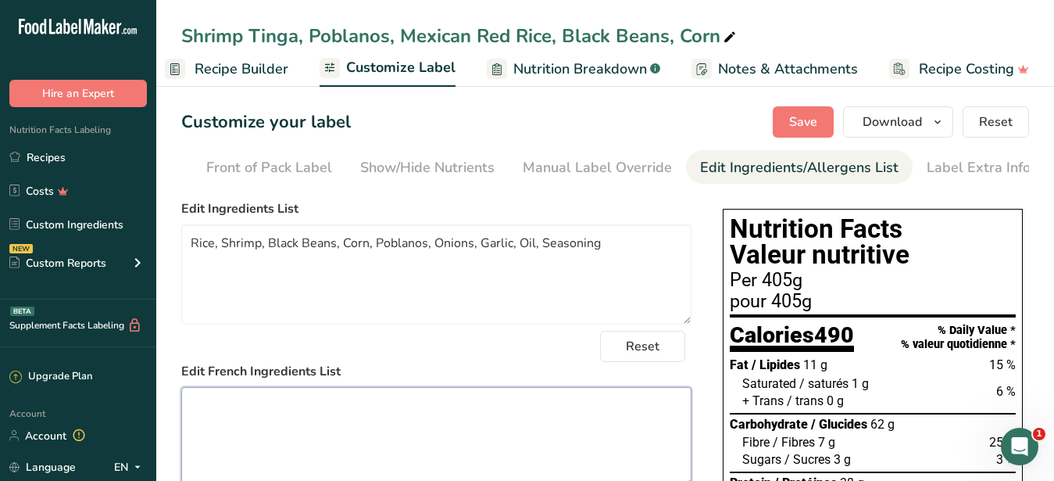
click at [416, 432] on textarea at bounding box center [436, 437] width 510 height 100
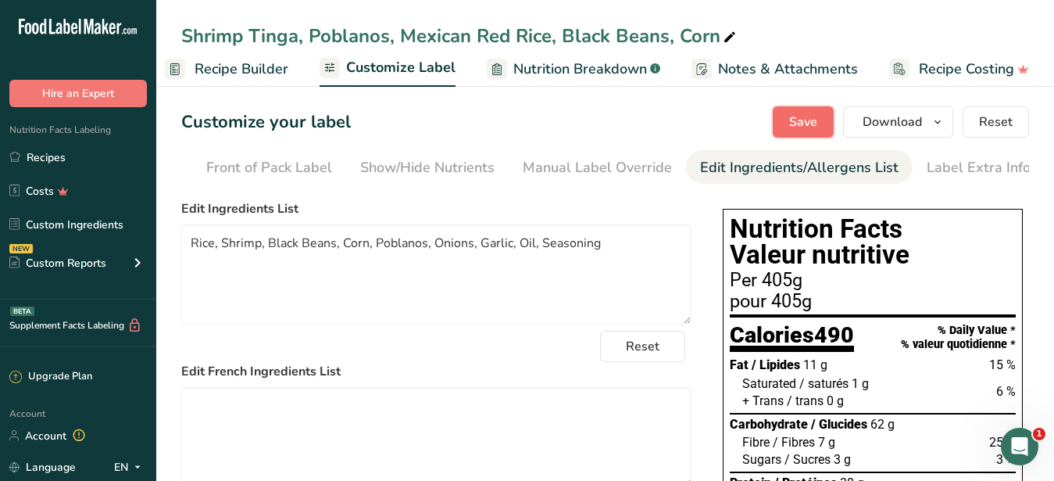
click at [804, 119] on span "Save" at bounding box center [803, 122] width 28 height 19
click at [888, 118] on span "Download" at bounding box center [892, 122] width 59 height 19
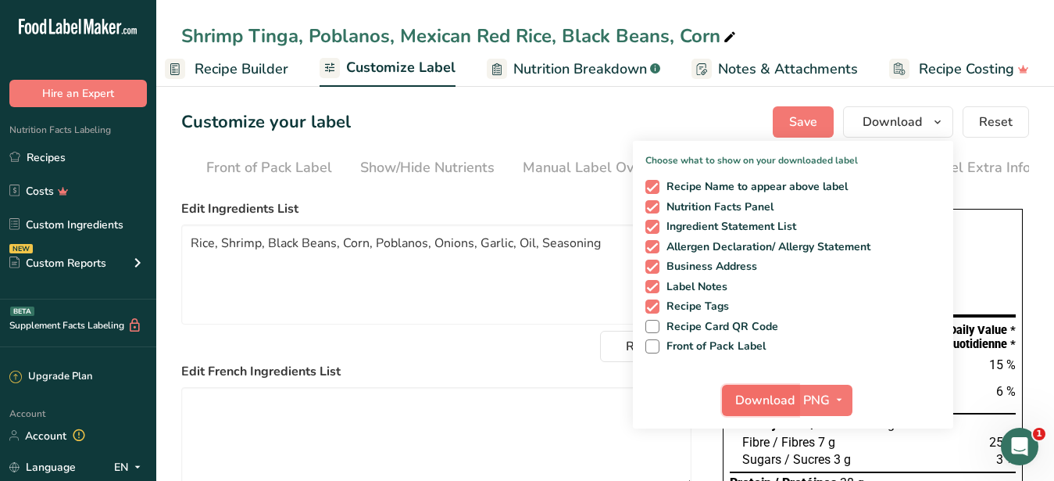
click at [769, 399] on span "Download" at bounding box center [764, 400] width 59 height 19
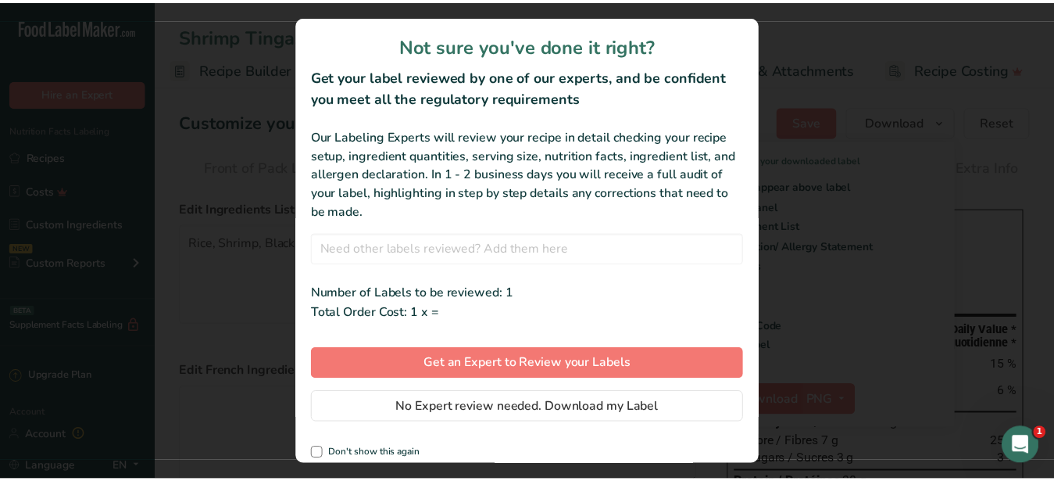
scroll to position [0, 149]
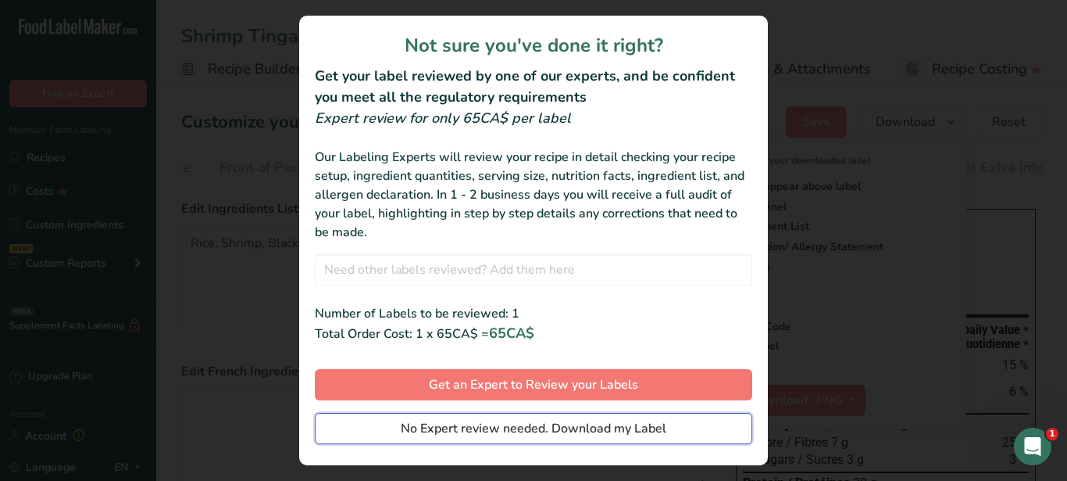
click at [670, 431] on button "No Expert review needed. Download my Label" at bounding box center [534, 428] width 438 height 31
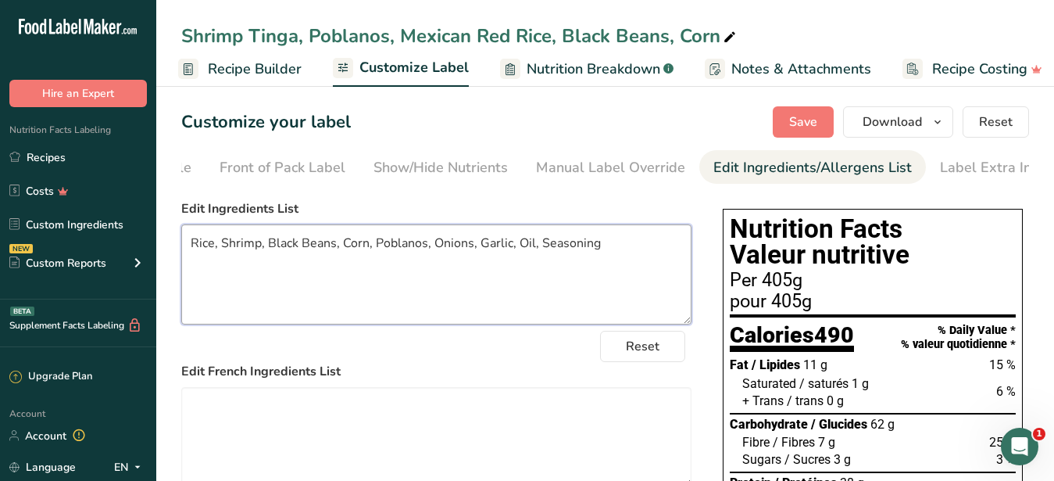
click at [460, 313] on textarea "Rice, Shrimp, Black Beans, Corn, Poblanos, Onions, Garlic, Oil, Seasoning" at bounding box center [436, 274] width 510 height 100
click at [263, 61] on span "Recipe Builder" at bounding box center [255, 69] width 94 height 21
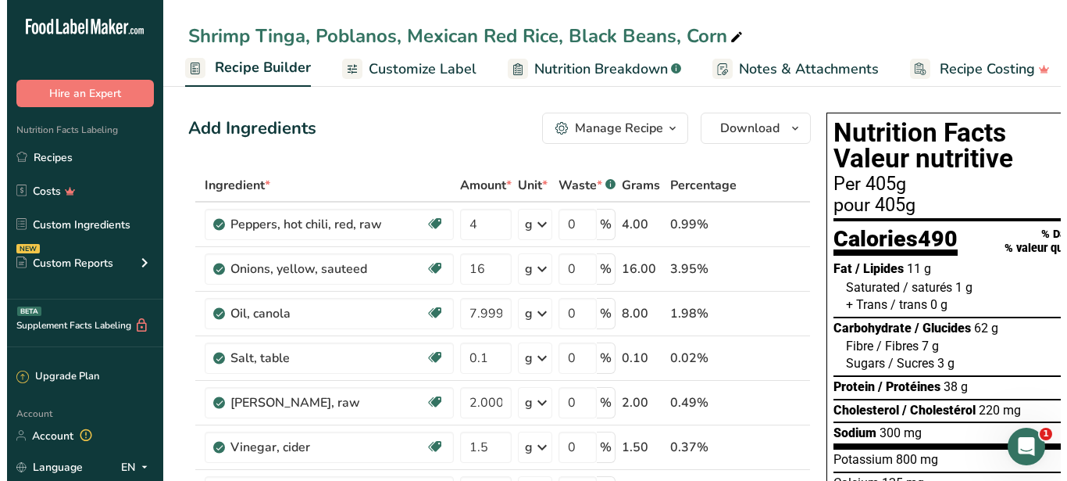
scroll to position [0, 151]
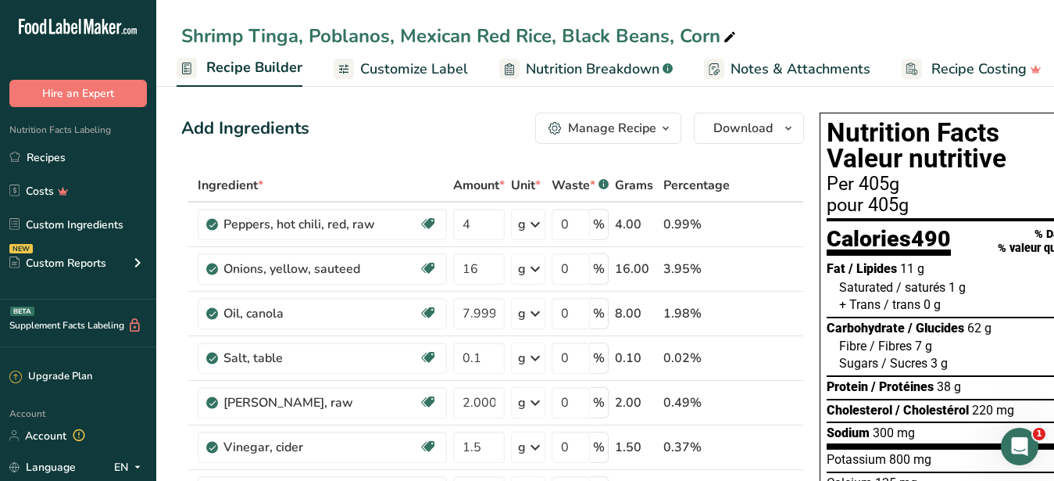
click at [415, 130] on div "Add Ingredients Manage Recipe Delete Recipe Duplicate Recipe Scale Recipe Save …" at bounding box center [492, 128] width 623 height 31
click at [557, 127] on icon "button" at bounding box center [555, 128] width 13 height 13
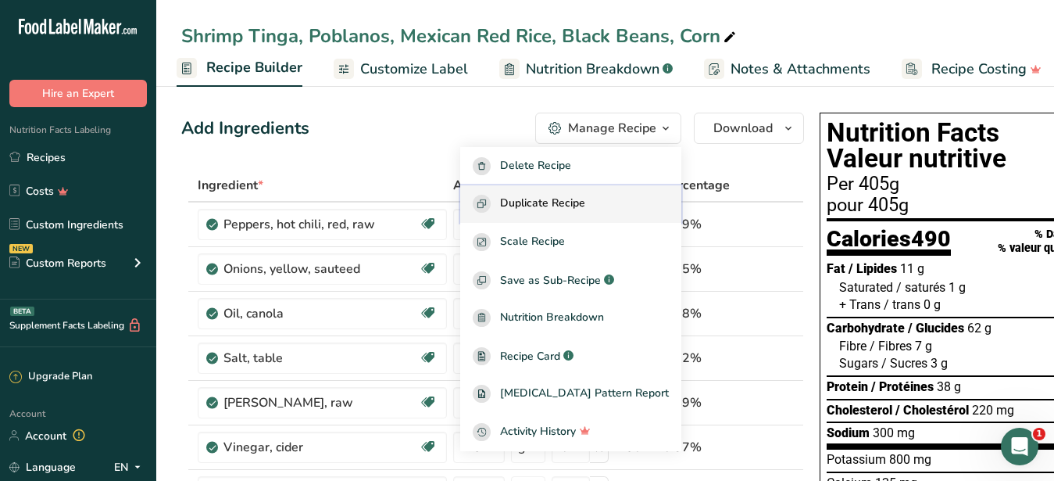
click at [556, 208] on span "Duplicate Recipe" at bounding box center [542, 204] width 85 height 18
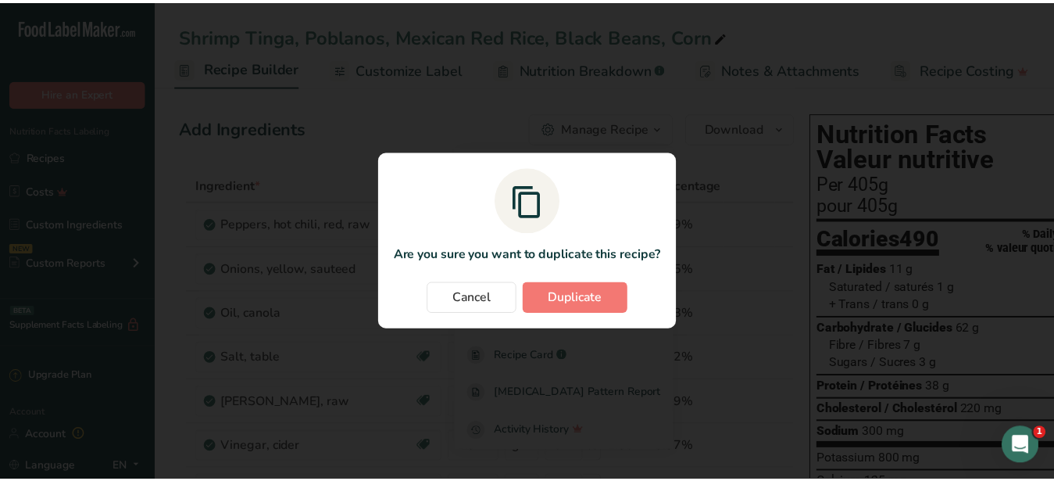
scroll to position [0, 149]
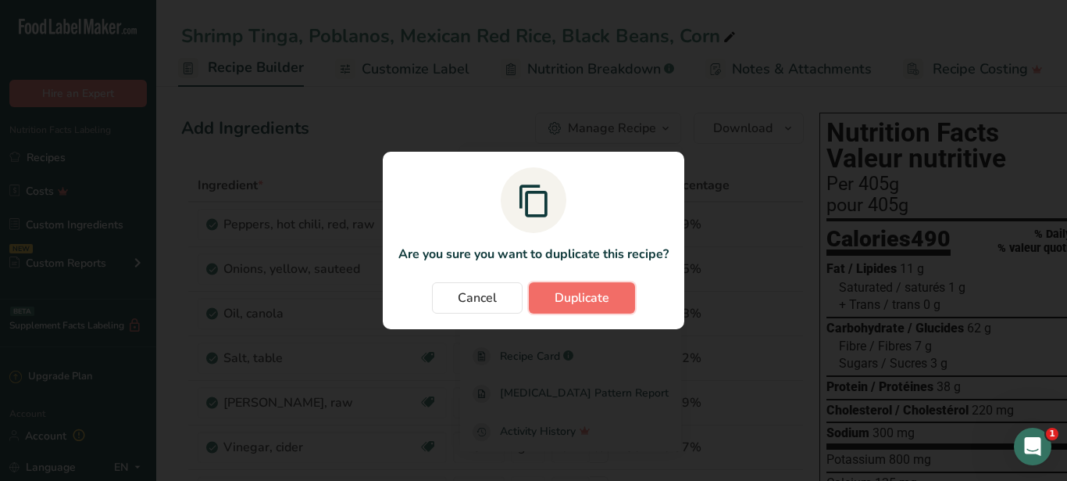
click at [569, 299] on span "Duplicate" at bounding box center [582, 297] width 55 height 19
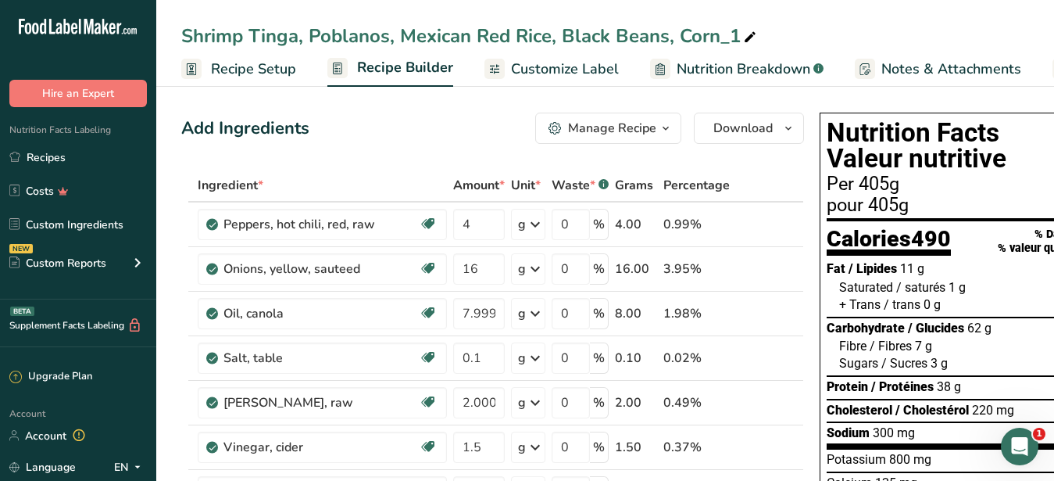
click at [750, 30] on icon at bounding box center [750, 38] width 14 height 22
drag, startPoint x: 243, startPoint y: 34, endPoint x: 175, endPoint y: 38, distance: 68.1
click at [181, 38] on input "Shrimp Tinga, Poblanos, Mexican Red Rice, Black Beans, Corn" at bounding box center [605, 36] width 848 height 28
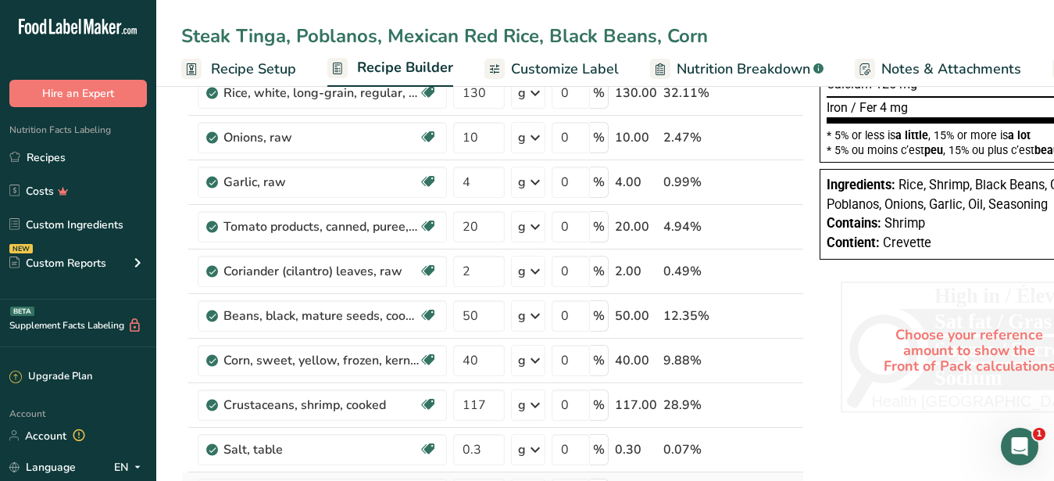
scroll to position [717, 0]
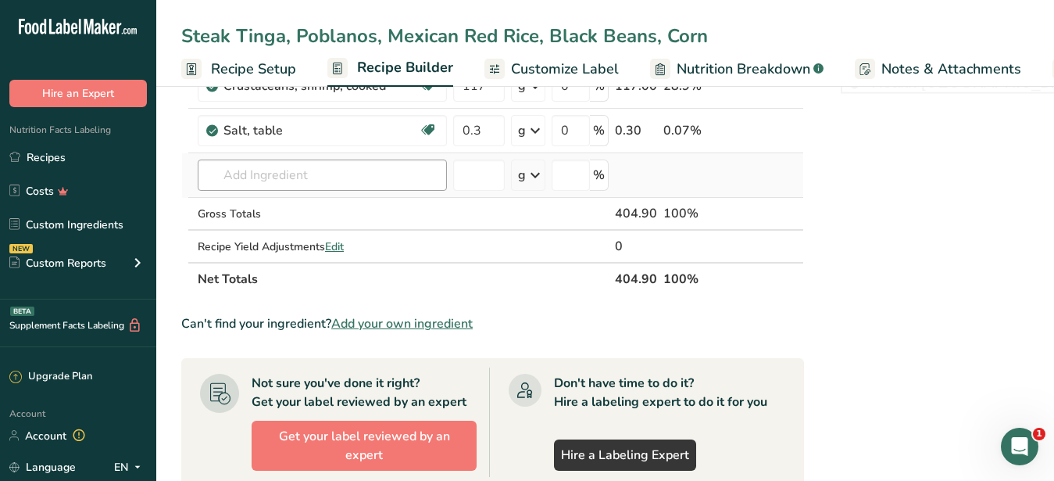
type input "Steak Tinga, Poblanos, Mexican Red Rice, Black Beans, Corn"
click at [259, 173] on input "text" at bounding box center [322, 174] width 249 height 31
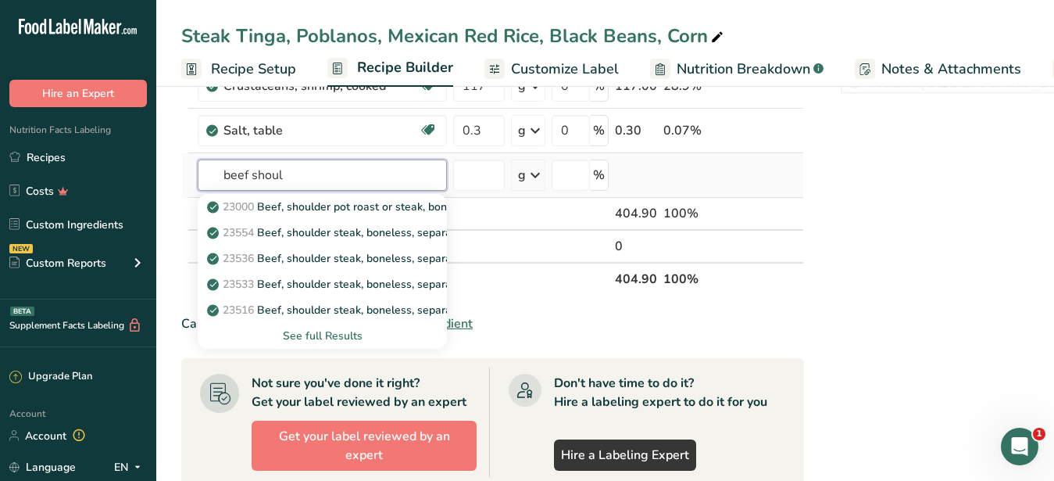
type input "beef shoul"
click at [327, 335] on div "See full Results" at bounding box center [322, 335] width 224 height 16
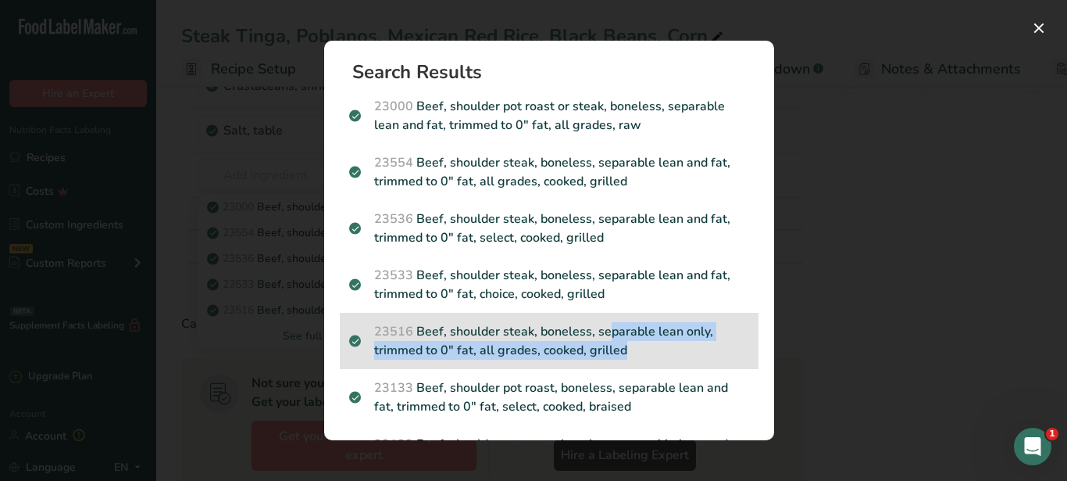
drag, startPoint x: 626, startPoint y: 395, endPoint x: 537, endPoint y: 330, distance: 110.7
click at [537, 330] on section "Search Results 23000 Beef, shoulder pot roast or steak, boneless, separable lea…" at bounding box center [549, 240] width 450 height 399
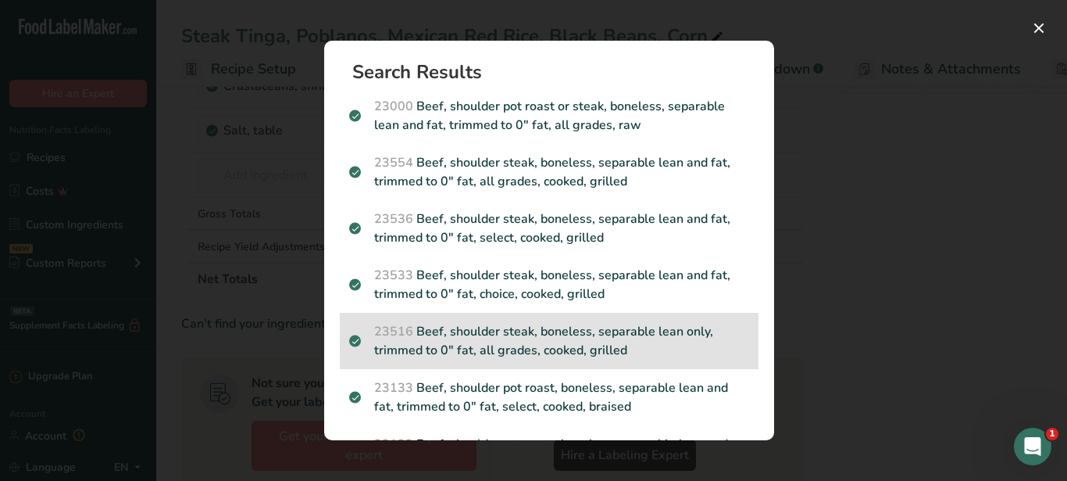
click at [507, 338] on p "23516 Beef, shoulder steak, boneless, separable lean only, trimmed to 0" fat, a…" at bounding box center [549, 341] width 400 height 38
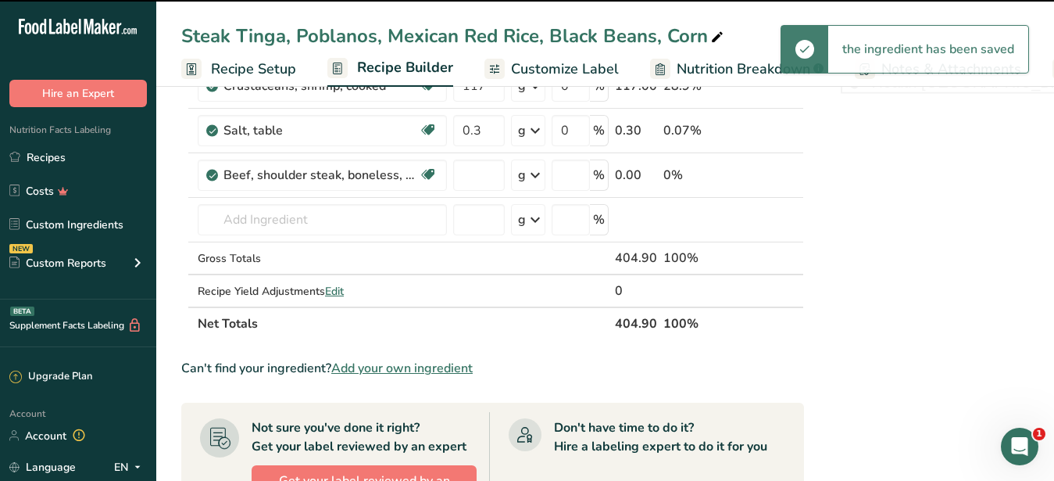
type input "0"
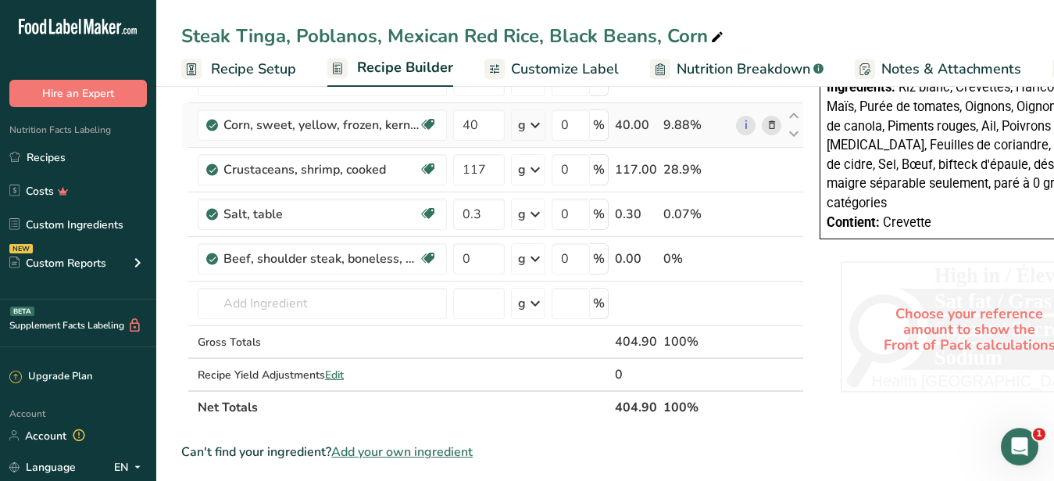
scroll to position [638, 0]
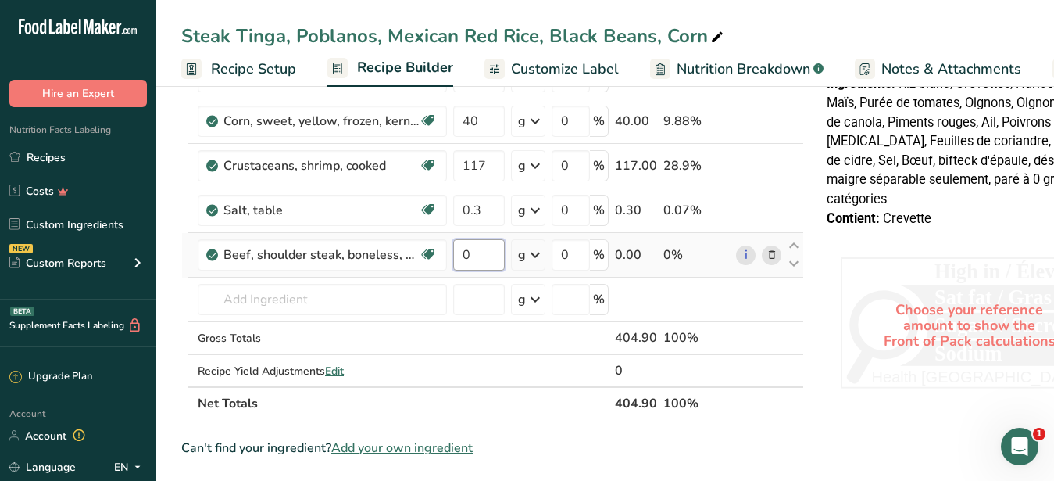
drag, startPoint x: 487, startPoint y: 255, endPoint x: 455, endPoint y: 256, distance: 32.1
click at [455, 256] on input "0" at bounding box center [479, 254] width 52 height 31
type input "127"
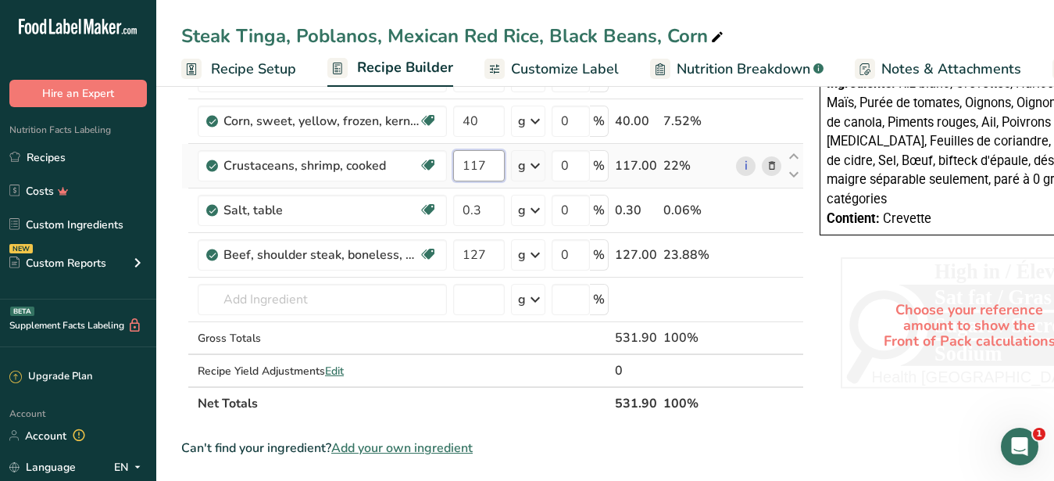
click at [500, 170] on input "117" at bounding box center [479, 165] width 52 height 31
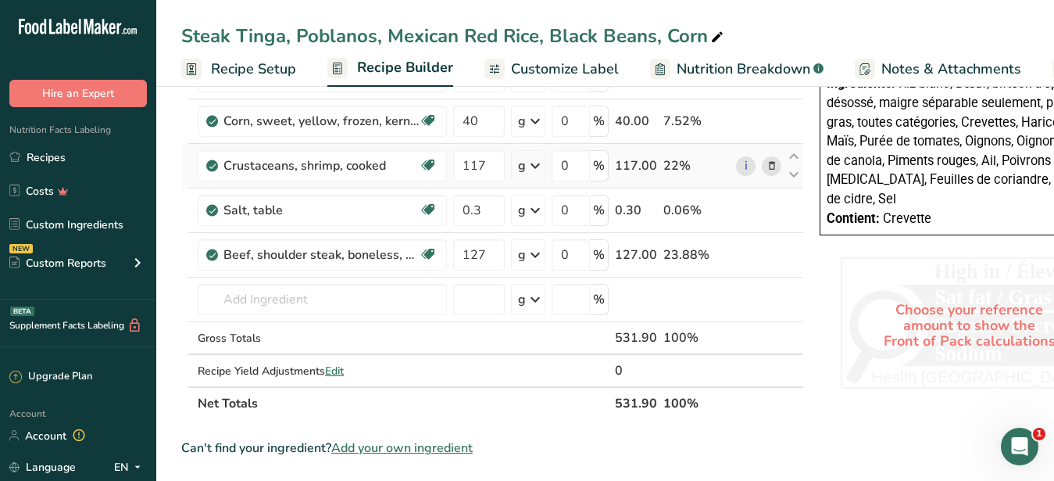
click at [774, 168] on icon at bounding box center [772, 166] width 11 height 16
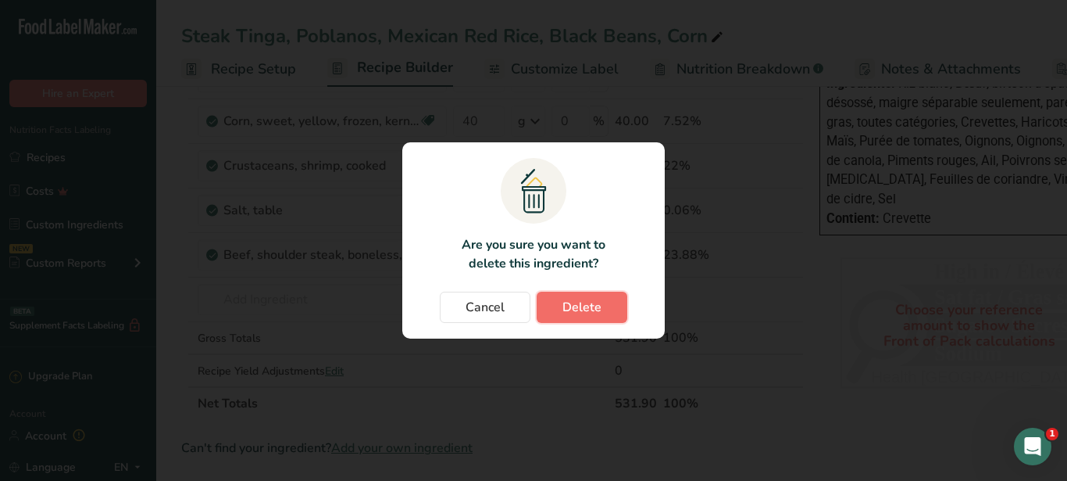
click at [602, 306] on button "Delete" at bounding box center [582, 306] width 91 height 31
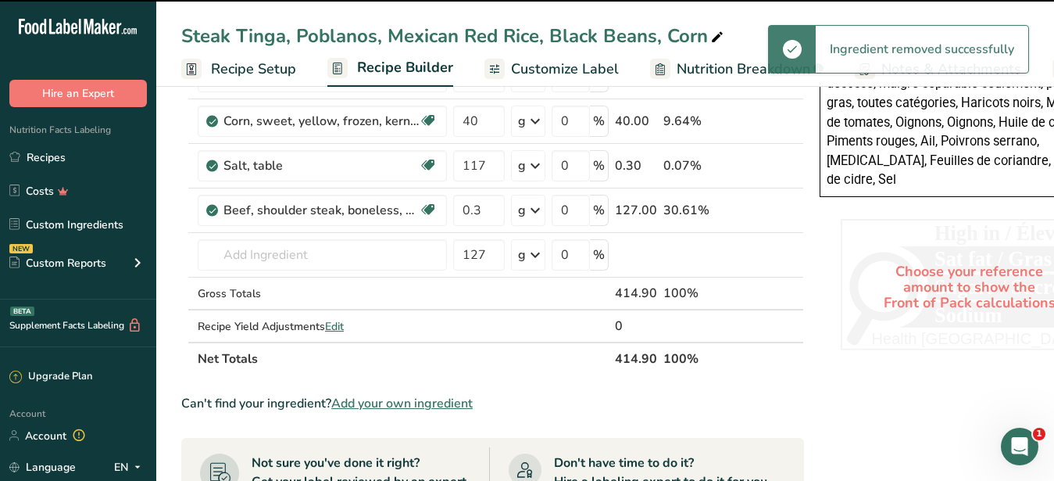
type input "0.3"
type input "127"
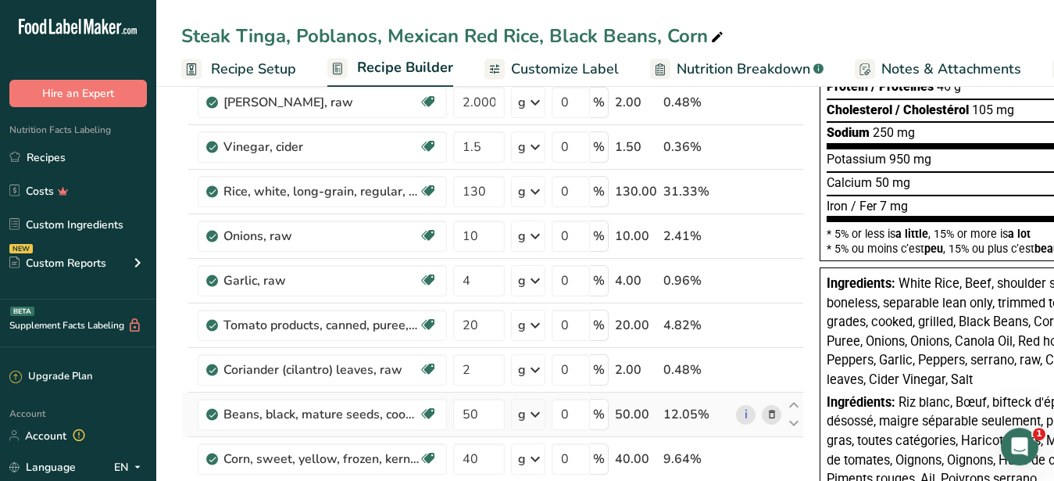
scroll to position [399, 0]
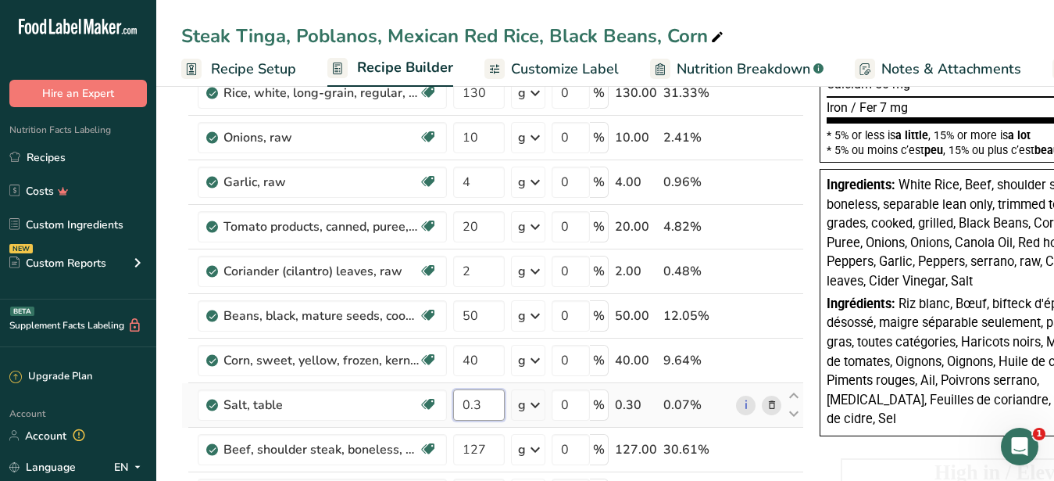
click at [486, 395] on input "0.3" at bounding box center [479, 404] width 52 height 31
type input "0.45"
click at [485, 348] on input "40" at bounding box center [479, 360] width 52 height 31
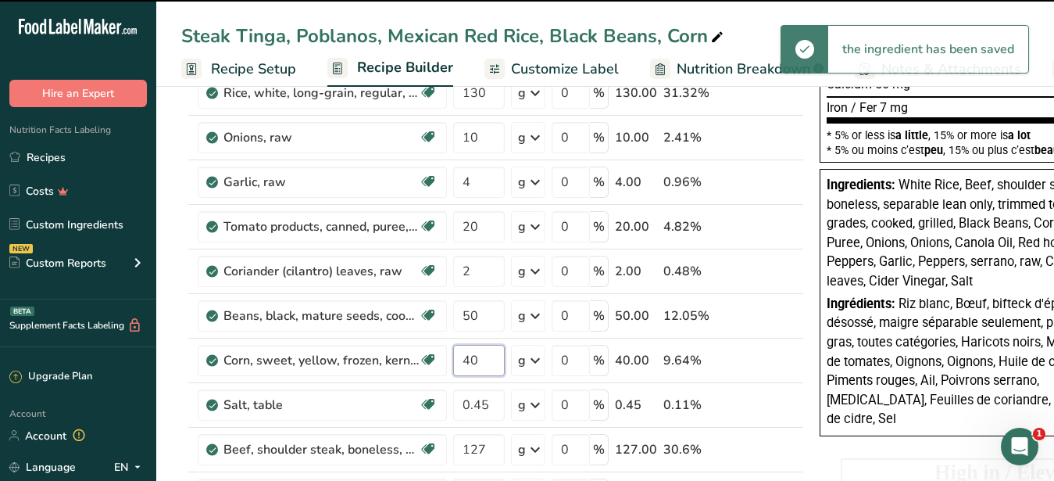
scroll to position [0, 0]
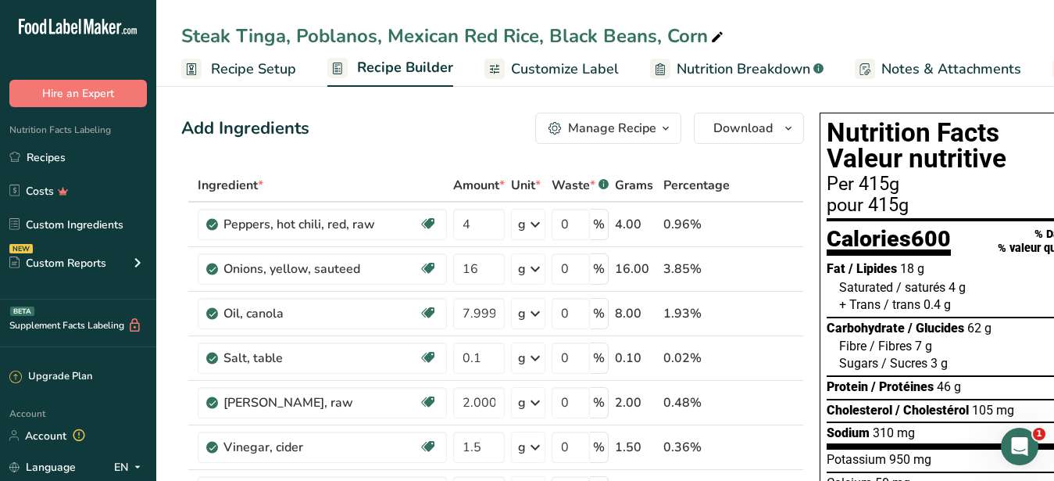
drag, startPoint x: 588, startPoint y: 65, endPoint x: 6, endPoint y: 80, distance: 581.6
click at [588, 64] on span "Customize Label" at bounding box center [565, 69] width 108 height 21
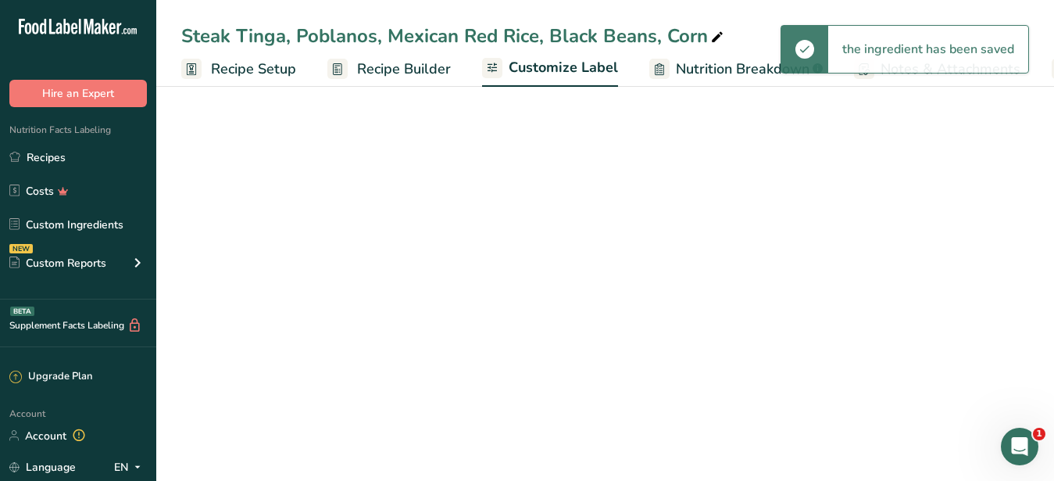
scroll to position [0, 163]
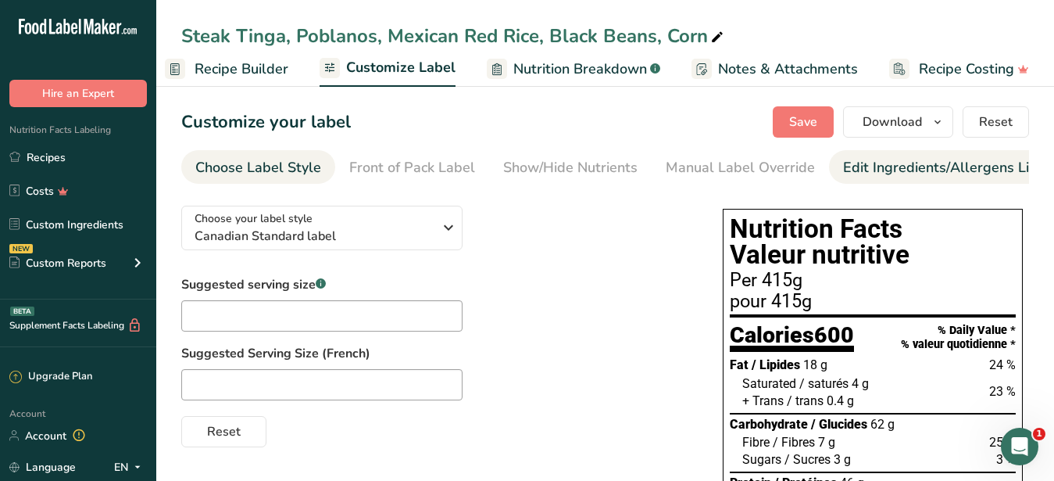
click at [888, 166] on div "Edit Ingredients/Allergens List" at bounding box center [942, 167] width 198 height 21
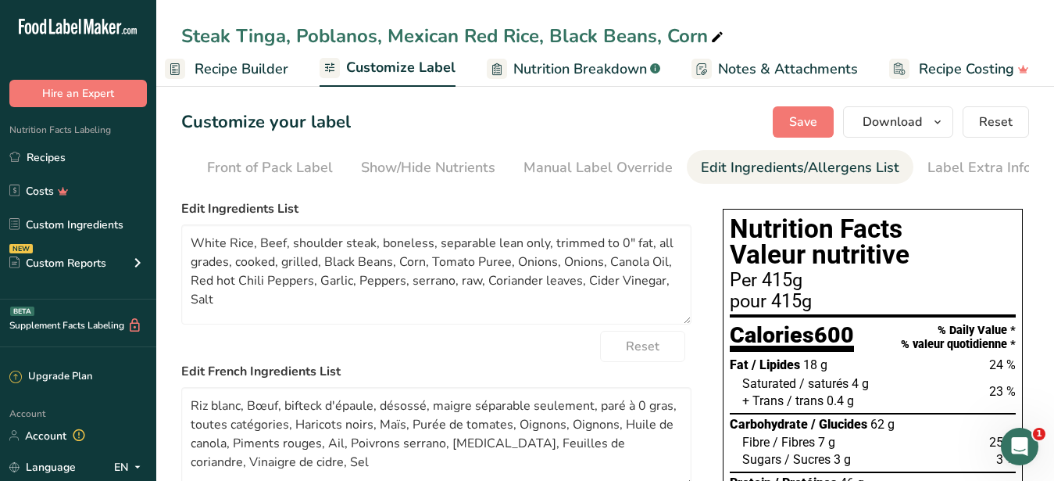
scroll to position [0, 143]
drag, startPoint x: 229, startPoint y: 313, endPoint x: 164, endPoint y: 243, distance: 95.7
click at [181, 243] on textarea "White Rice, Beef, shoulder steak, boneless, separable lean only, trimmed to 0" …" at bounding box center [436, 274] width 510 height 100
paste textarea "Chicken, Rice, Black Beans, Corn, Poblanos, Onions, Garlic, Oil, Seasoning"
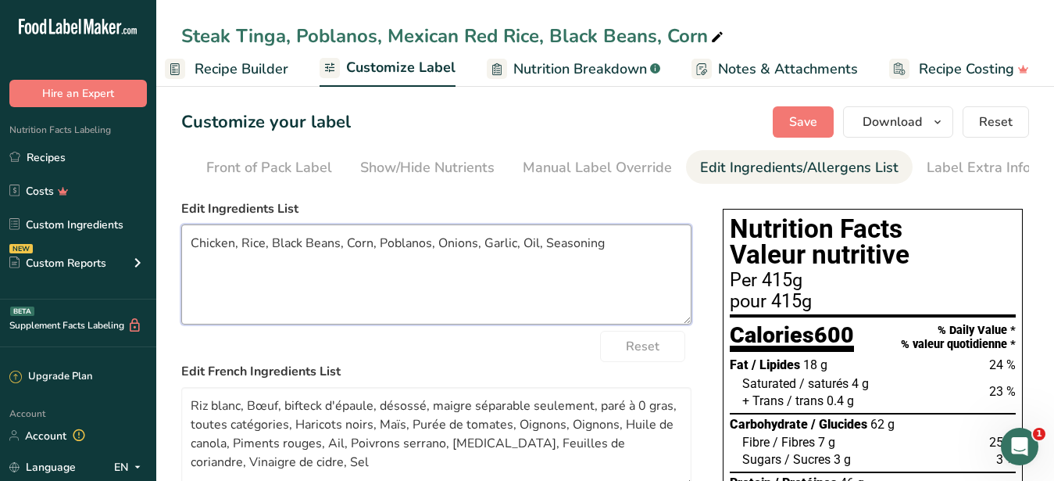
drag, startPoint x: 234, startPoint y: 255, endPoint x: 177, endPoint y: 256, distance: 57.1
click at [181, 256] on textarea "Chicken, Rice, Black Beans, Corn, Poblanos, Onions, Garlic, Oil, Seasoning" at bounding box center [436, 274] width 510 height 100
click at [382, 283] on textarea "Beef, Rice, Black Beans, Corn, Poblanos, Onions, Garlic, Oil, Seasoning" at bounding box center [436, 274] width 510 height 100
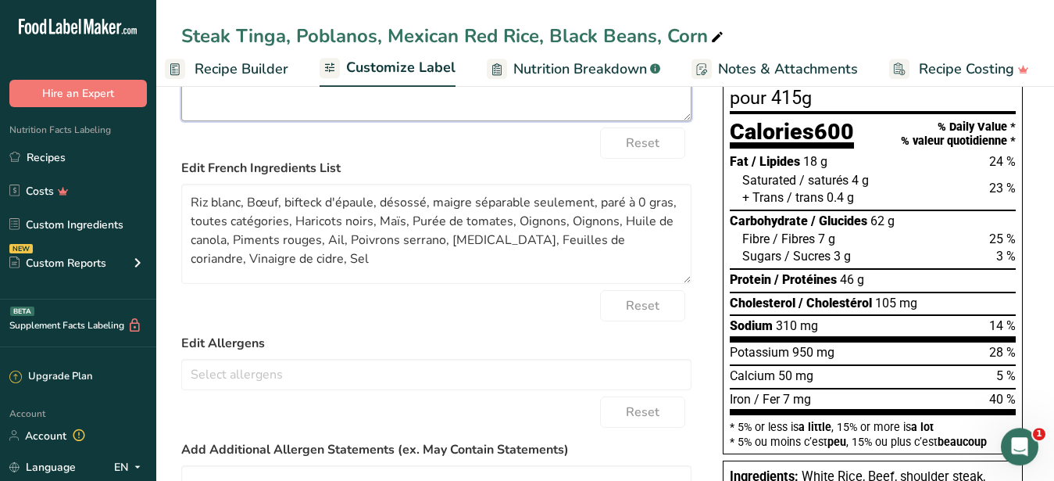
scroll to position [239, 0]
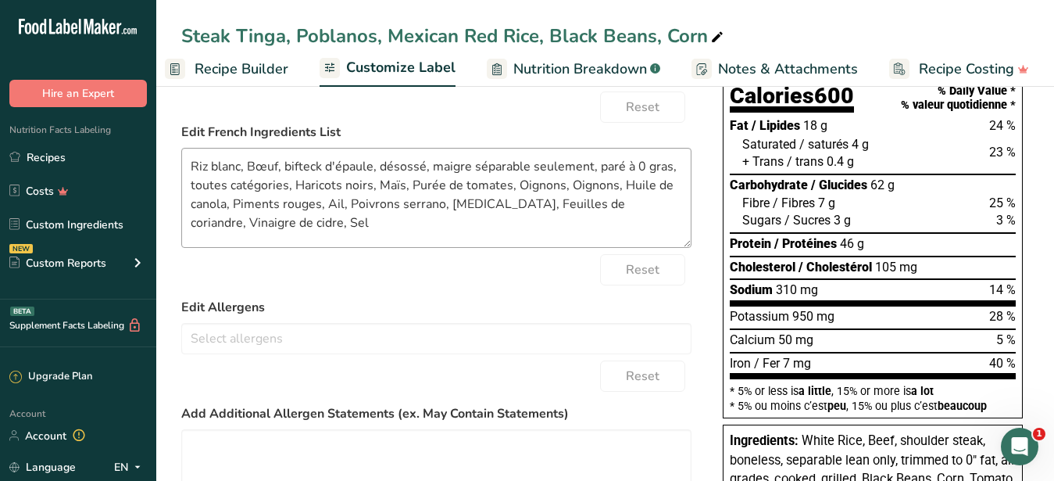
type textarea "Beef, Rice, Black Beans, Corn, Poblanos, Onions, Garlic, Oil, Seasoning"
drag, startPoint x: 305, startPoint y: 234, endPoint x: 227, endPoint y: 183, distance: 92.5
click at [181, 148] on textarea "Riz blanc, Bœuf, bifteck d'épaule, désossé, maigre séparable seulement, paré à …" at bounding box center [436, 198] width 510 height 100
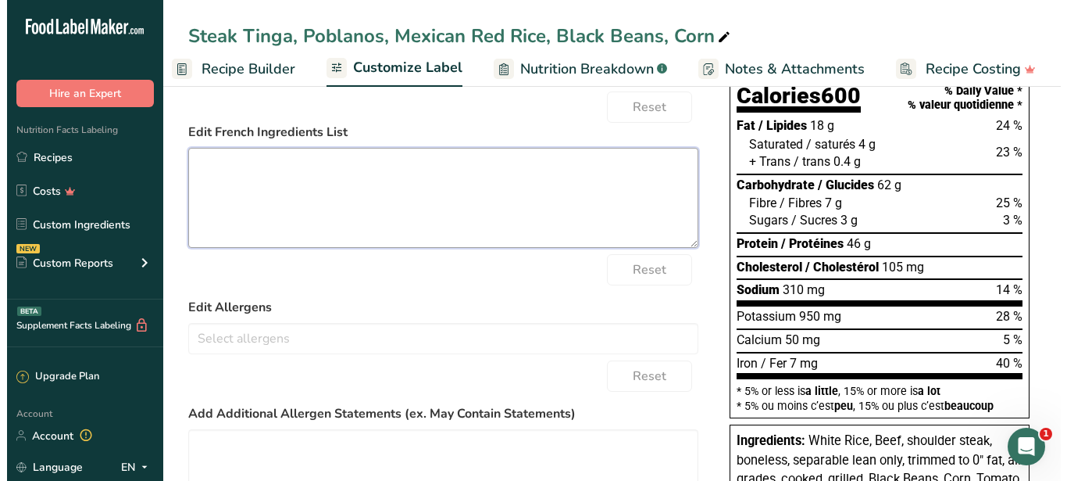
scroll to position [0, 0]
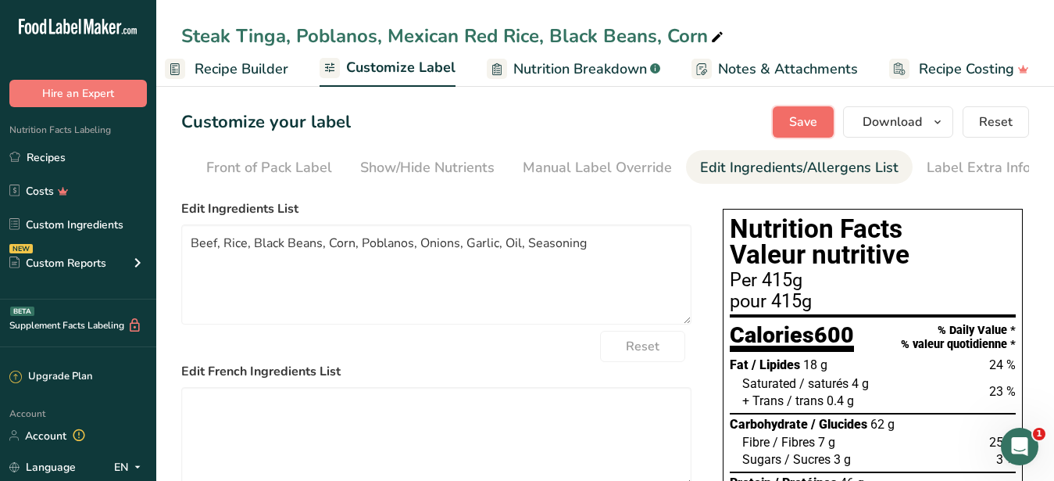
click at [808, 129] on span "Save" at bounding box center [803, 122] width 28 height 19
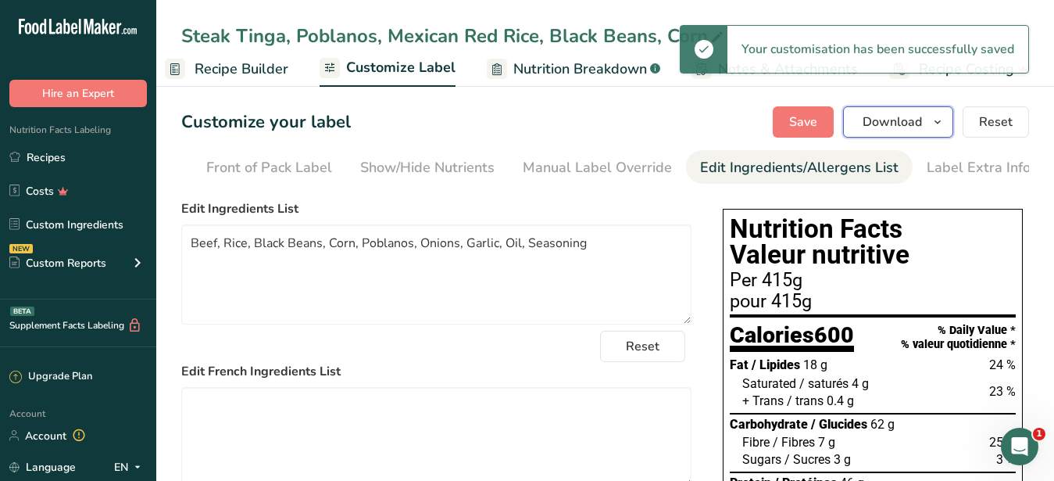
click at [870, 134] on button "Download" at bounding box center [898, 121] width 110 height 31
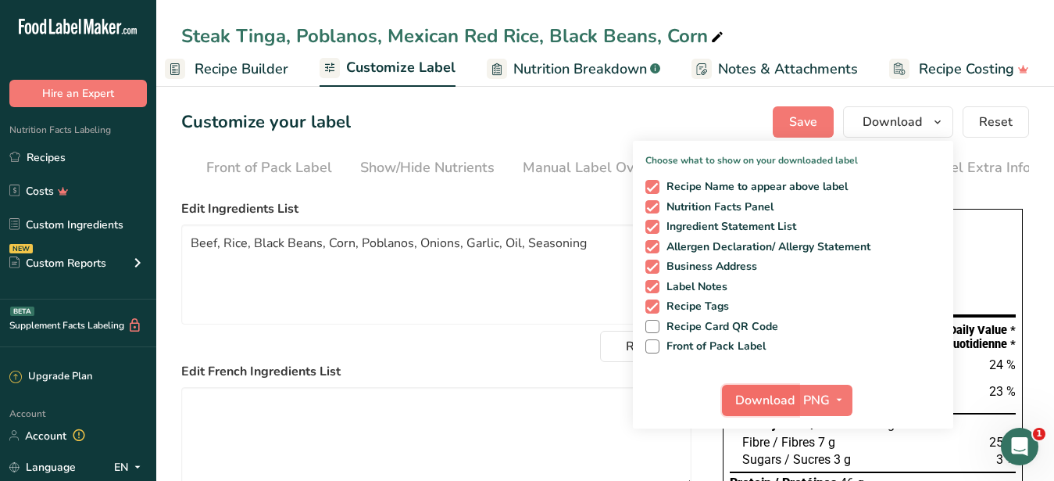
click at [777, 395] on span "Download" at bounding box center [764, 400] width 59 height 19
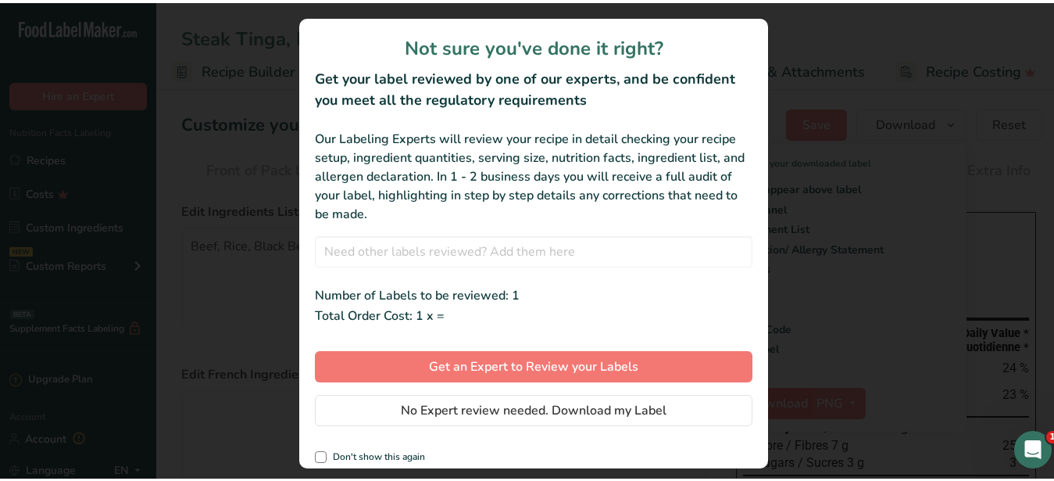
scroll to position [0, 149]
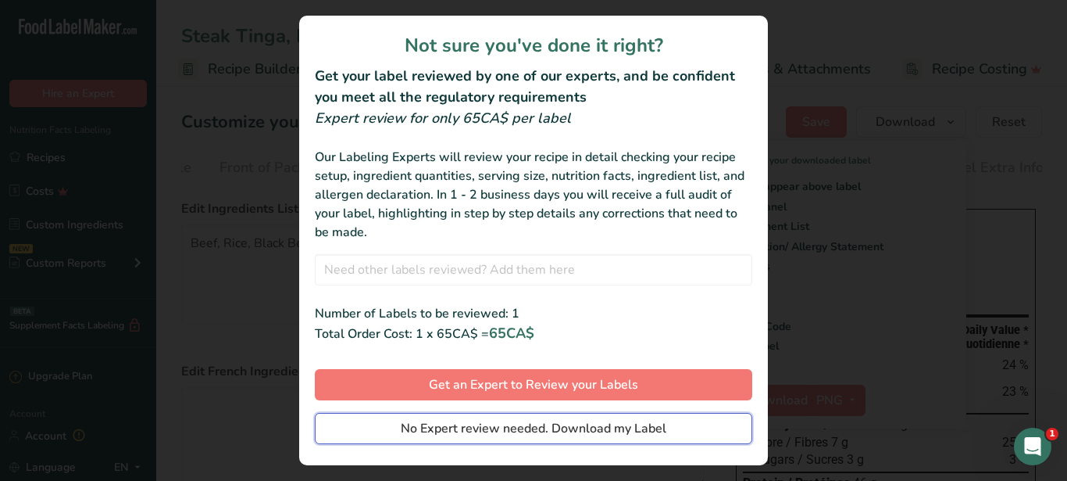
click at [383, 424] on button "No Expert review needed. Download my Label" at bounding box center [534, 428] width 438 height 31
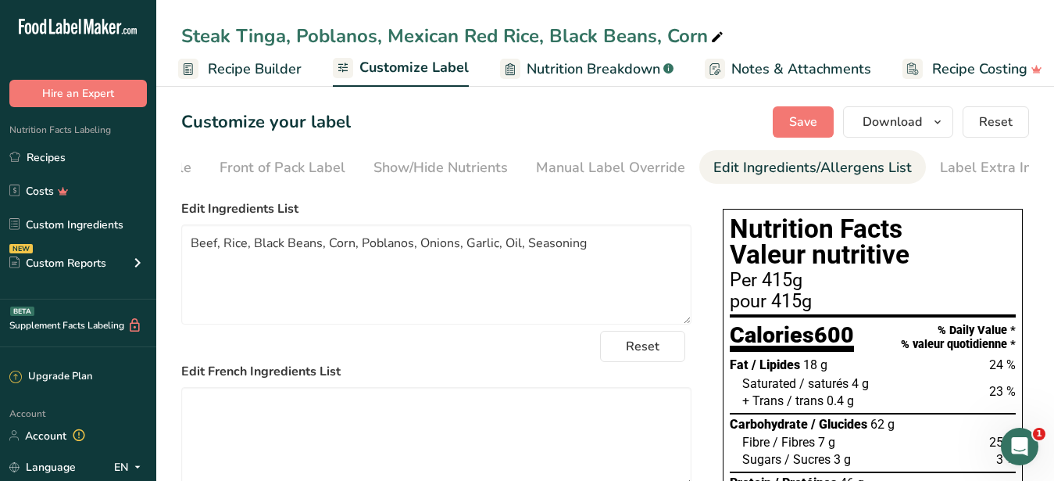
click at [696, 25] on div "Steak Tinga, Poblanos, Mexican Red Rice, Black Beans, Corn" at bounding box center [453, 36] width 545 height 28
drag, startPoint x: 189, startPoint y: 34, endPoint x: 575, endPoint y: 42, distance: 386.1
click at [575, 42] on input "Steak Tinga, Poblanos, Mexican Red Rice, Black Beans, Corn" at bounding box center [605, 36] width 848 height 28
drag, startPoint x: 704, startPoint y: 38, endPoint x: 187, endPoint y: 38, distance: 517.3
click at [187, 38] on input "Steak Tinga, Poblanos, Mexican Red Rice, Black Beans, Corn" at bounding box center [605, 36] width 848 height 28
